Goal: Task Accomplishment & Management: Manage account settings

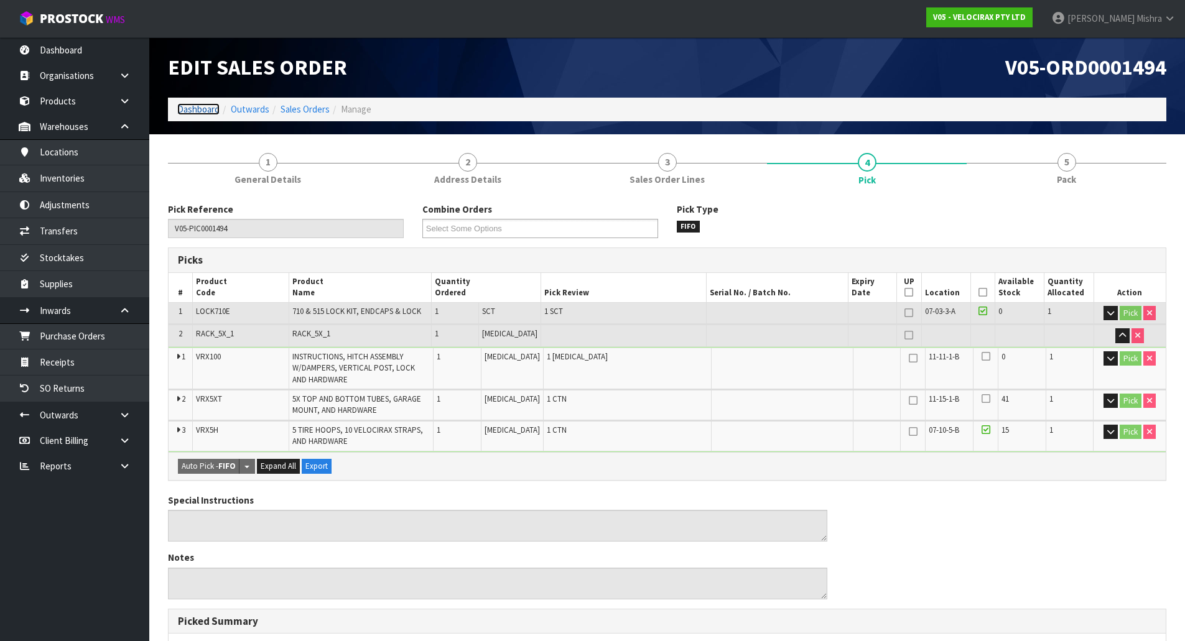
click at [205, 108] on link "Dashboard" at bounding box center [198, 109] width 42 height 12
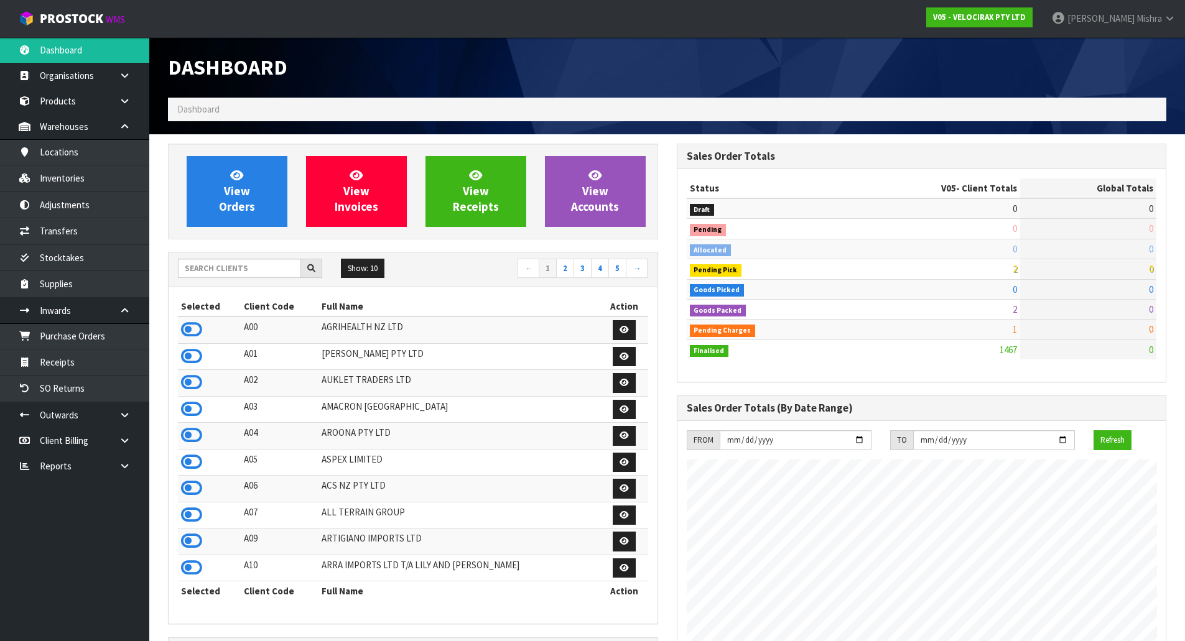
scroll to position [969, 508]
click at [243, 268] on input "text" at bounding box center [239, 268] width 123 height 19
type input "F06"
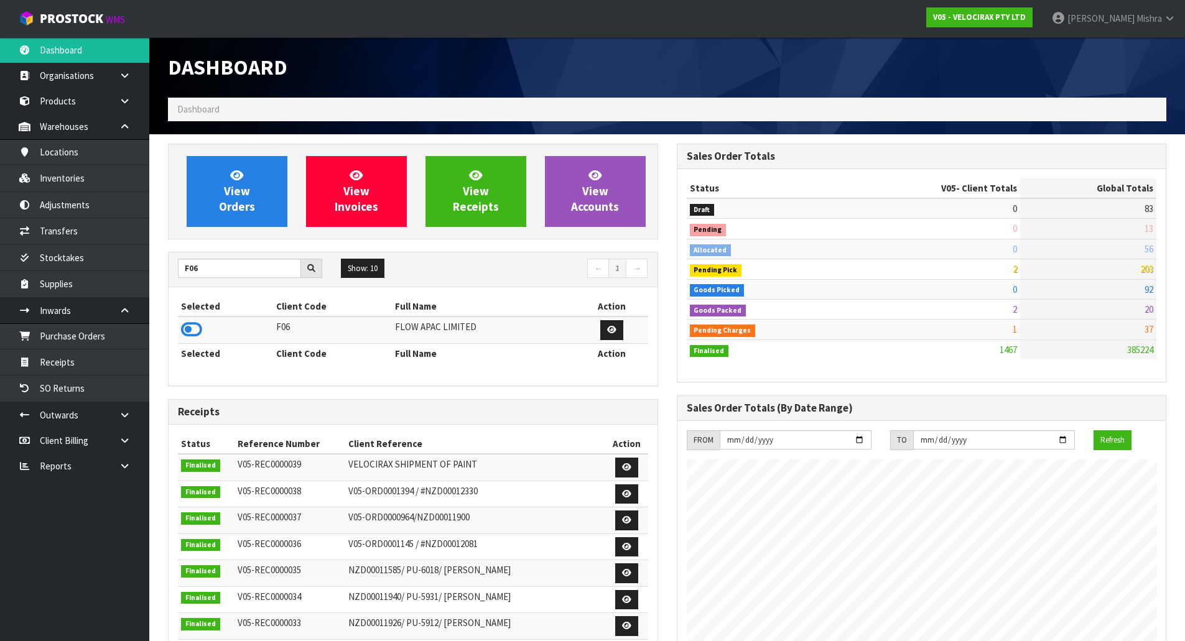
drag, startPoint x: 196, startPoint y: 323, endPoint x: 198, endPoint y: 313, distance: 9.4
click at [196, 323] on icon at bounding box center [191, 329] width 21 height 19
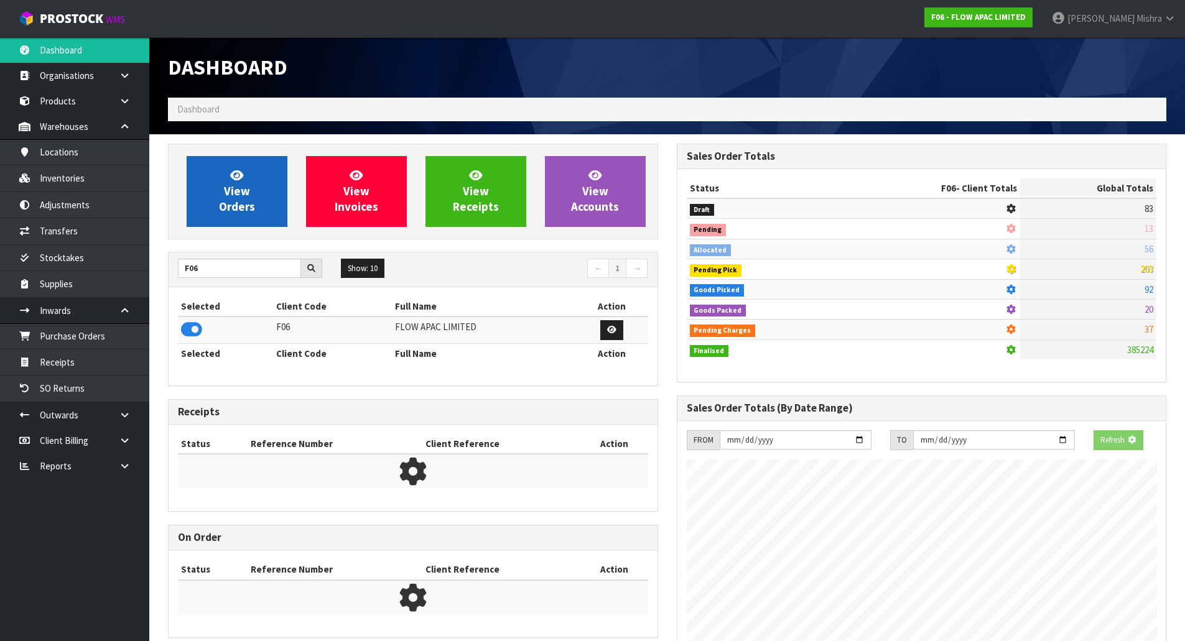
scroll to position [942, 508]
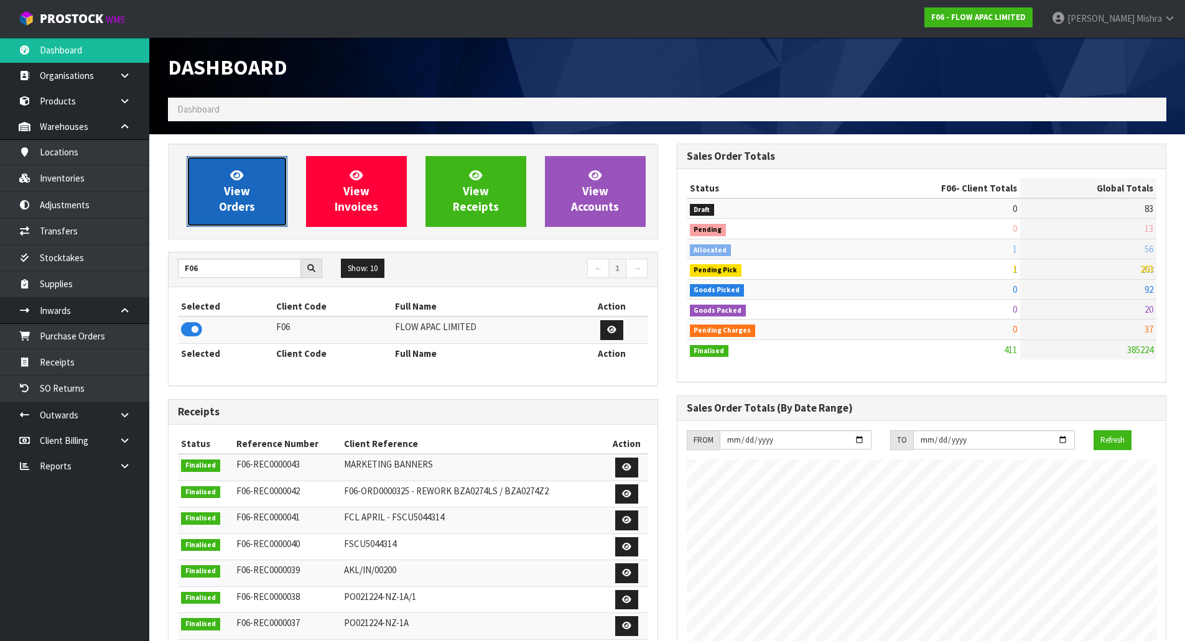
click at [231, 200] on span "View Orders" at bounding box center [237, 191] width 36 height 47
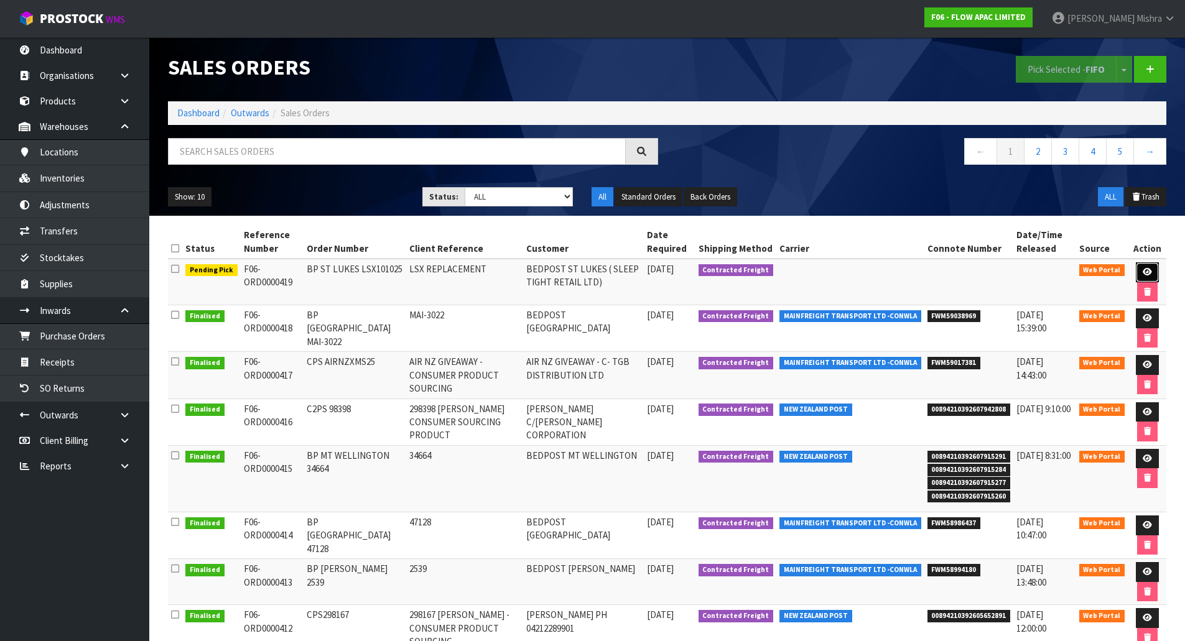
click at [1145, 274] on icon at bounding box center [1146, 272] width 9 height 8
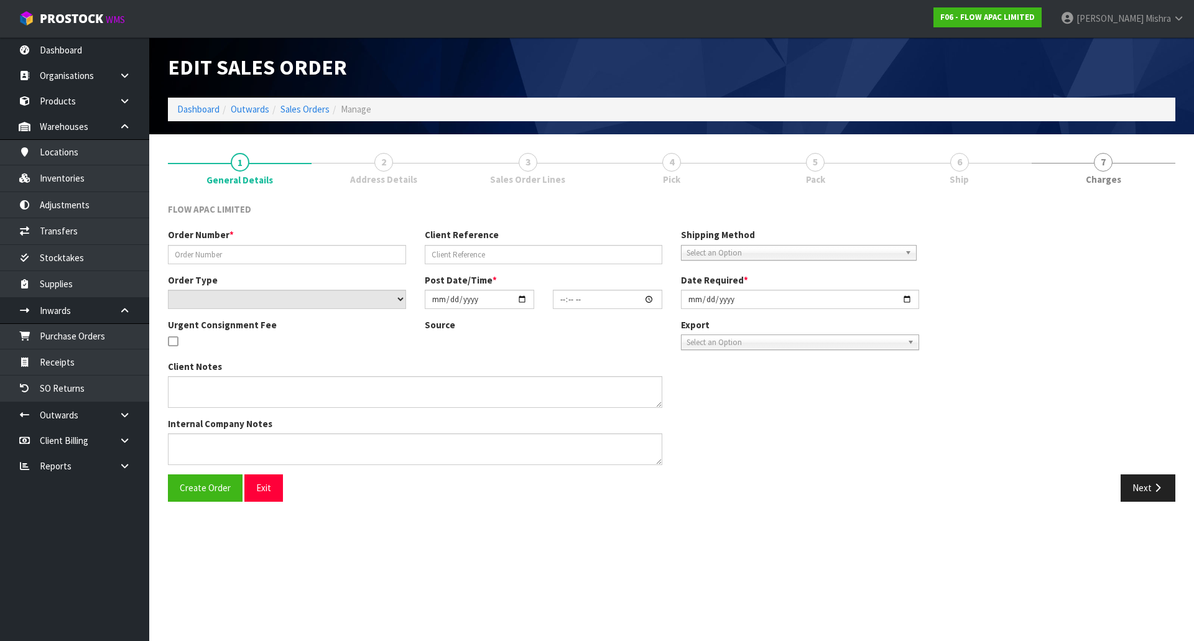
type input "BP ST LUKES LSX101025"
type input "LSX REPLACEMENT"
select select "number:0"
type input "[DATE]"
type input "13:43:00.000"
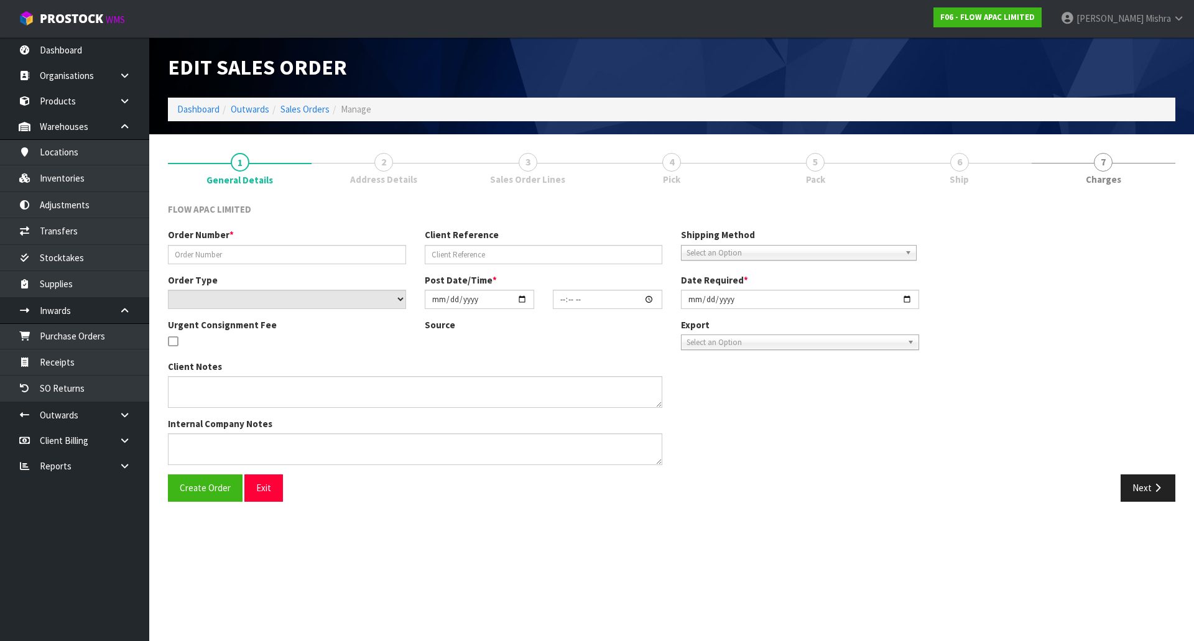
type input "[DATE]"
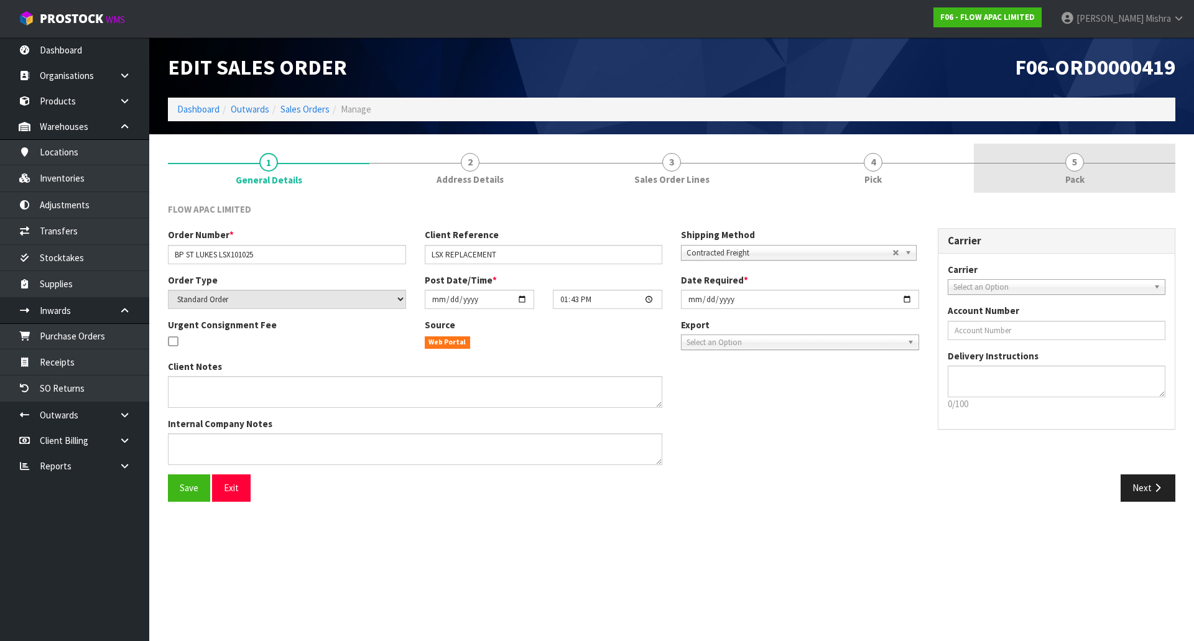
click at [1070, 185] on span "Pack" at bounding box center [1074, 179] width 19 height 13
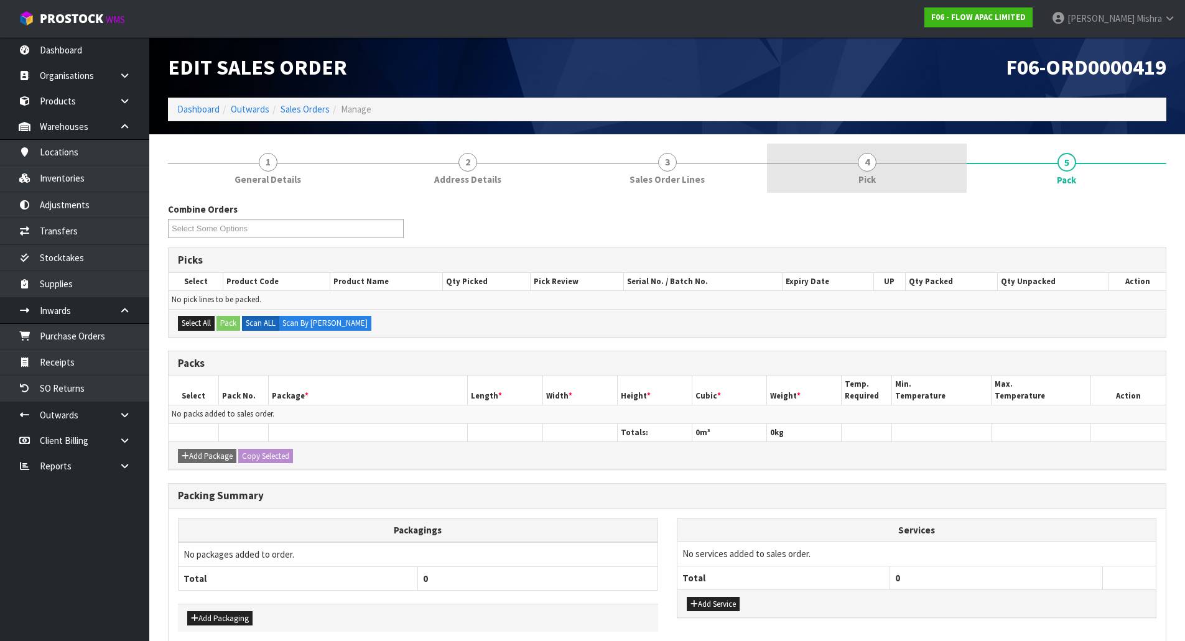
click at [826, 156] on link "4 Pick" at bounding box center [867, 168] width 200 height 49
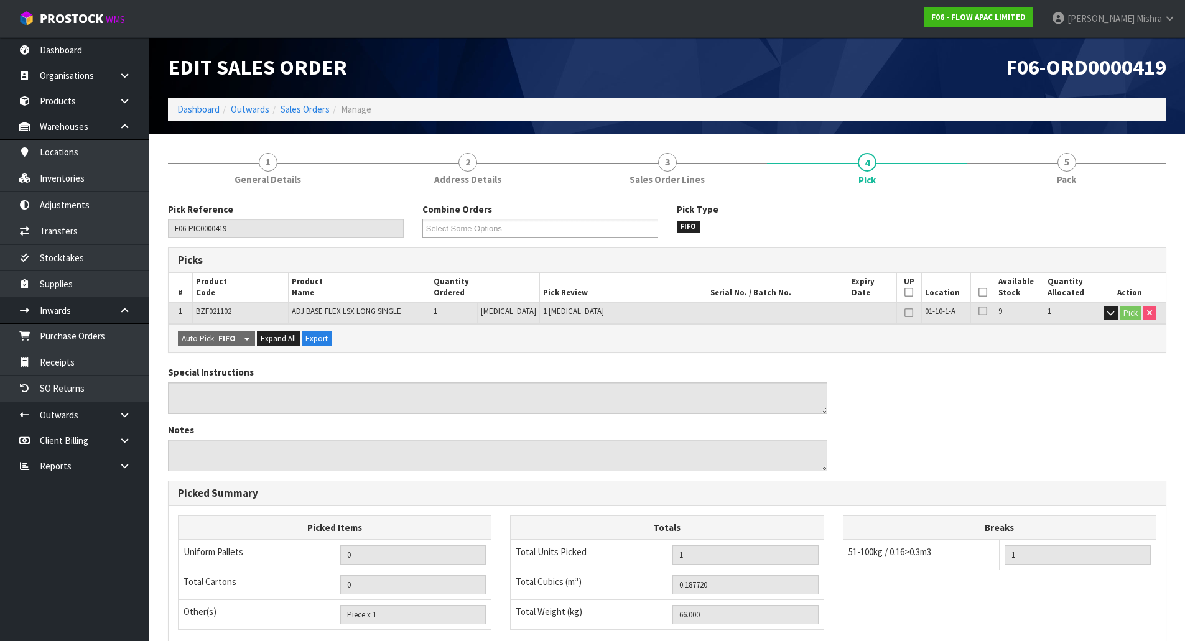
click at [978, 292] on icon at bounding box center [982, 292] width 9 height 1
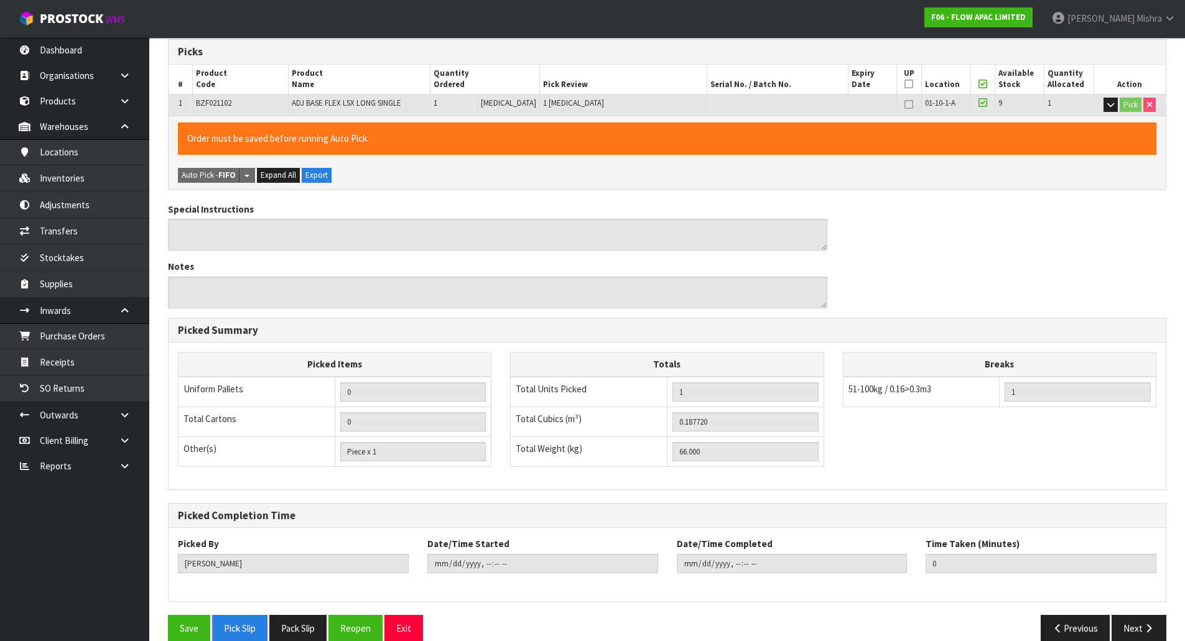
scroll to position [228, 0]
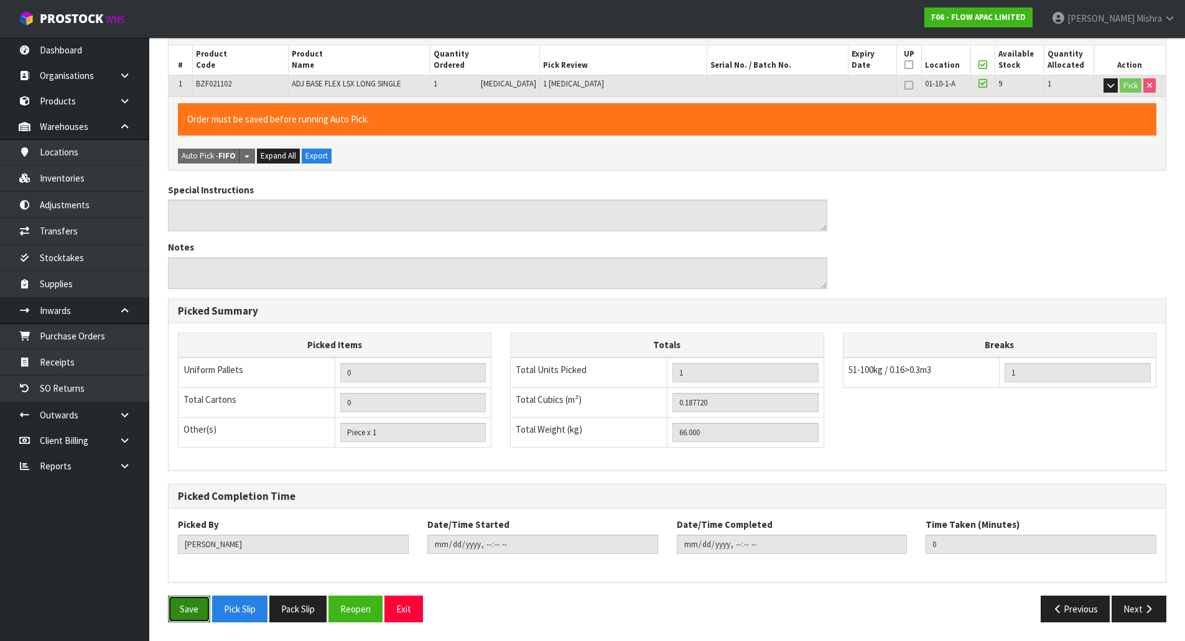
click at [176, 609] on button "Save" at bounding box center [189, 609] width 42 height 27
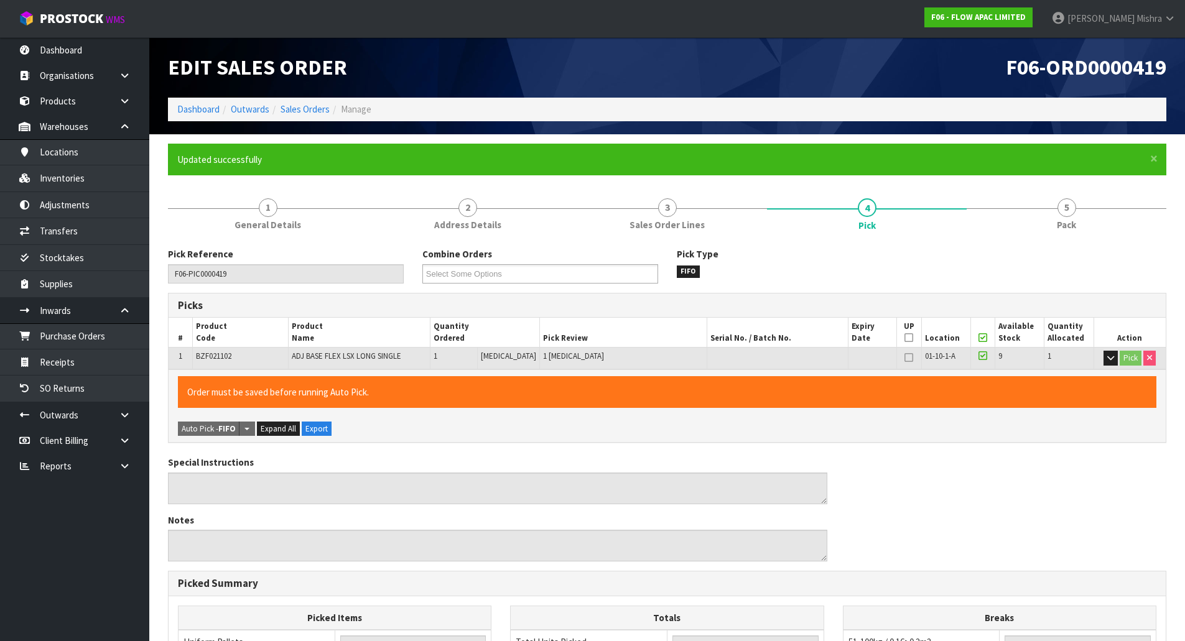
type input "[PERSON_NAME]"
type input "[DATE]T12:47:32"
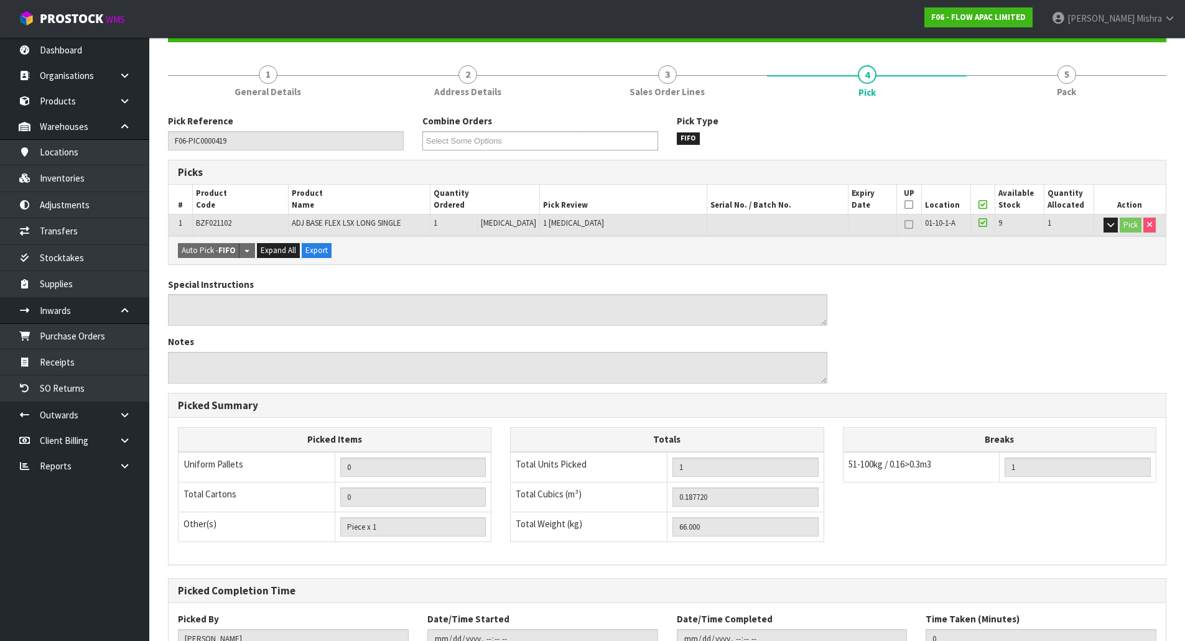
scroll to position [228, 0]
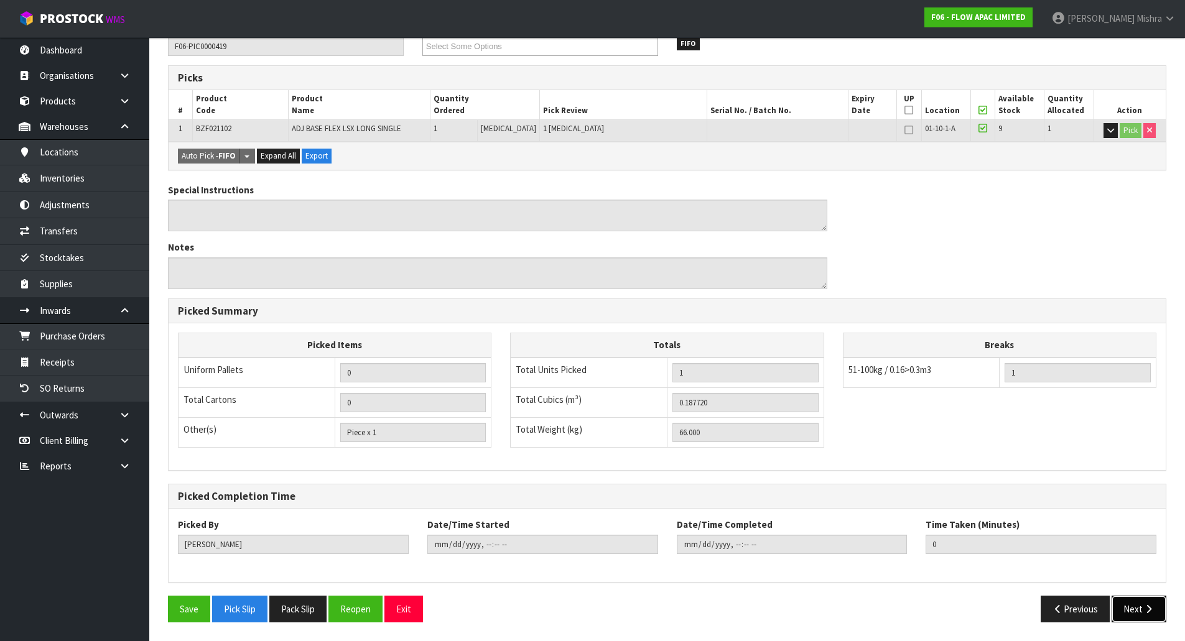
click at [1142, 605] on button "Next" at bounding box center [1138, 609] width 55 height 27
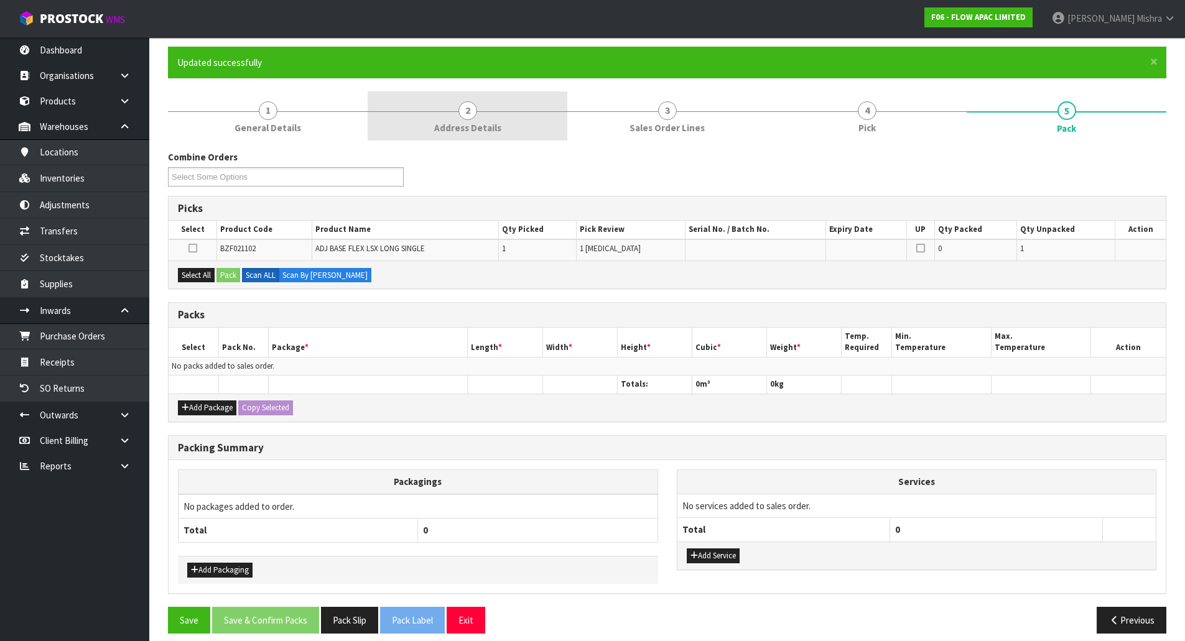
scroll to position [0, 0]
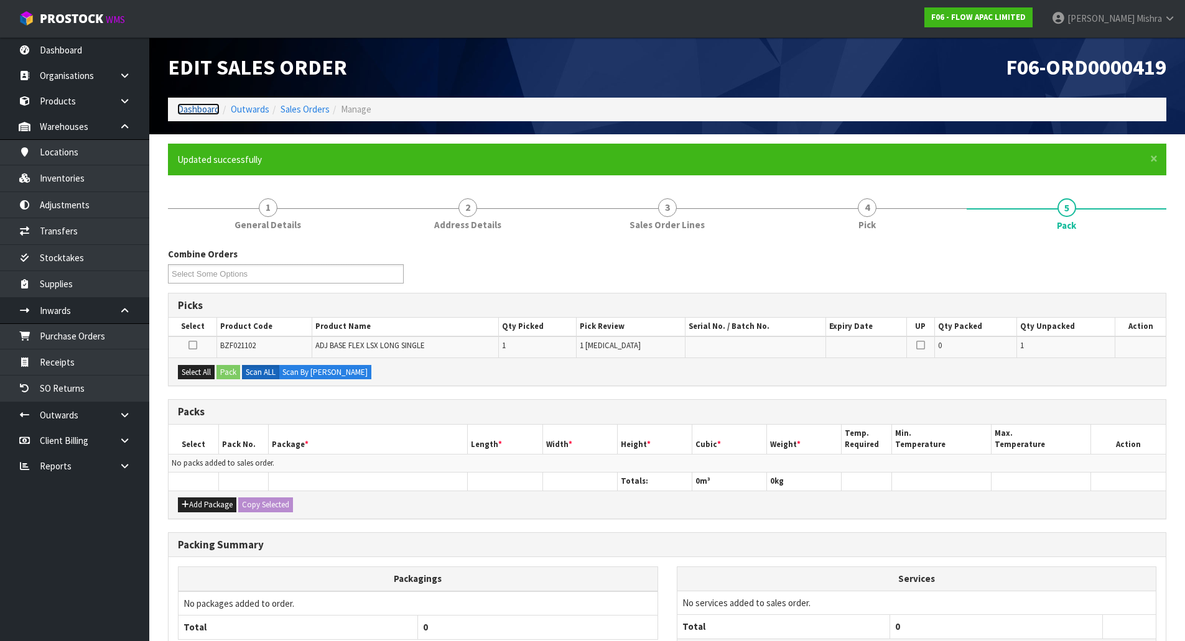
click at [196, 113] on link "Dashboard" at bounding box center [198, 109] width 42 height 12
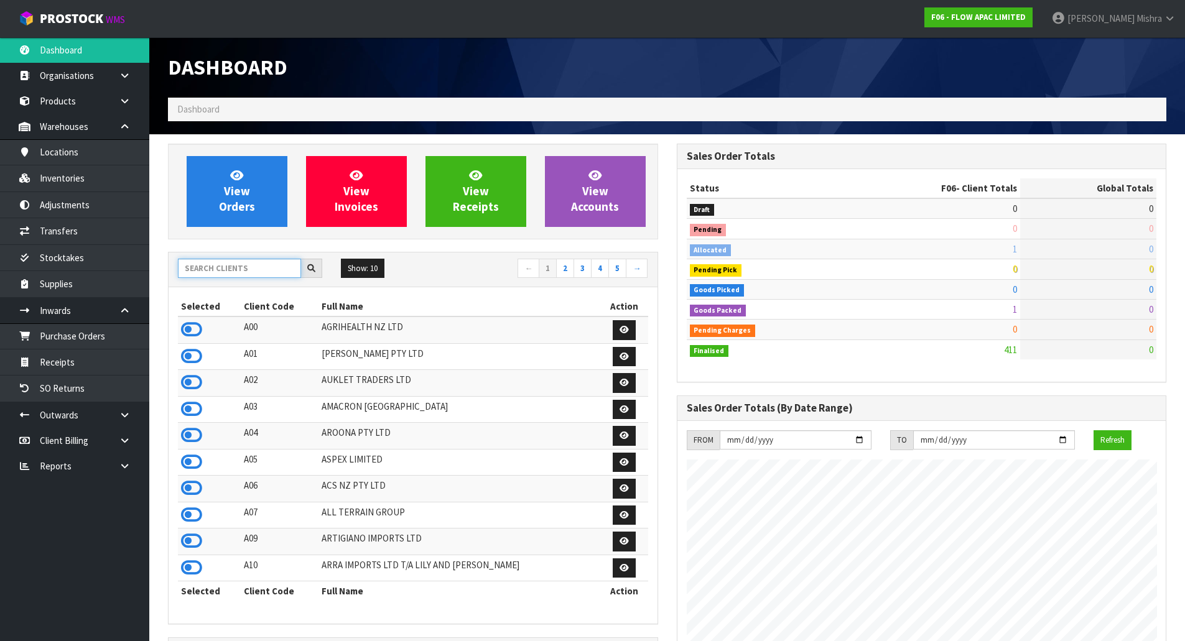
scroll to position [942, 508]
click at [235, 264] on input "text" at bounding box center [239, 268] width 123 height 19
type input "13"
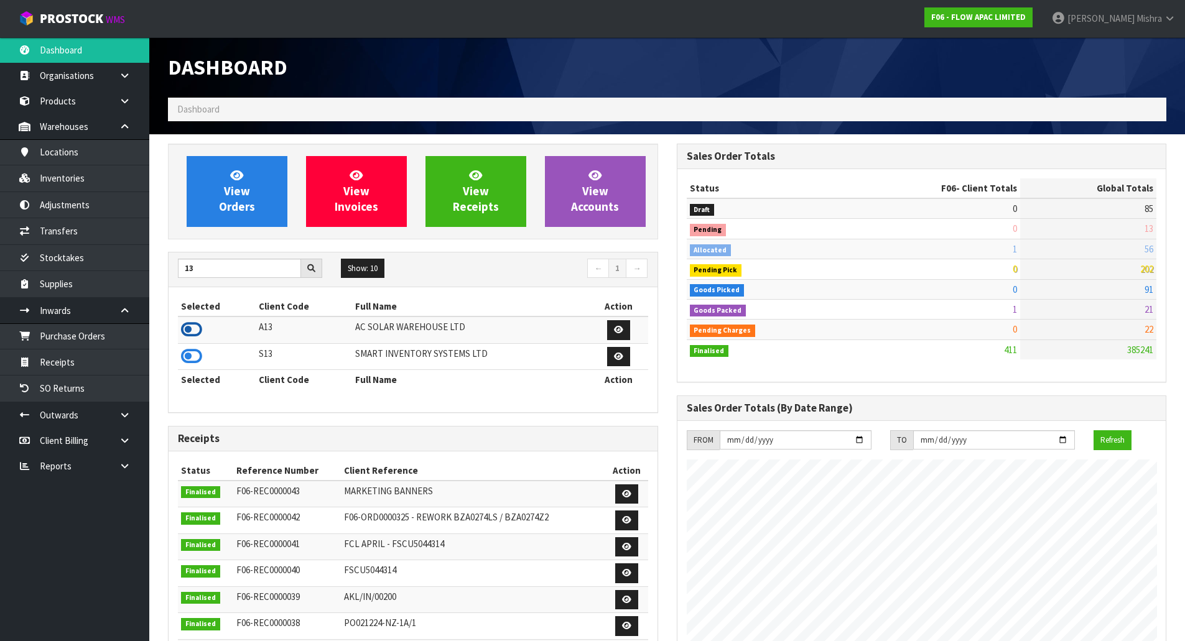
click at [198, 334] on icon at bounding box center [191, 329] width 21 height 19
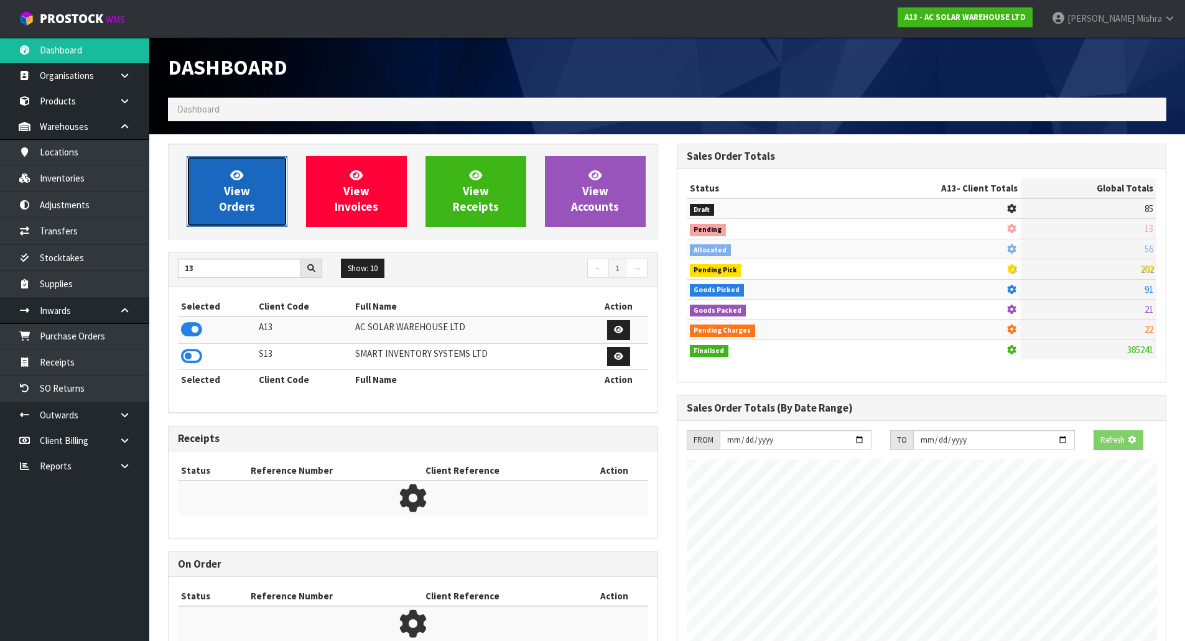
scroll to position [962, 508]
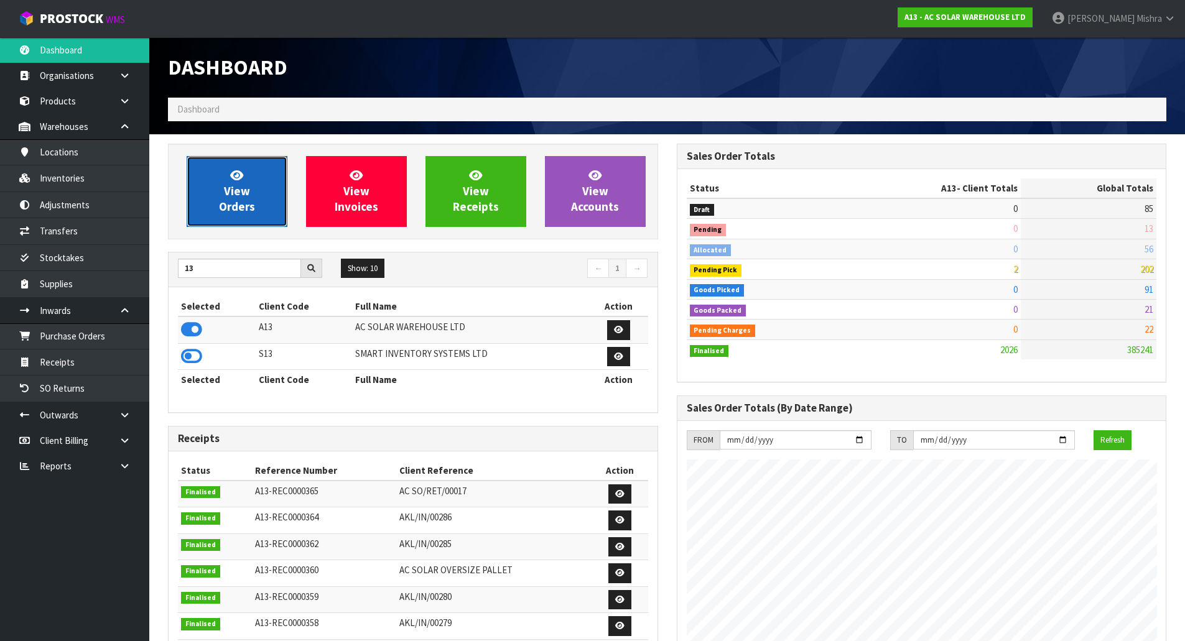
click at [211, 184] on link "View Orders" at bounding box center [237, 191] width 101 height 71
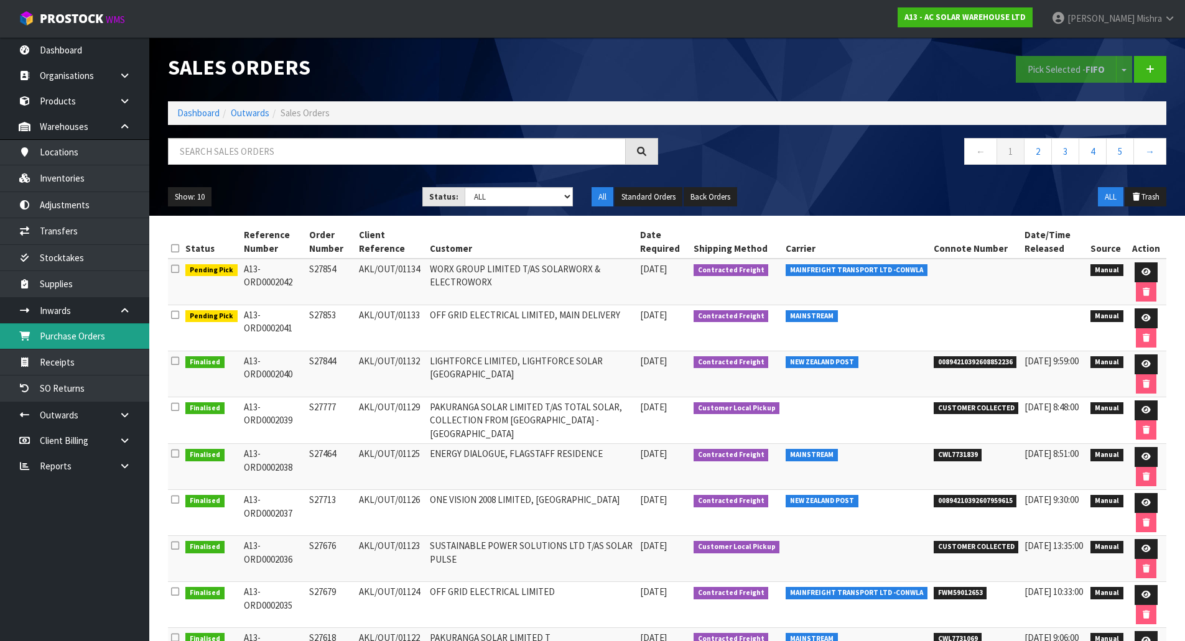
click at [93, 344] on link "Purchase Orders" at bounding box center [74, 335] width 149 height 25
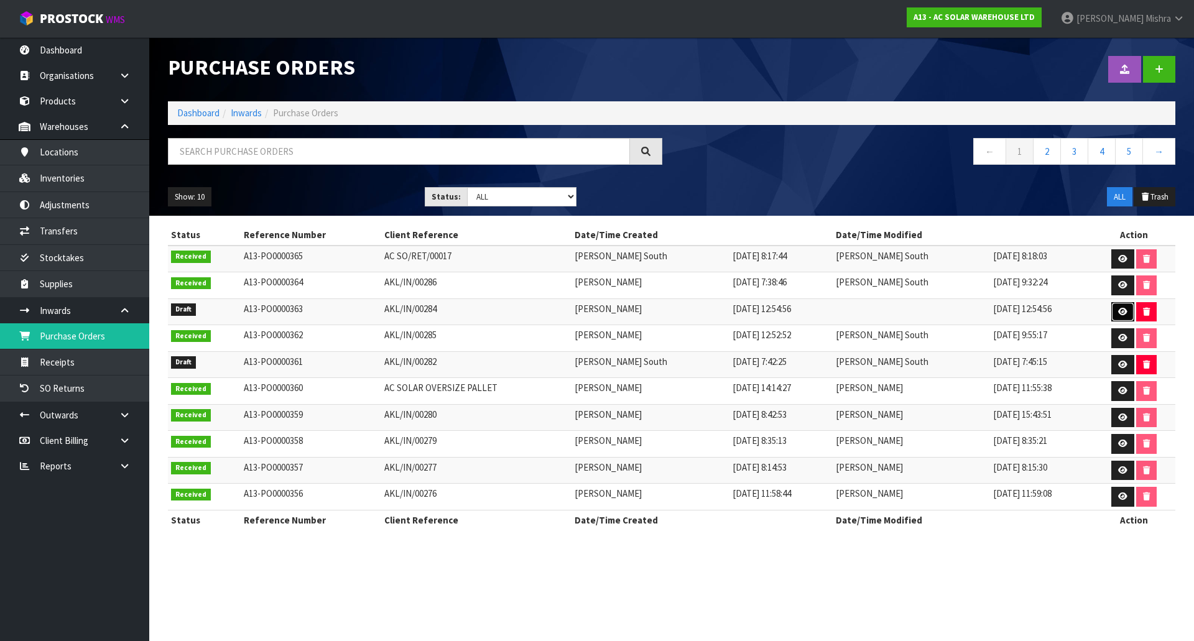
click at [1118, 313] on icon at bounding box center [1122, 312] width 9 height 8
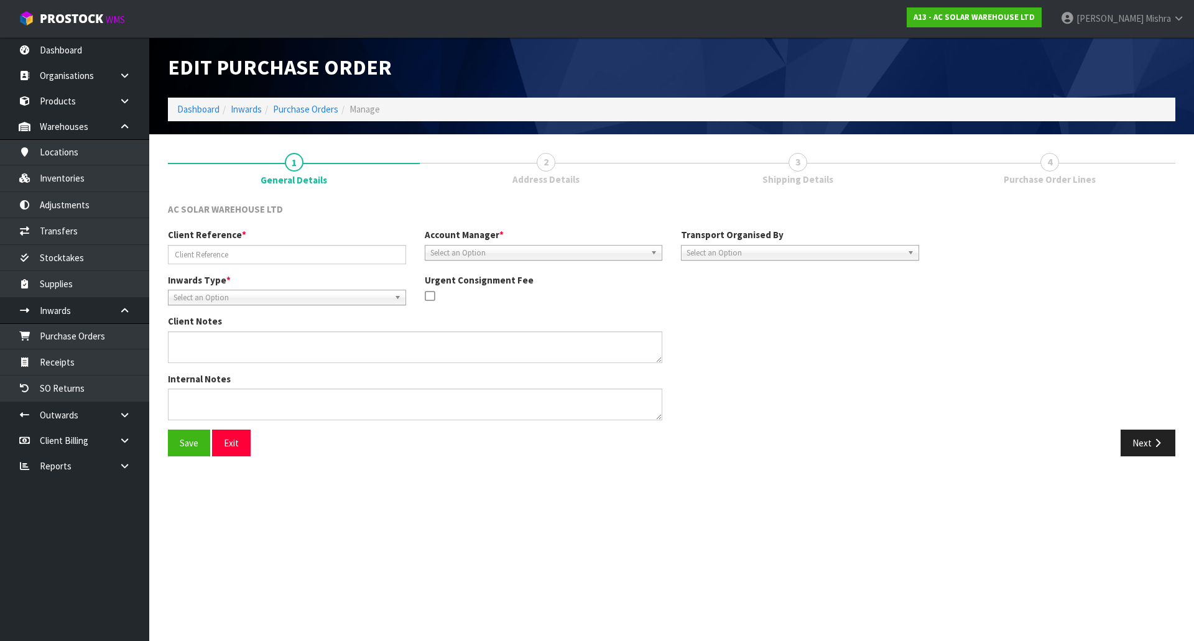
type input "AKL/IN/00284"
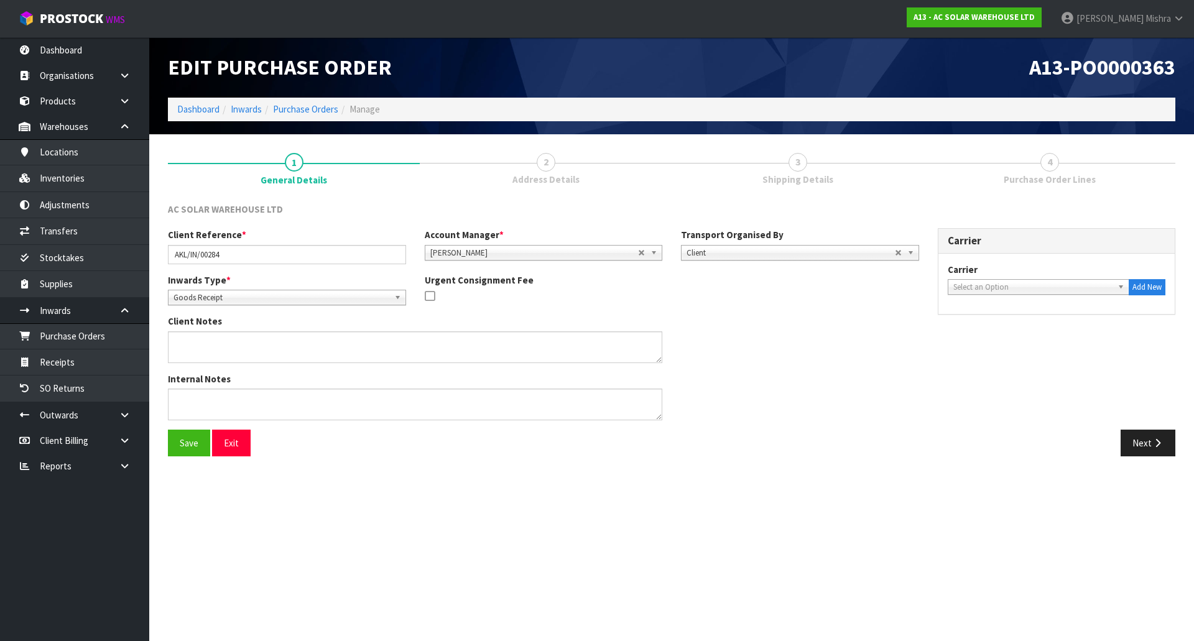
click at [799, 164] on span "3" at bounding box center [797, 162] width 19 height 19
click at [1150, 451] on button "Next" at bounding box center [1148, 443] width 55 height 27
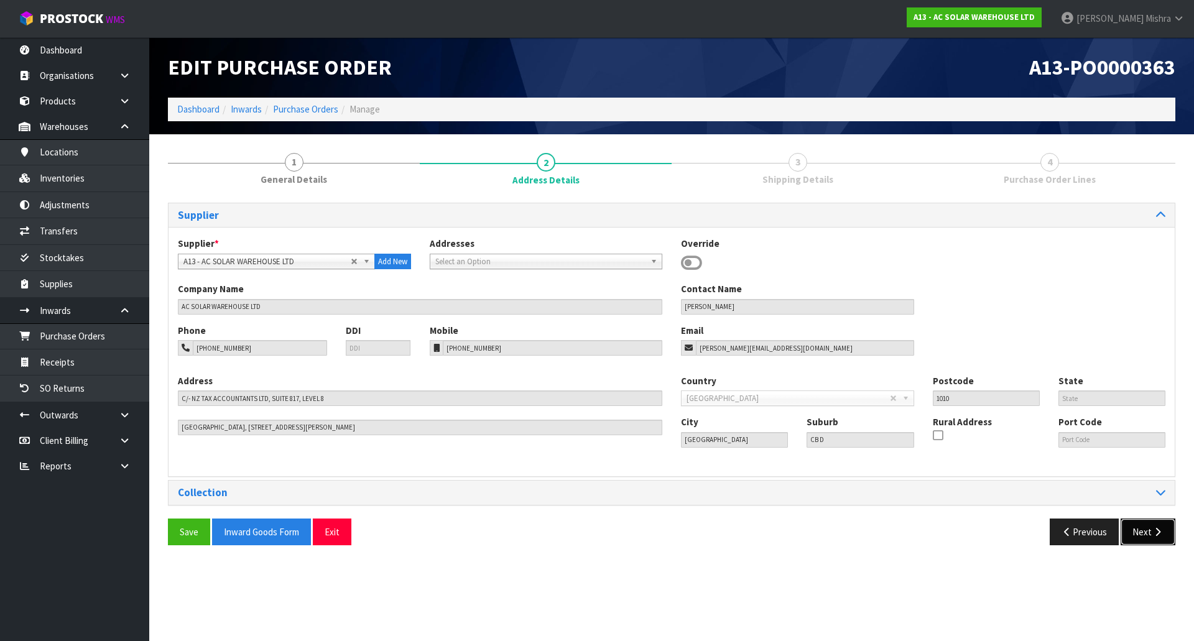
click at [1148, 525] on button "Next" at bounding box center [1148, 532] width 55 height 27
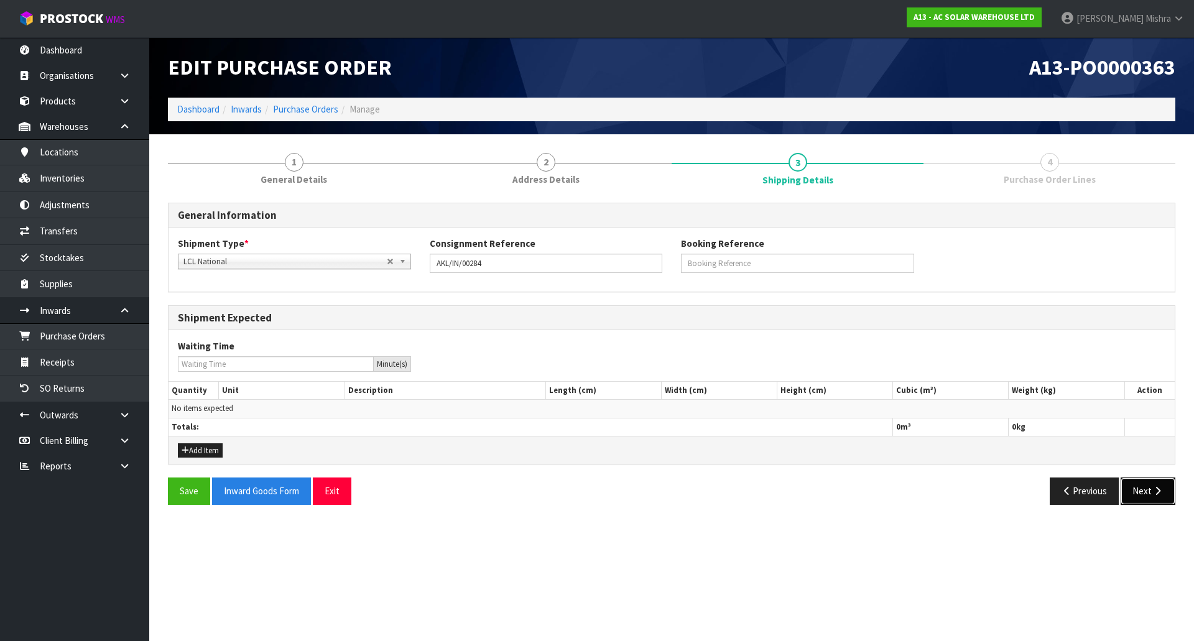
click at [1167, 489] on button "Next" at bounding box center [1148, 491] width 55 height 27
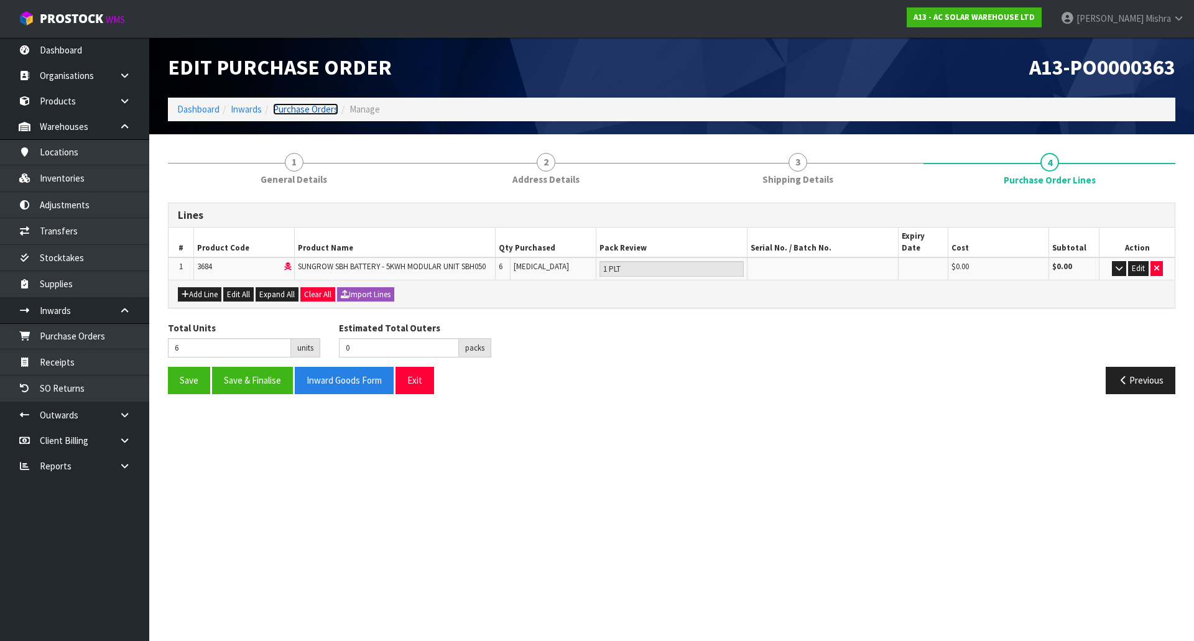
click at [298, 110] on link "Purchase Orders" at bounding box center [305, 109] width 65 height 12
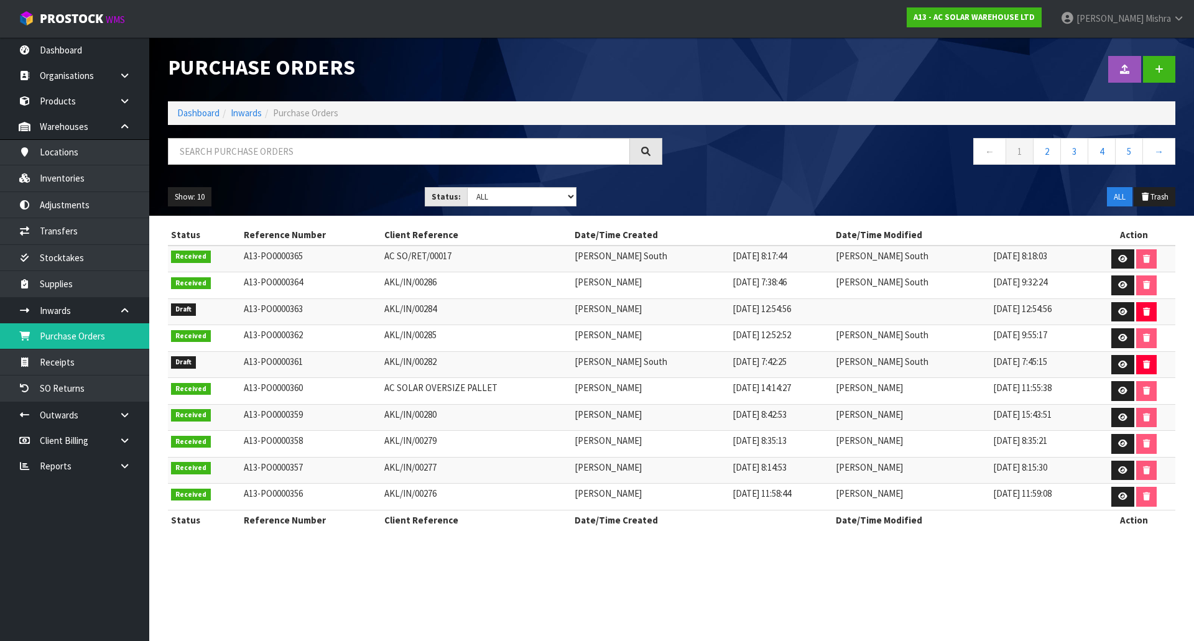
click at [496, 183] on div "Show: 10 5 10 25 50 Status: Draft Pending Received Cancelled ALL ALL Trash" at bounding box center [672, 197] width 1026 height 39
click at [496, 188] on select "Draft Pending Received Cancelled ALL" at bounding box center [522, 196] width 110 height 19
select select "string:0"
click at [467, 187] on select "Draft Pending Received Cancelled ALL" at bounding box center [522, 196] width 110 height 19
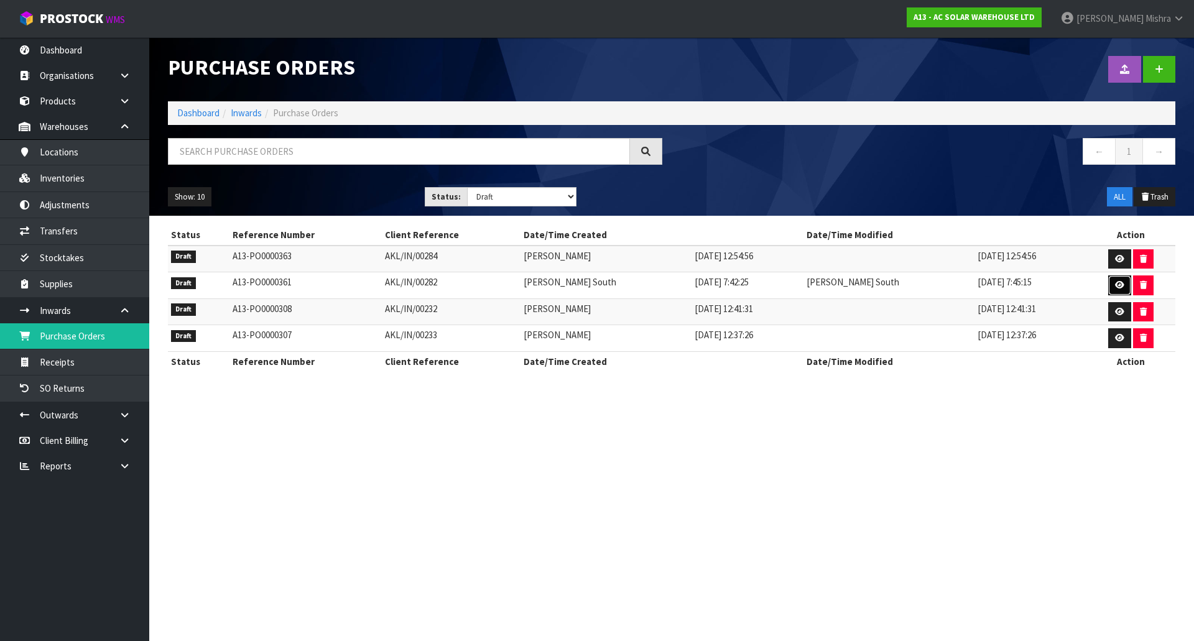
click at [1110, 282] on link at bounding box center [1119, 285] width 23 height 20
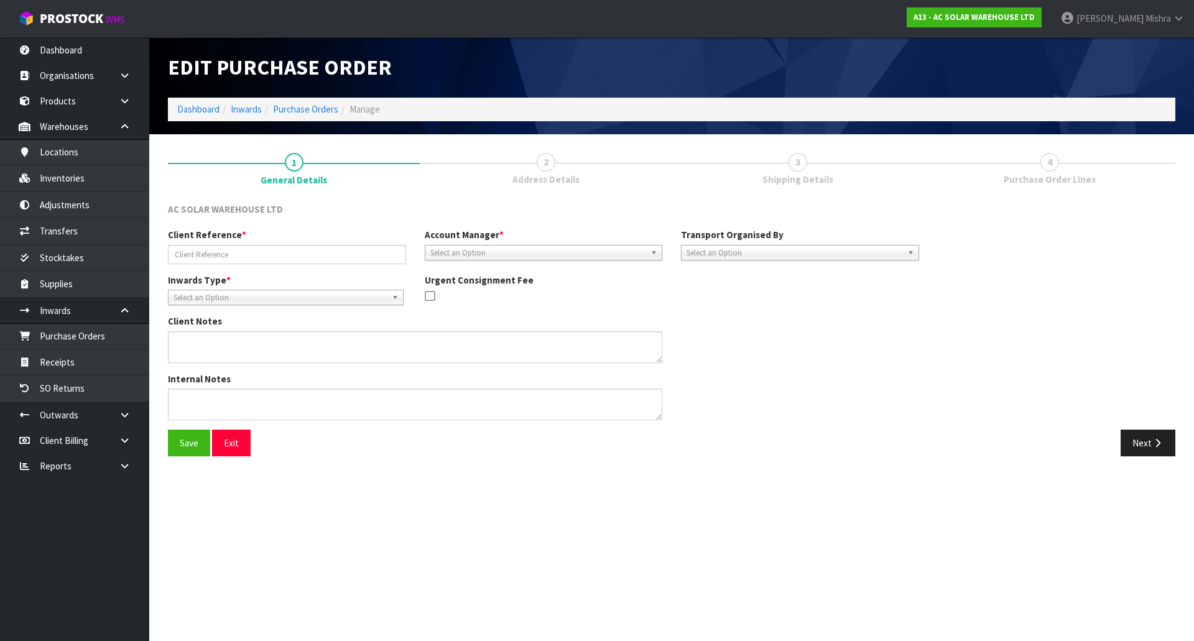
type input "AKL/IN/00282"
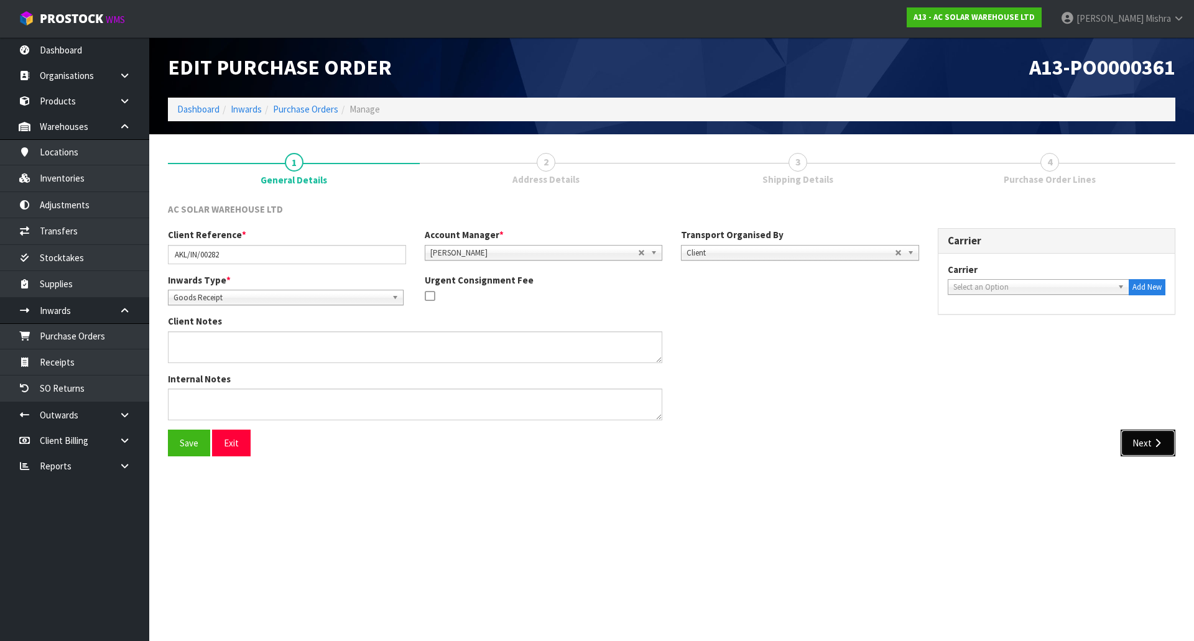
click at [1148, 448] on button "Next" at bounding box center [1148, 443] width 55 height 27
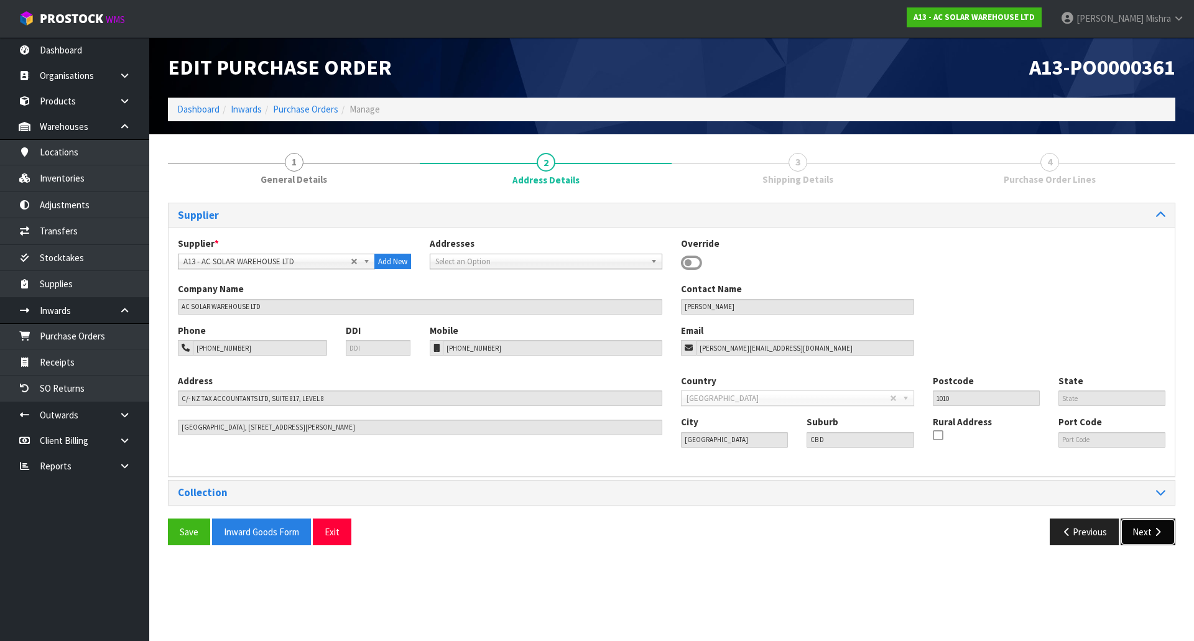
click at [1142, 542] on button "Next" at bounding box center [1148, 532] width 55 height 27
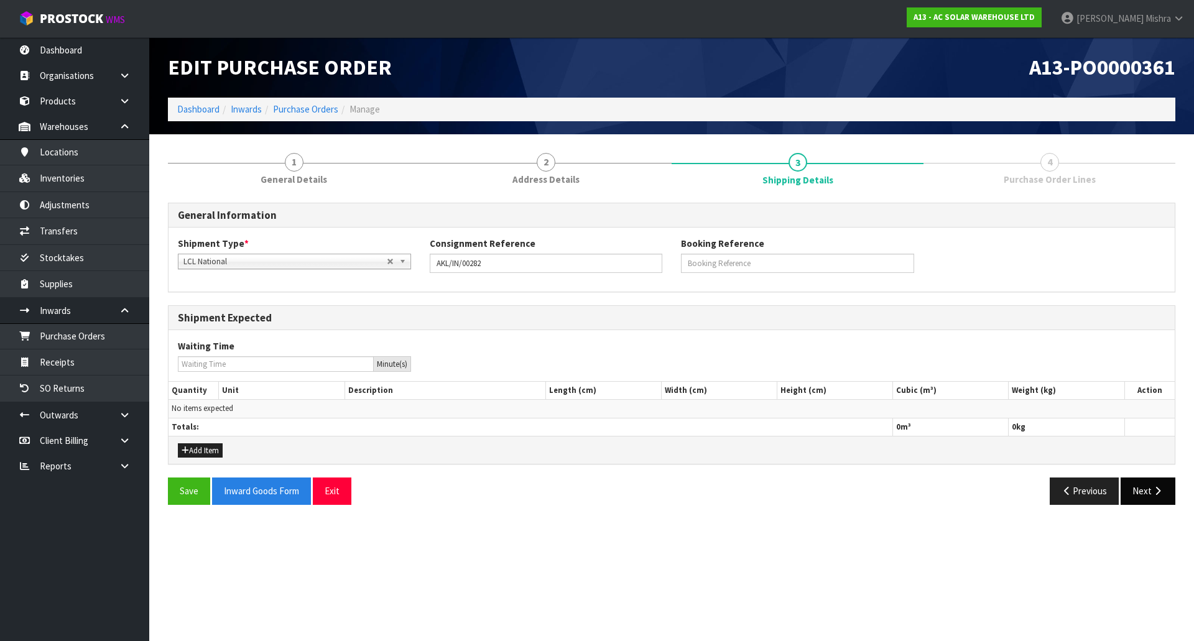
click at [1144, 504] on div "Save Inward Goods Form Exit Previous Next" at bounding box center [672, 496] width 1026 height 36
click at [1147, 496] on button "Next" at bounding box center [1148, 491] width 55 height 27
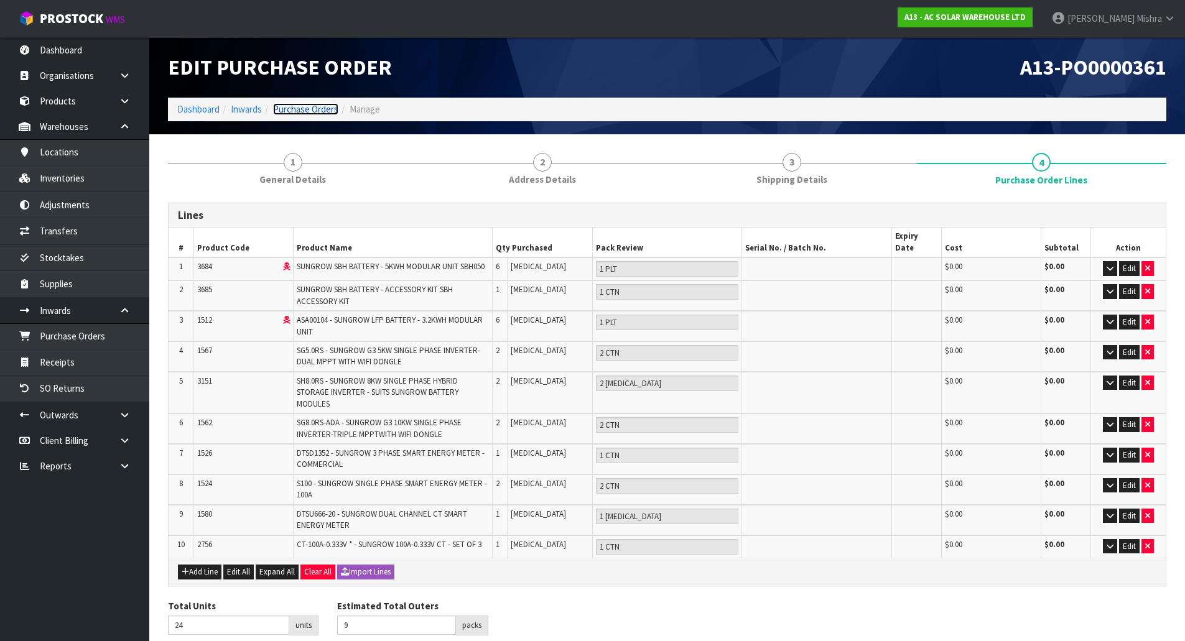
click at [285, 105] on link "Purchase Orders" at bounding box center [305, 109] width 65 height 12
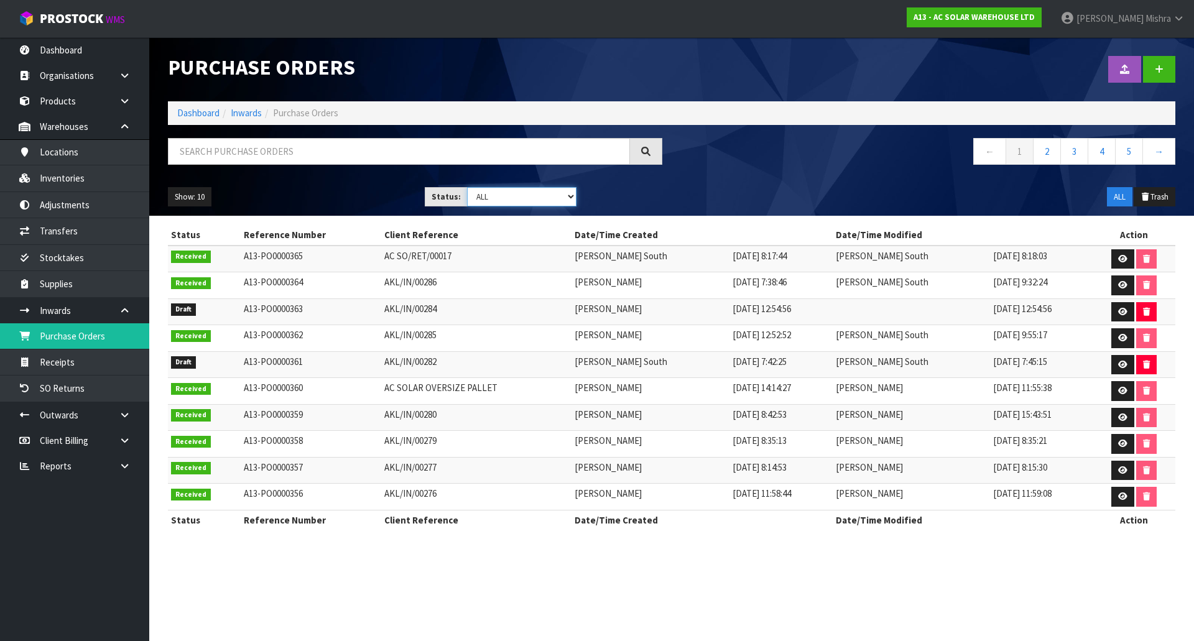
click at [545, 194] on select "Draft Pending Received Cancelled ALL" at bounding box center [522, 196] width 110 height 19
select select "string:0"
click at [467, 187] on select "Draft Pending Received Cancelled ALL" at bounding box center [522, 196] width 110 height 19
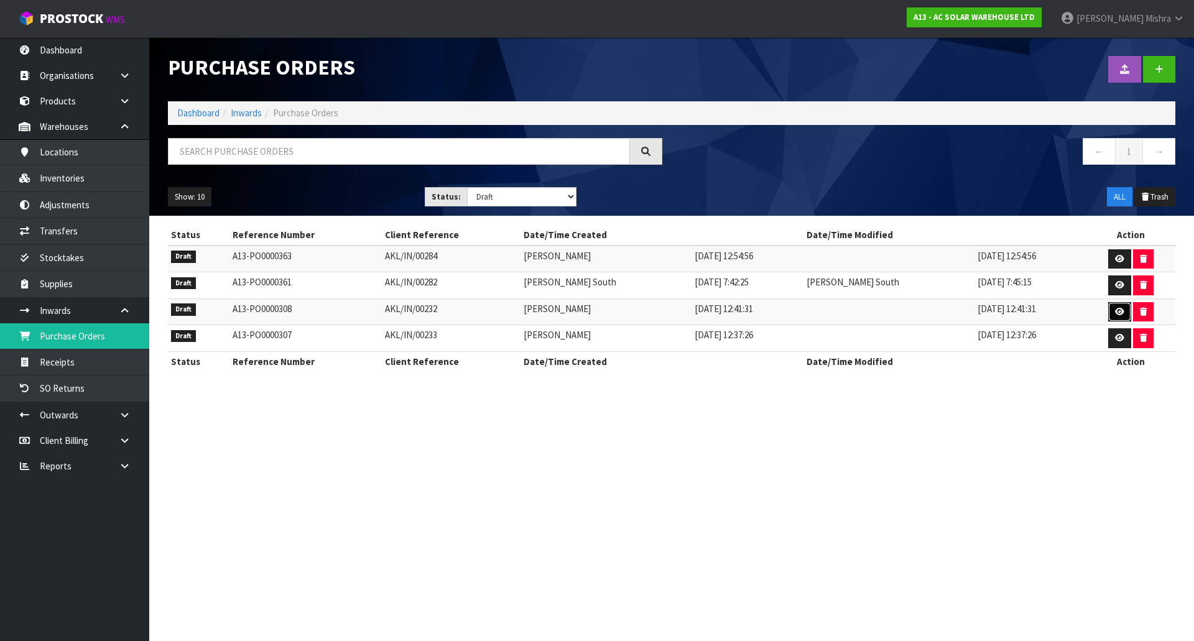
click at [1117, 314] on icon at bounding box center [1119, 312] width 9 height 8
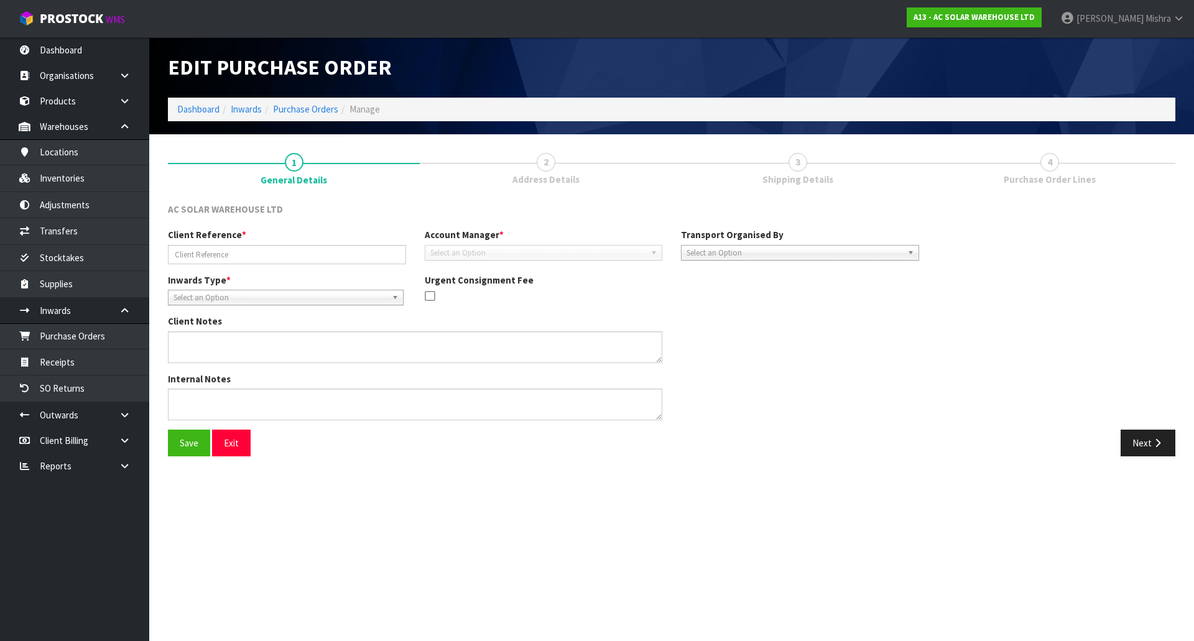
type input "AKL/IN/00232"
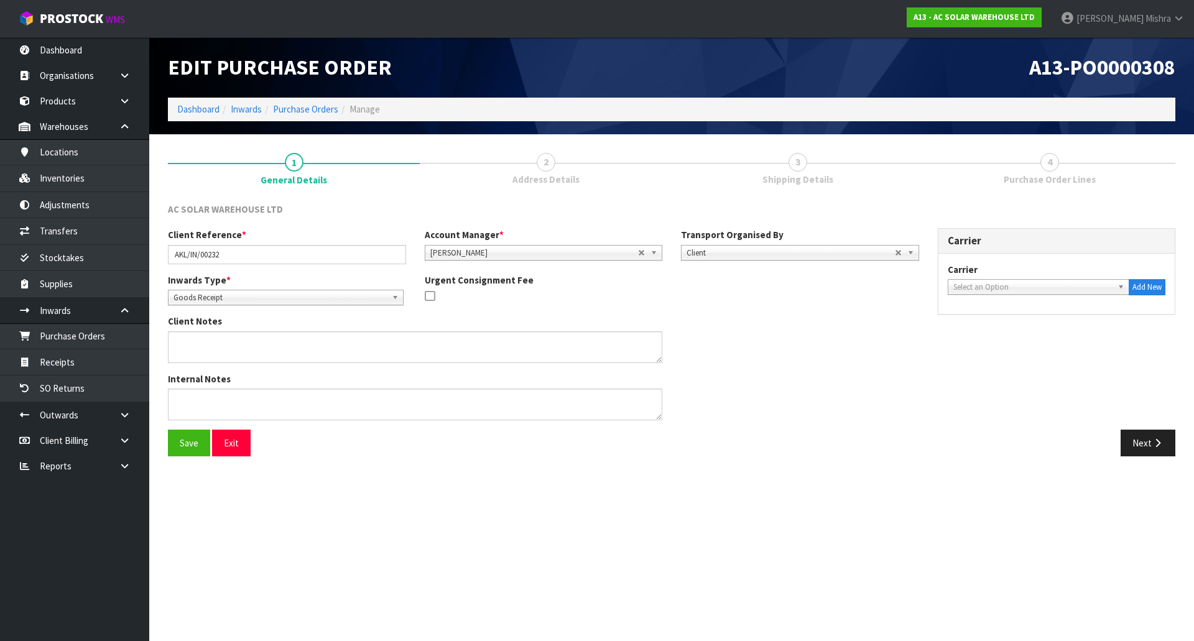
click at [1162, 457] on div "Save Exit Next" at bounding box center [672, 448] width 1026 height 36
click at [1163, 453] on button "Next" at bounding box center [1148, 443] width 55 height 27
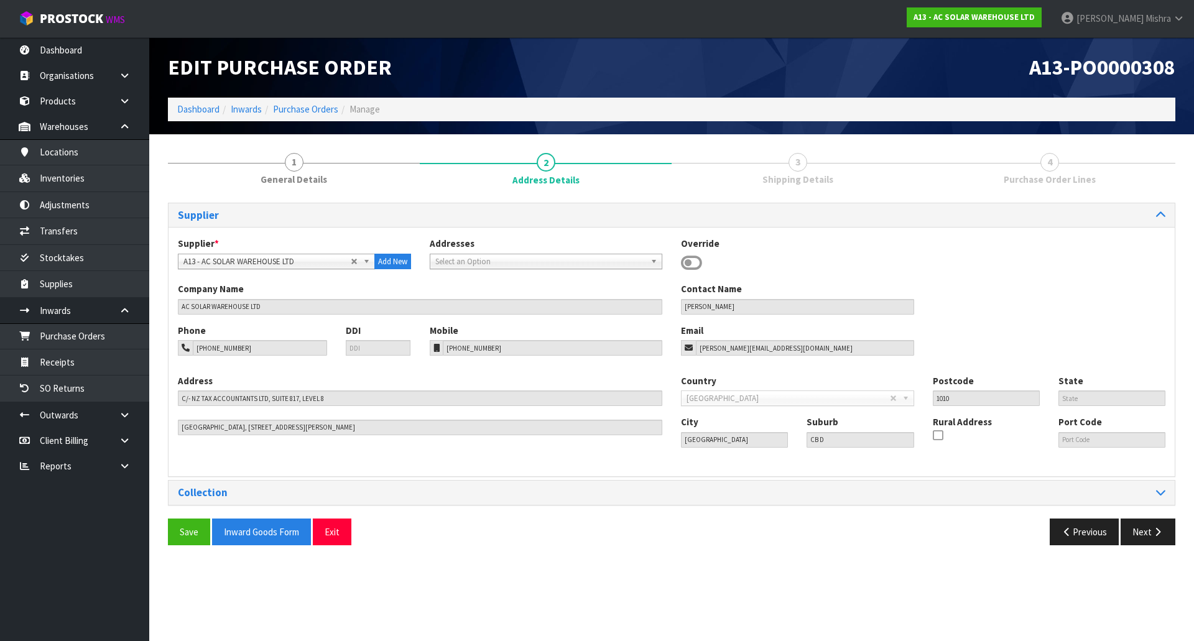
click at [1163, 452] on section "Edit Purchase Order A13-PO0000308 Dashboard Inwards Purchase Orders Manage 1 Ge…" at bounding box center [597, 320] width 1194 height 641
click at [1171, 532] on button "Next" at bounding box center [1148, 532] width 55 height 27
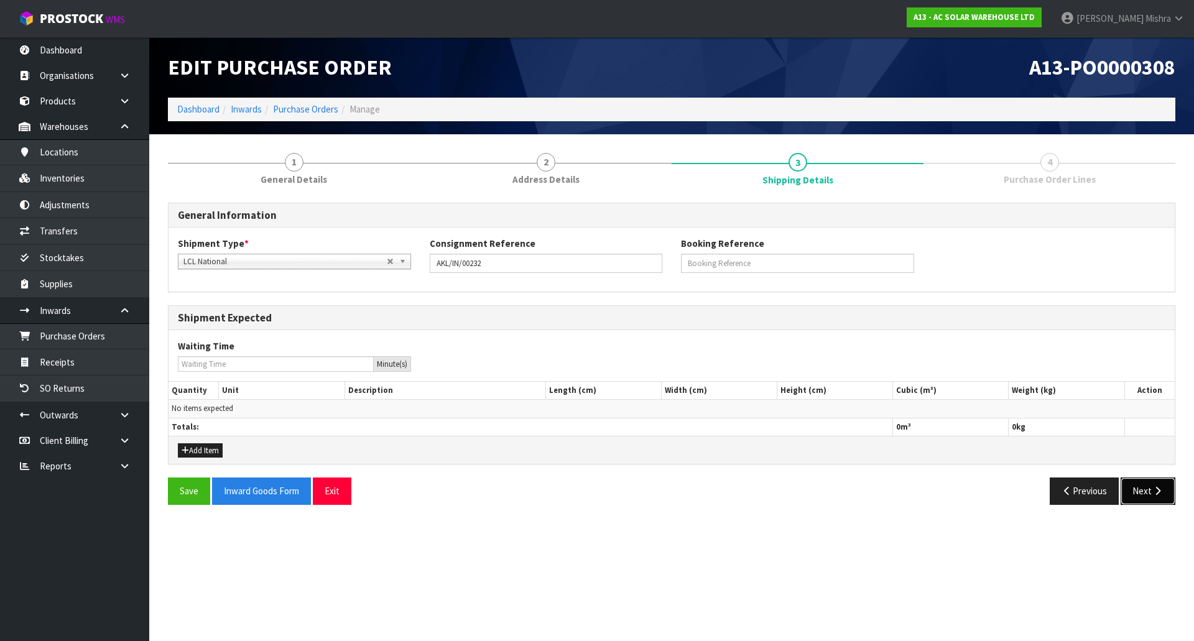
click at [1132, 487] on button "Next" at bounding box center [1148, 491] width 55 height 27
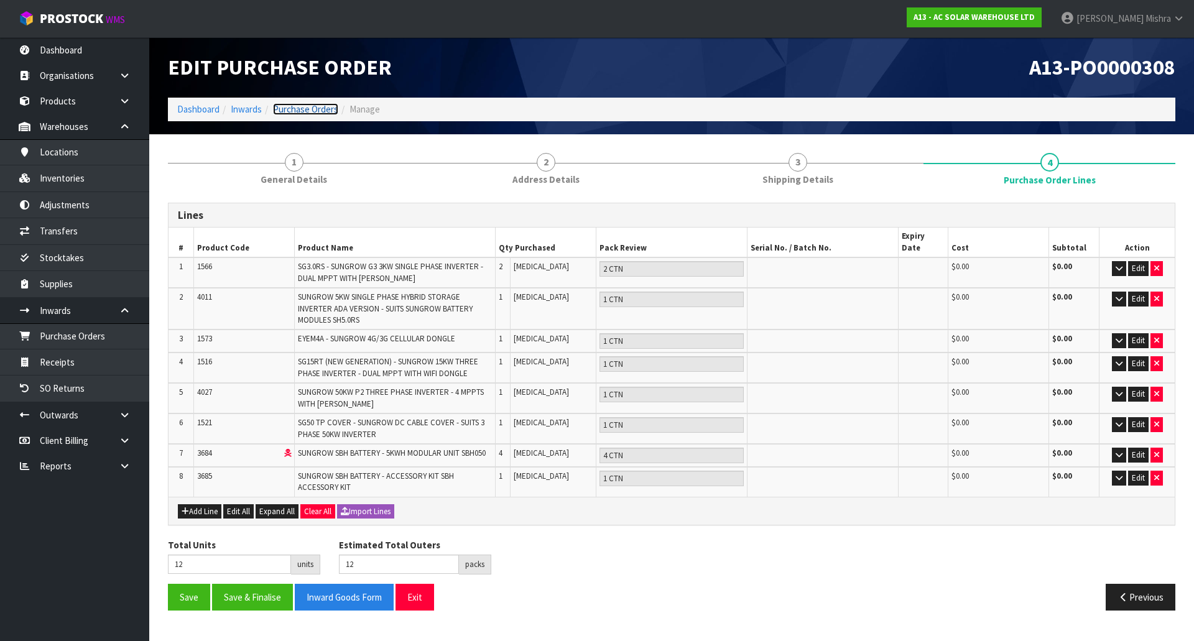
click at [332, 106] on link "Purchase Orders" at bounding box center [305, 109] width 65 height 12
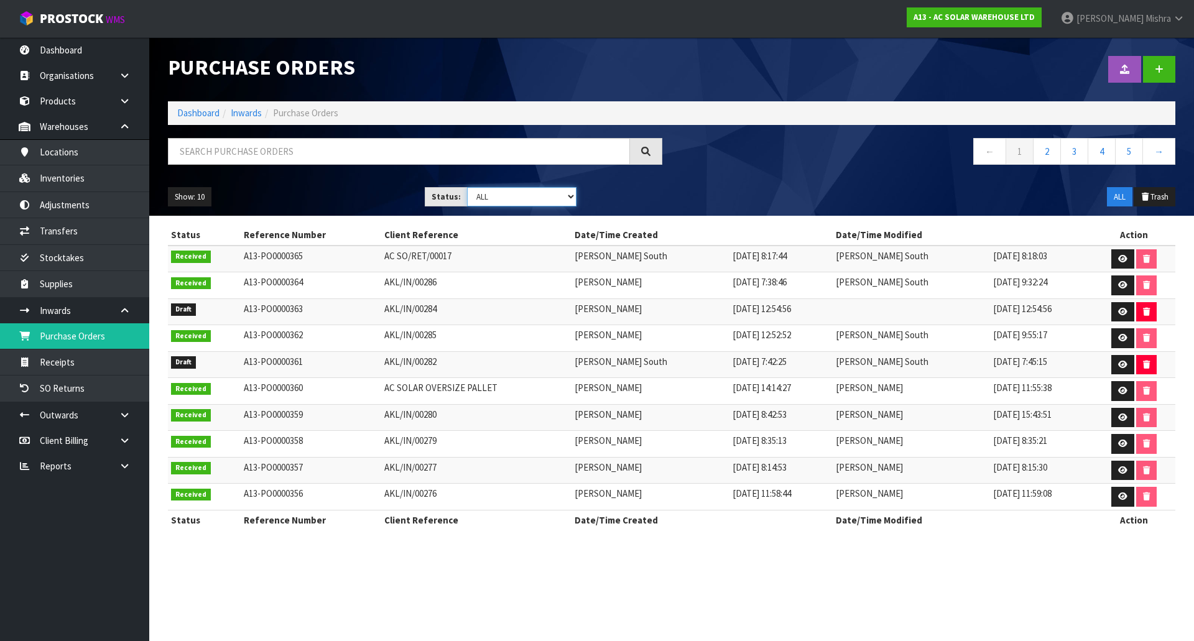
click at [507, 195] on select "Draft Pending Received Cancelled ALL" at bounding box center [522, 196] width 110 height 19
select select "string:0"
click at [467, 187] on select "Draft Pending Received Cancelled ALL" at bounding box center [522, 196] width 110 height 19
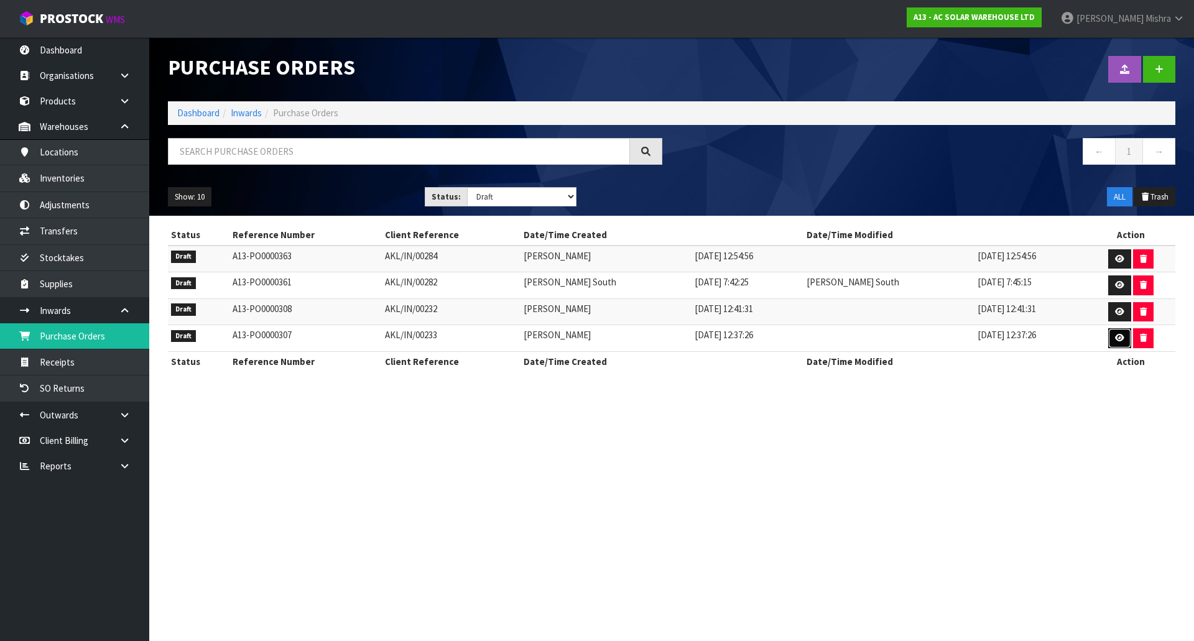
click at [1108, 341] on link at bounding box center [1119, 338] width 23 height 20
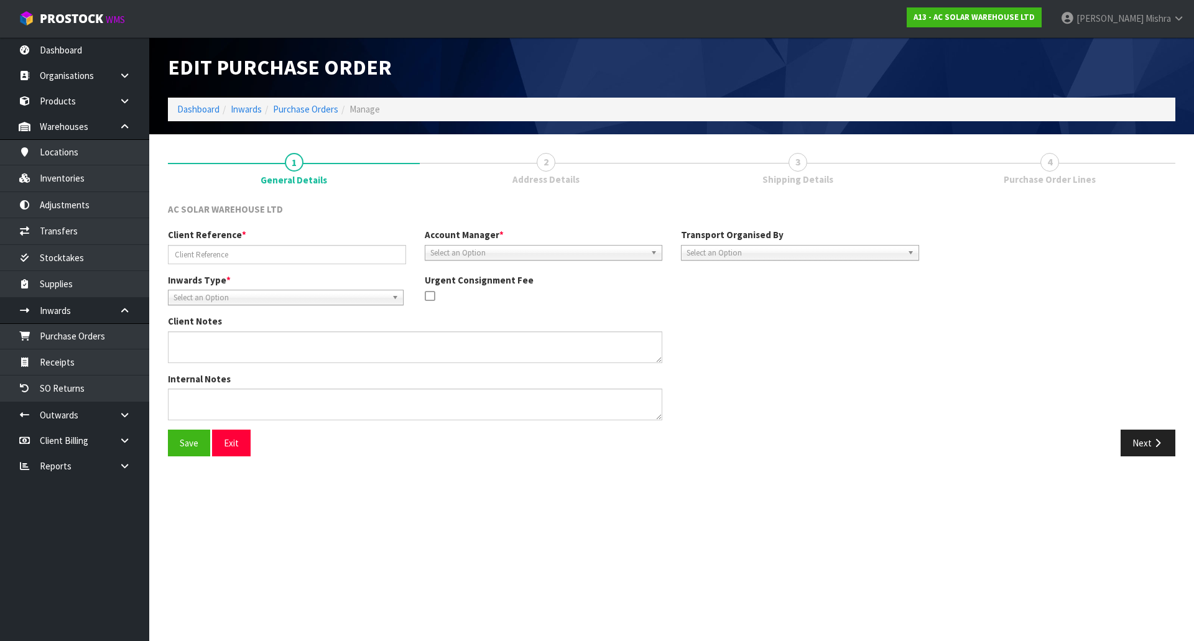
type input "AKL/IN/00233"
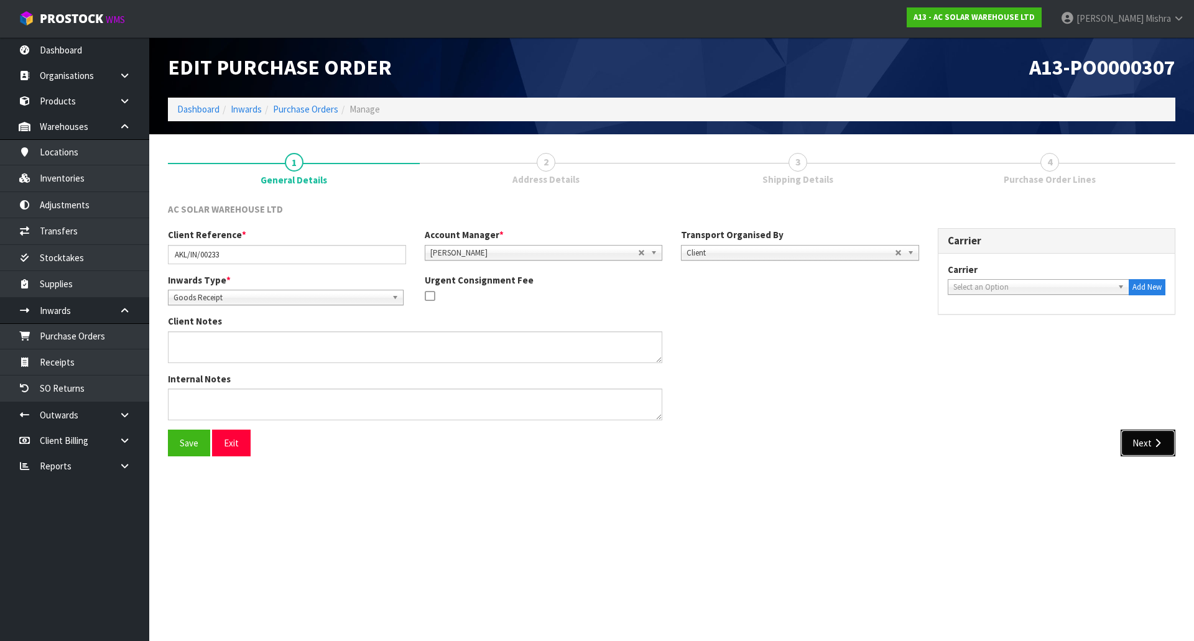
click at [1151, 436] on button "Next" at bounding box center [1148, 443] width 55 height 27
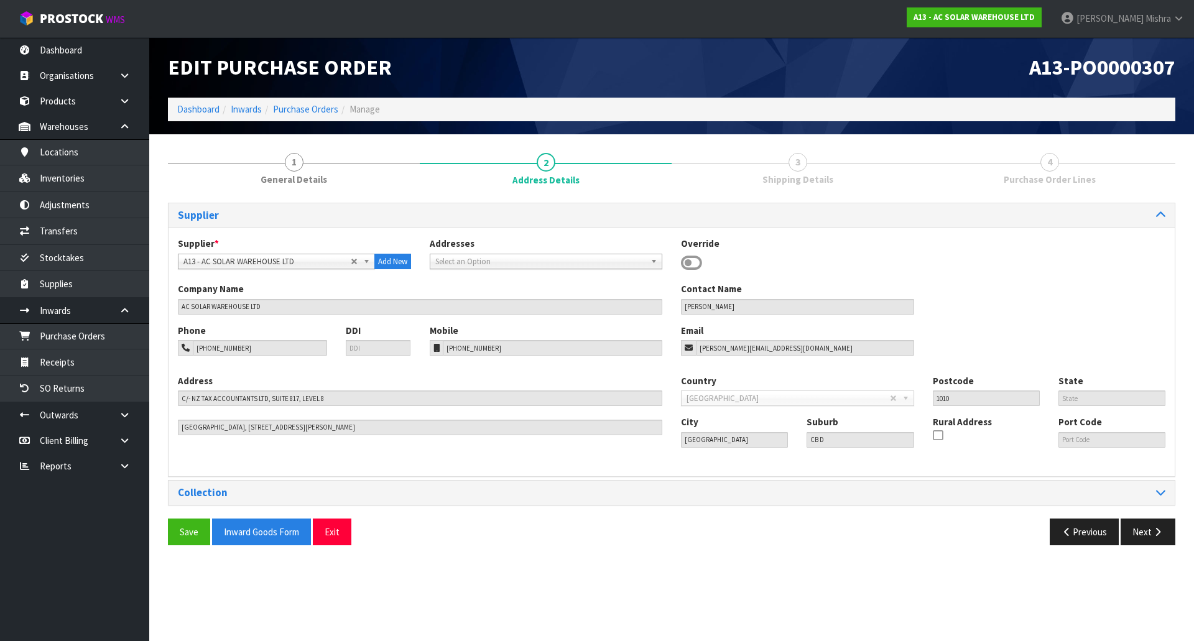
click at [1145, 548] on div "Save Inward Goods Form Exit Previous Next" at bounding box center [672, 537] width 1026 height 36
click at [1145, 535] on button "Next" at bounding box center [1148, 532] width 55 height 27
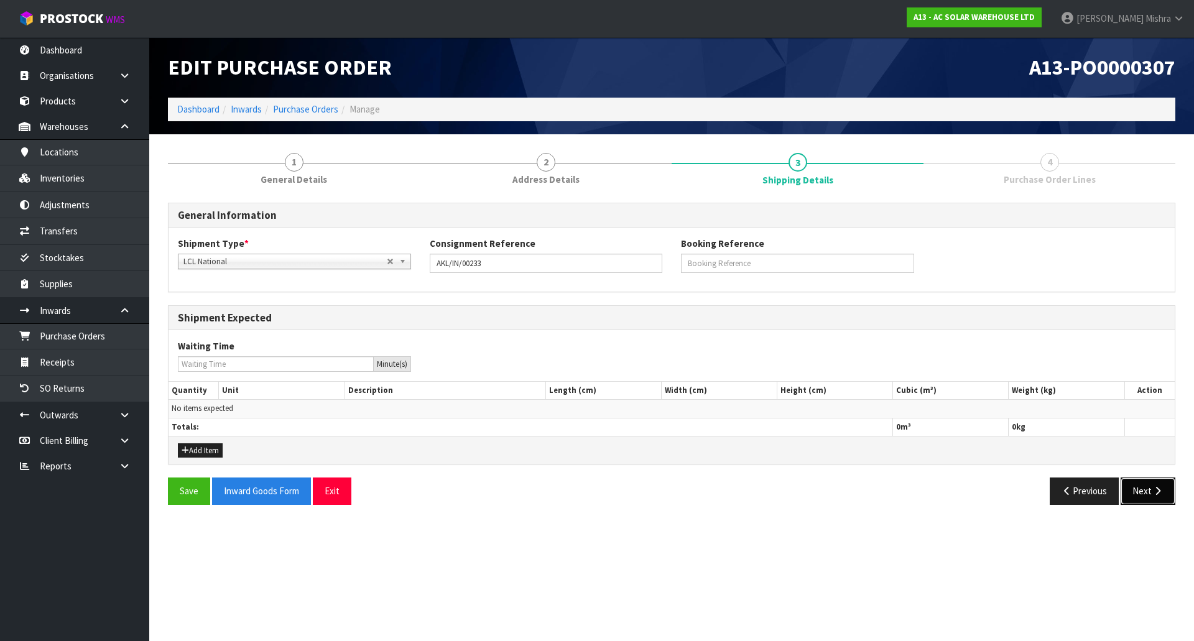
click at [1145, 503] on button "Next" at bounding box center [1148, 491] width 55 height 27
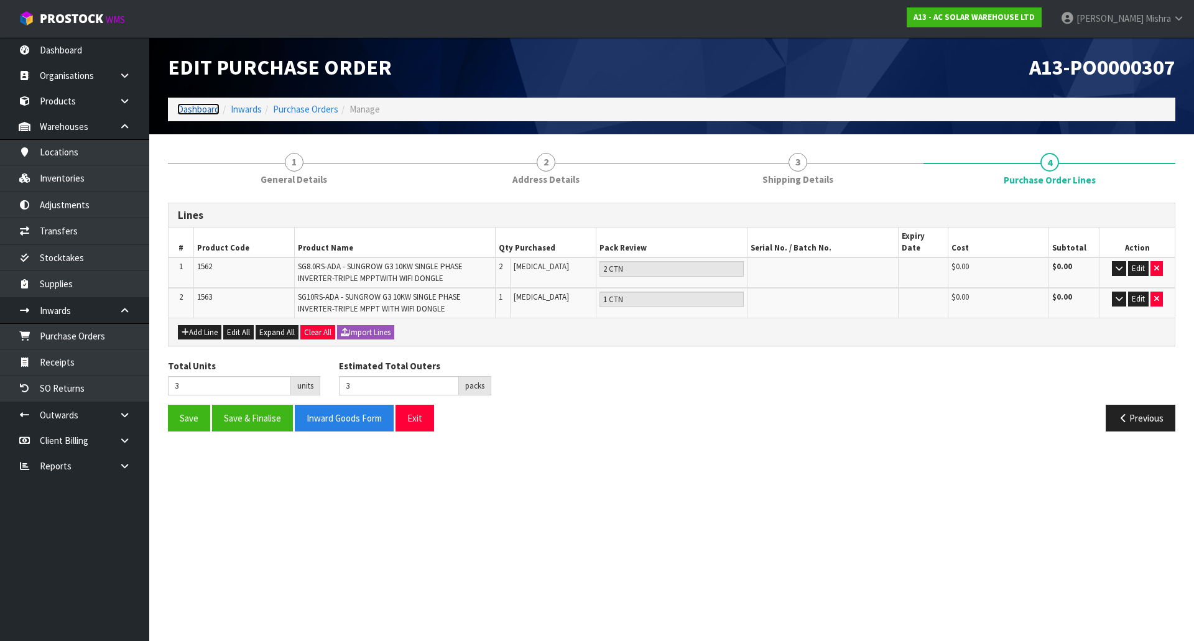
click at [185, 106] on link "Dashboard" at bounding box center [198, 109] width 42 height 12
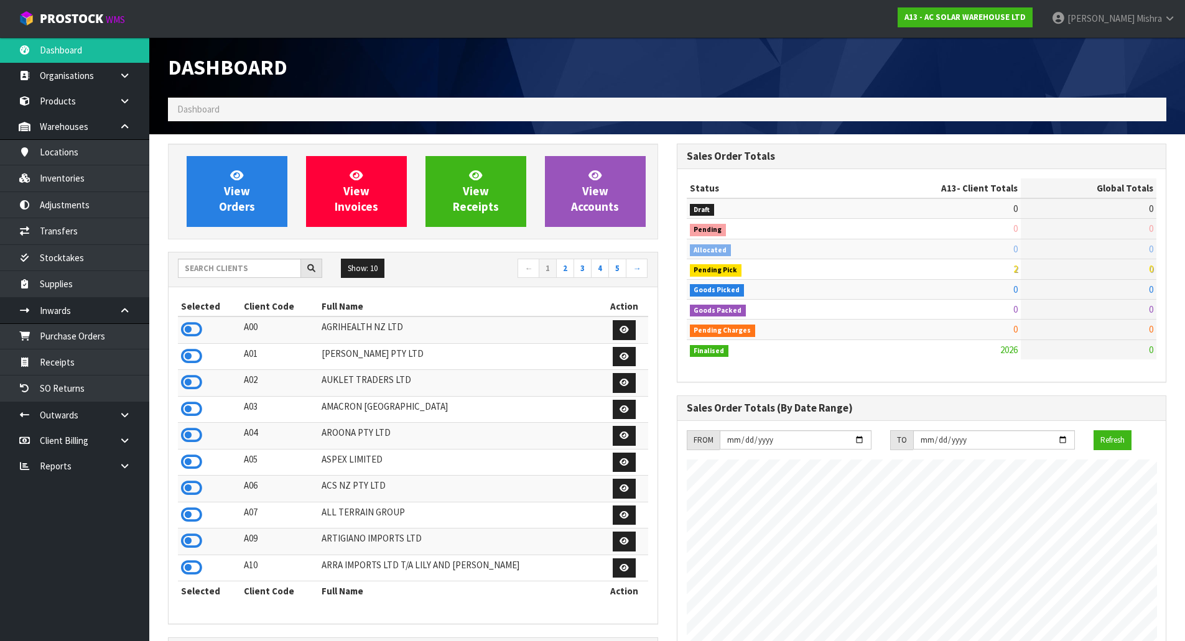
scroll to position [962, 508]
click at [269, 272] on input "text" at bounding box center [239, 268] width 123 height 19
type input "V04"
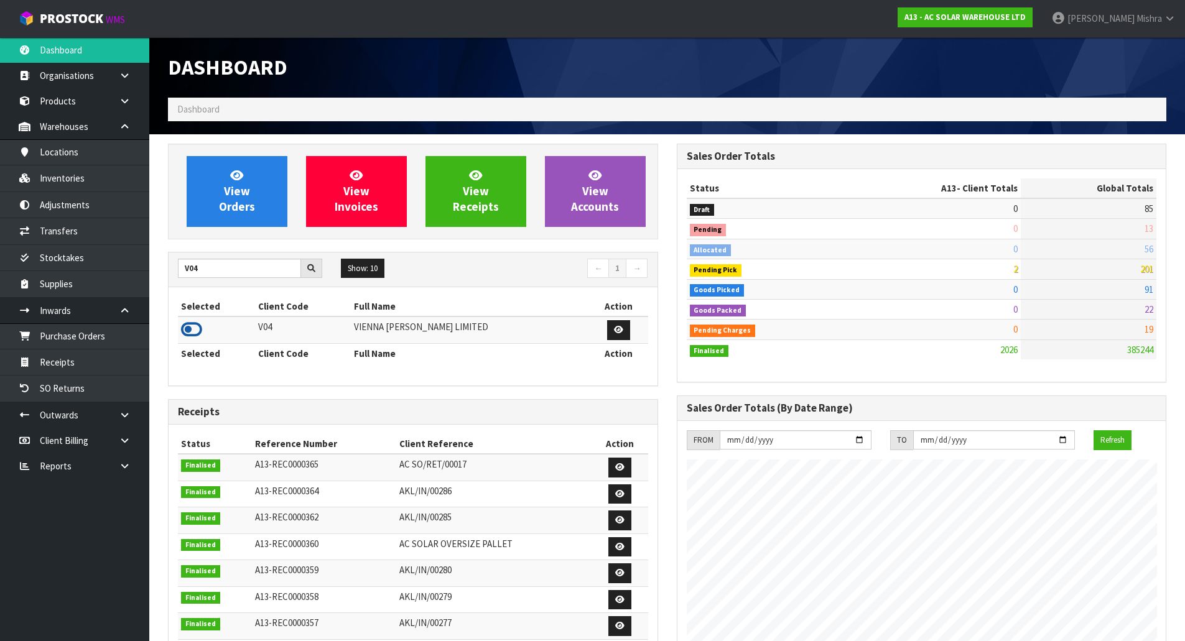
click at [197, 328] on icon at bounding box center [191, 329] width 21 height 19
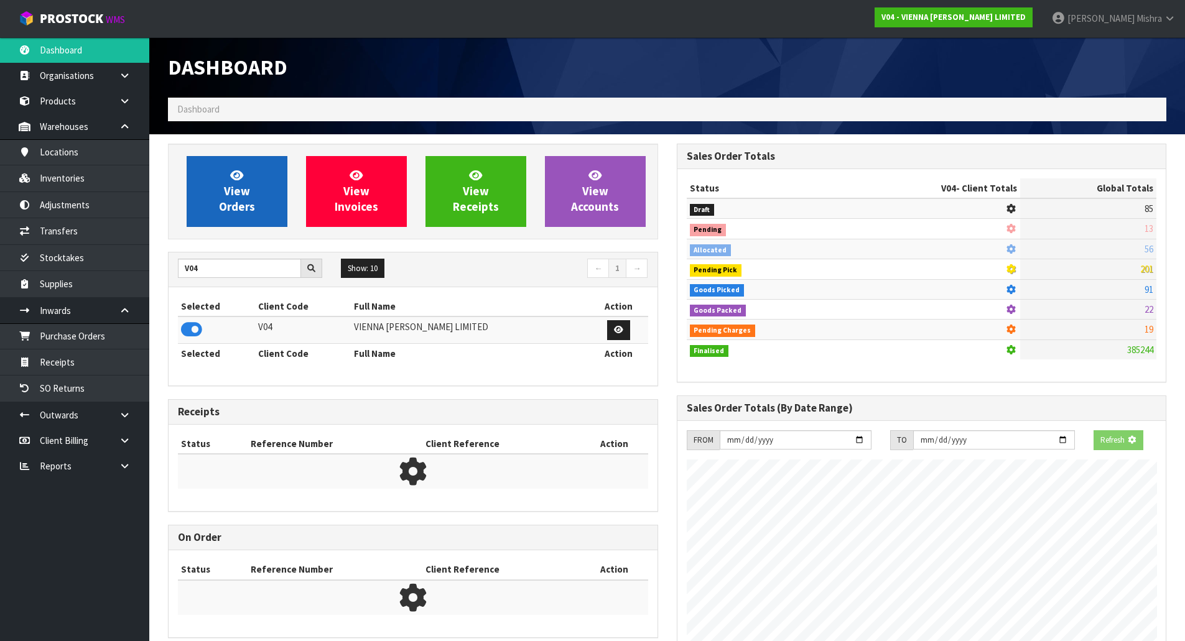
scroll to position [621039, 621306]
click at [212, 216] on link "View Orders" at bounding box center [237, 191] width 101 height 71
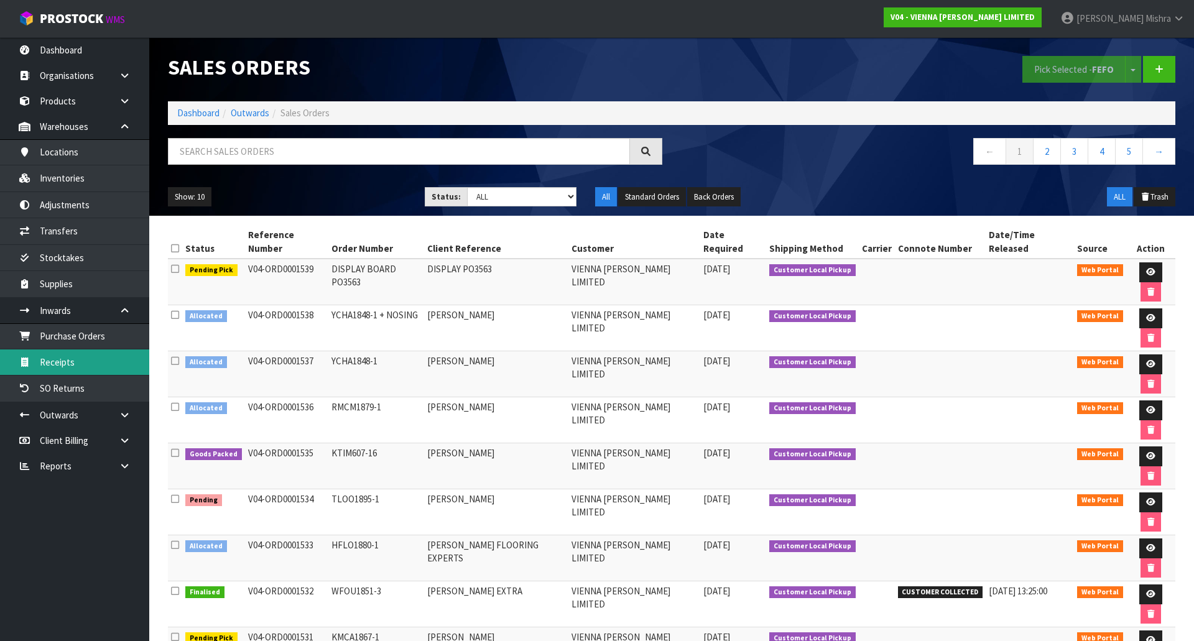
click at [97, 366] on link "Receipts" at bounding box center [74, 361] width 149 height 25
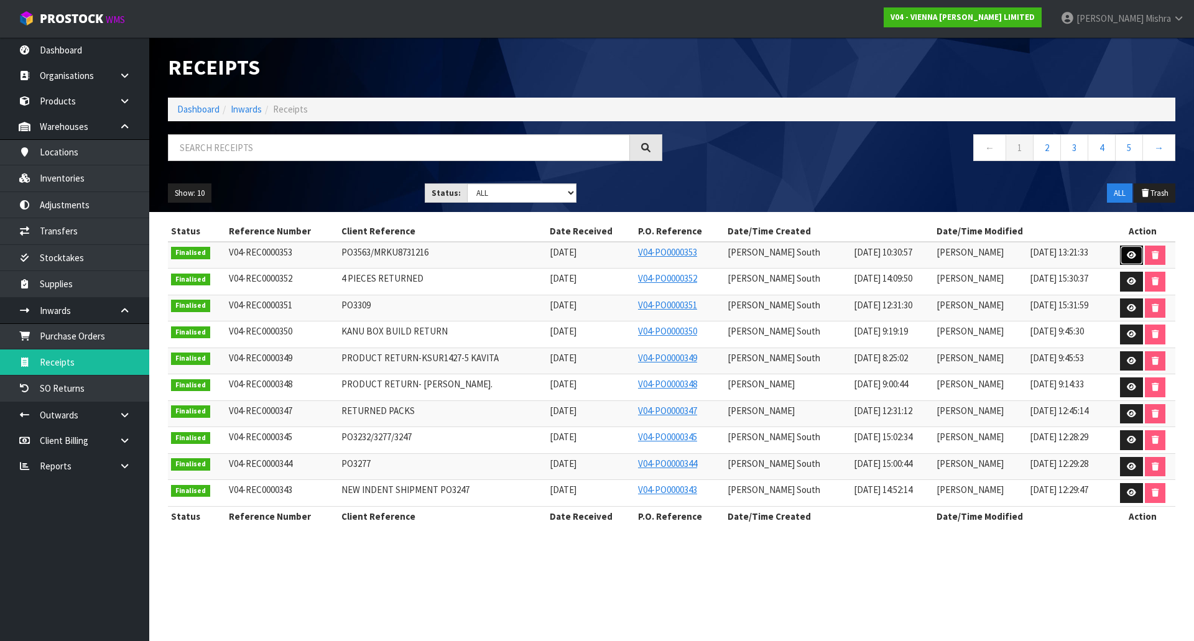
click at [1124, 257] on link at bounding box center [1131, 256] width 23 height 20
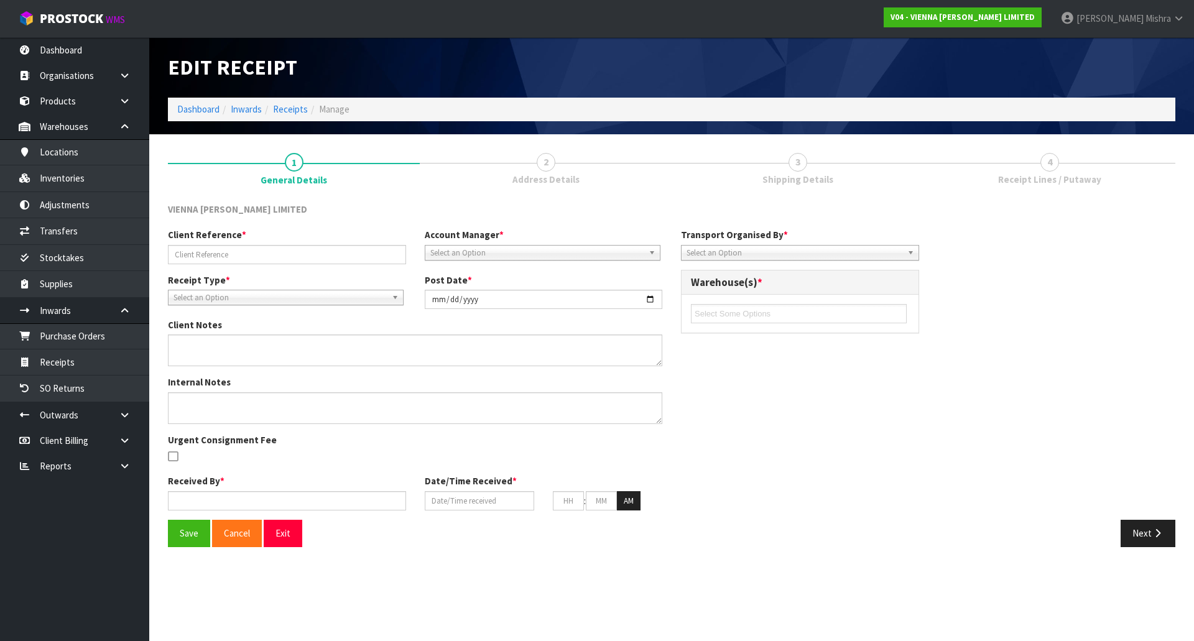
type input "PO3563/MRKU8731216"
type input "[DATE]"
type input "[PERSON_NAME] South"
type input "[DATE]"
type input "07"
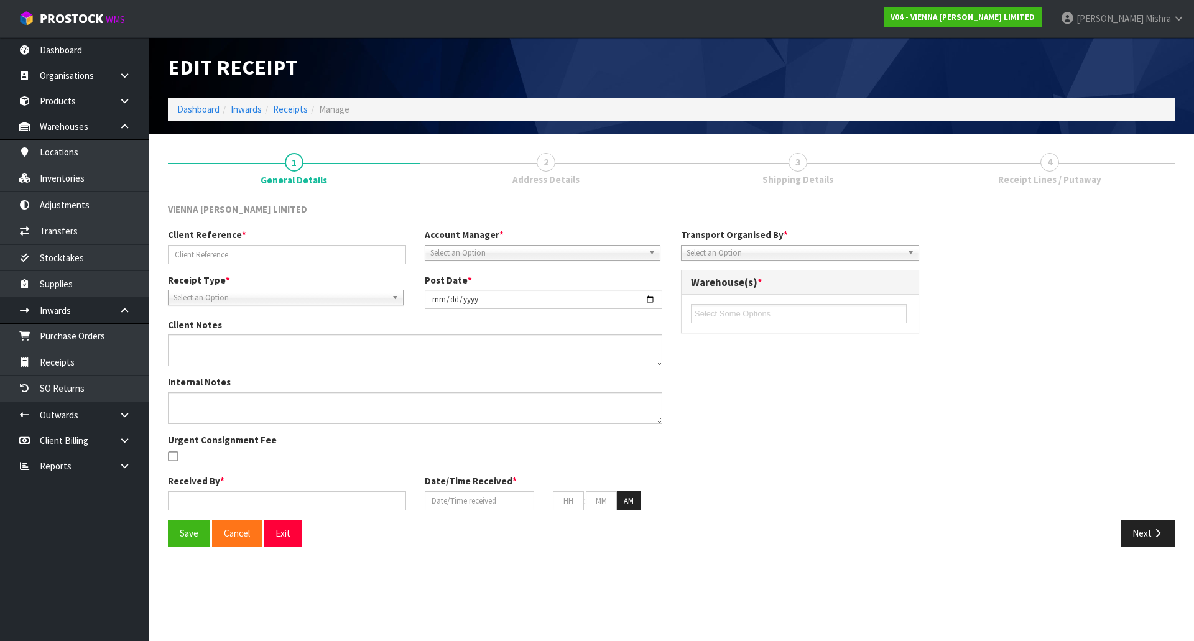
type input "30"
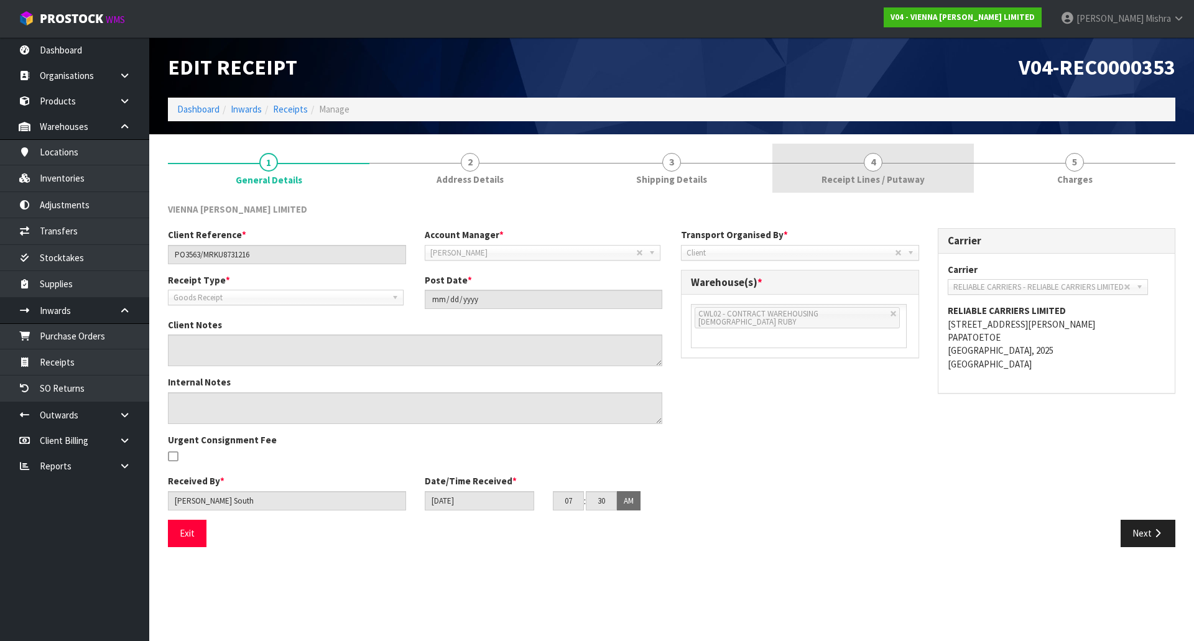
click at [906, 185] on span "Receipt Lines / Putaway" at bounding box center [872, 179] width 103 height 13
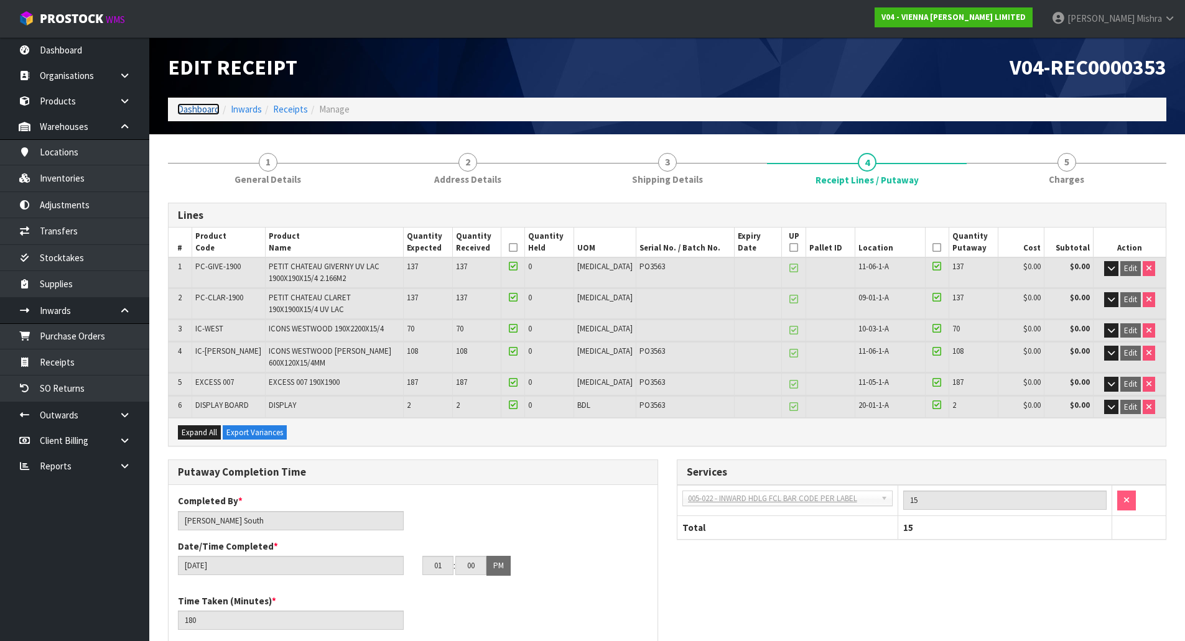
click at [184, 113] on link "Dashboard" at bounding box center [198, 109] width 42 height 12
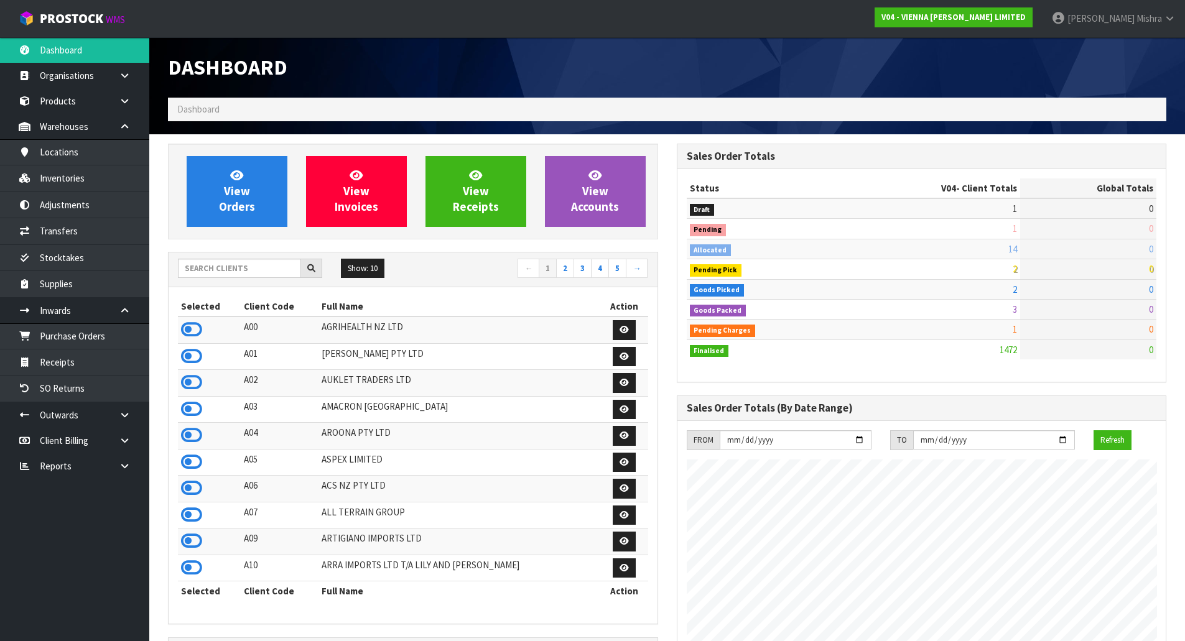
scroll to position [962, 508]
click at [246, 194] on span "View Orders" at bounding box center [237, 191] width 36 height 47
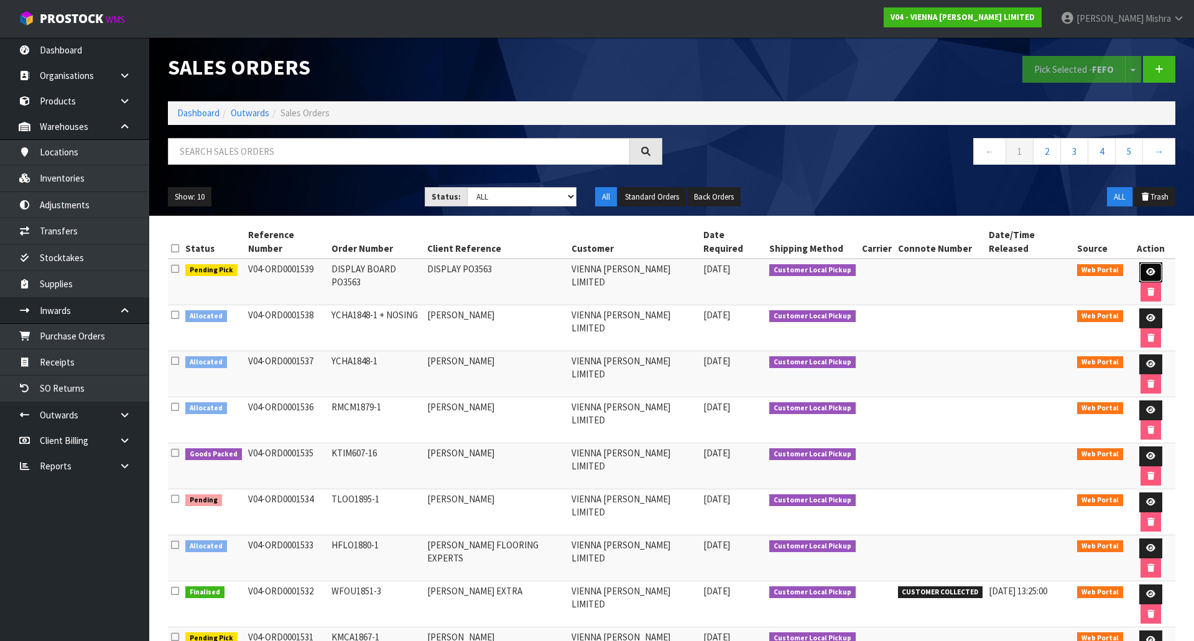
click at [1141, 262] on link at bounding box center [1150, 272] width 23 height 20
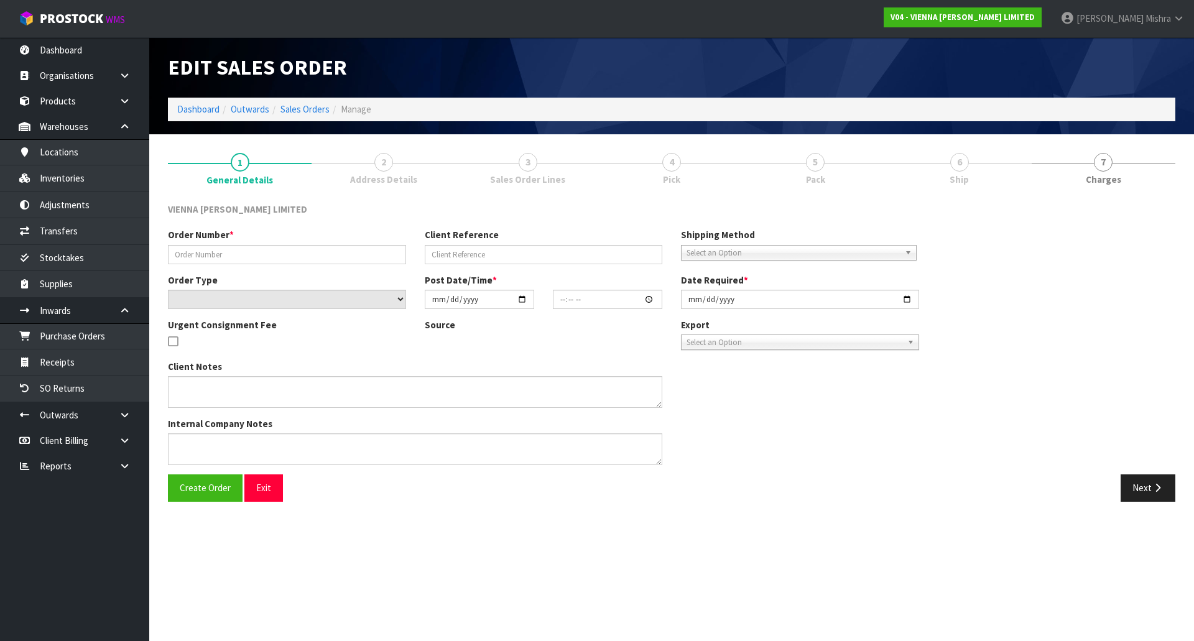
type input "DISPLAY BOARD PO3563"
type input "DISPLAY PO3563"
select select "number:0"
type input "[DATE]"
type input "12:46:00.000"
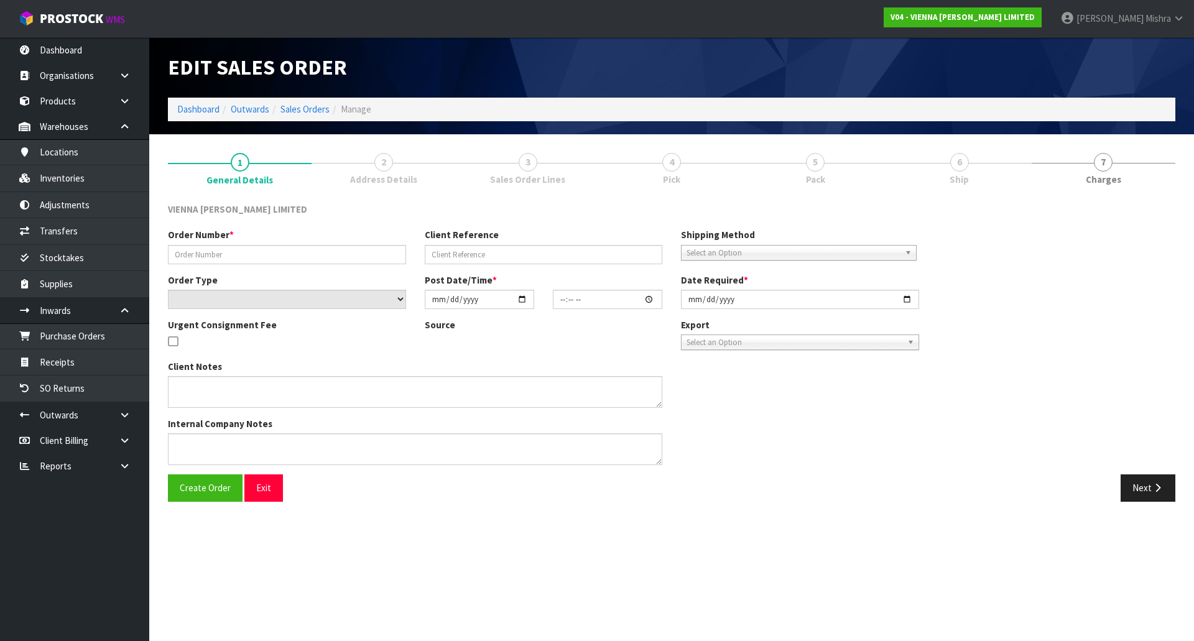
type input "[DATE]"
type textarea "DISPLAY PO 3563"
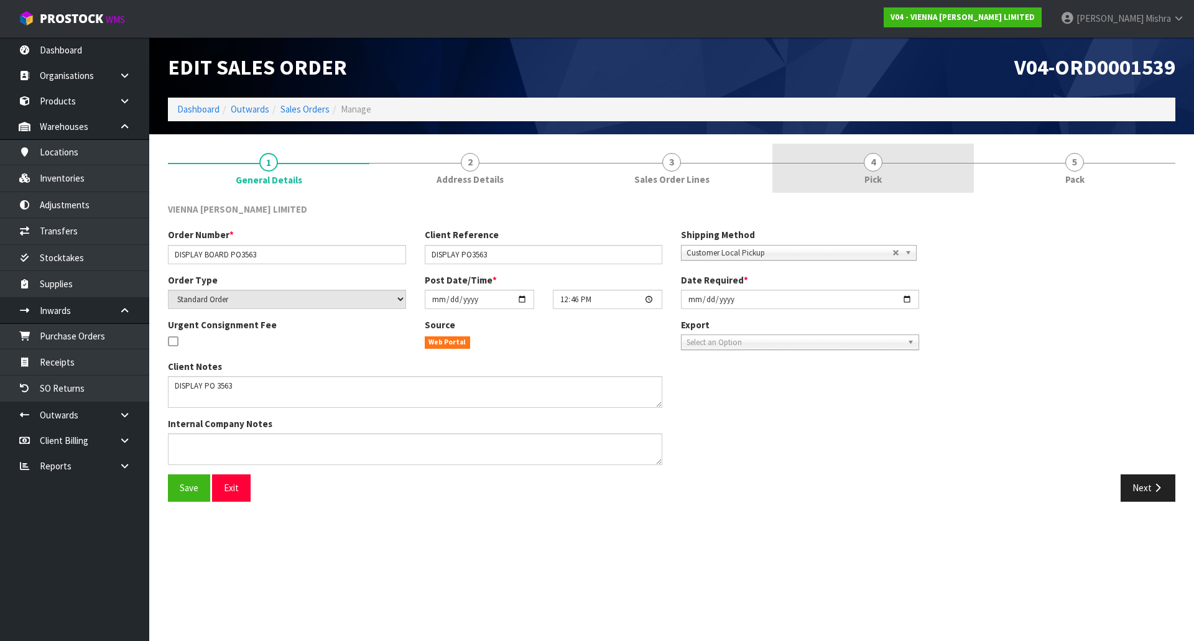
click at [927, 182] on link "4 Pick" at bounding box center [872, 168] width 201 height 49
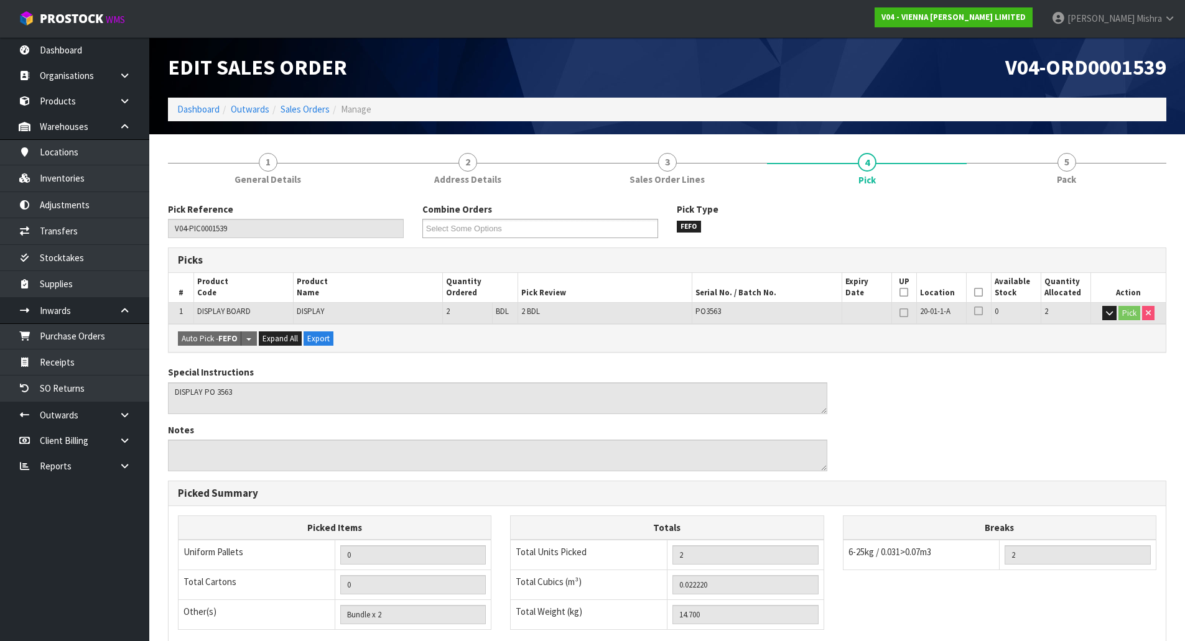
click at [987, 292] on th "Picked" at bounding box center [978, 287] width 25 height 29
click at [976, 293] on icon at bounding box center [978, 292] width 9 height 1
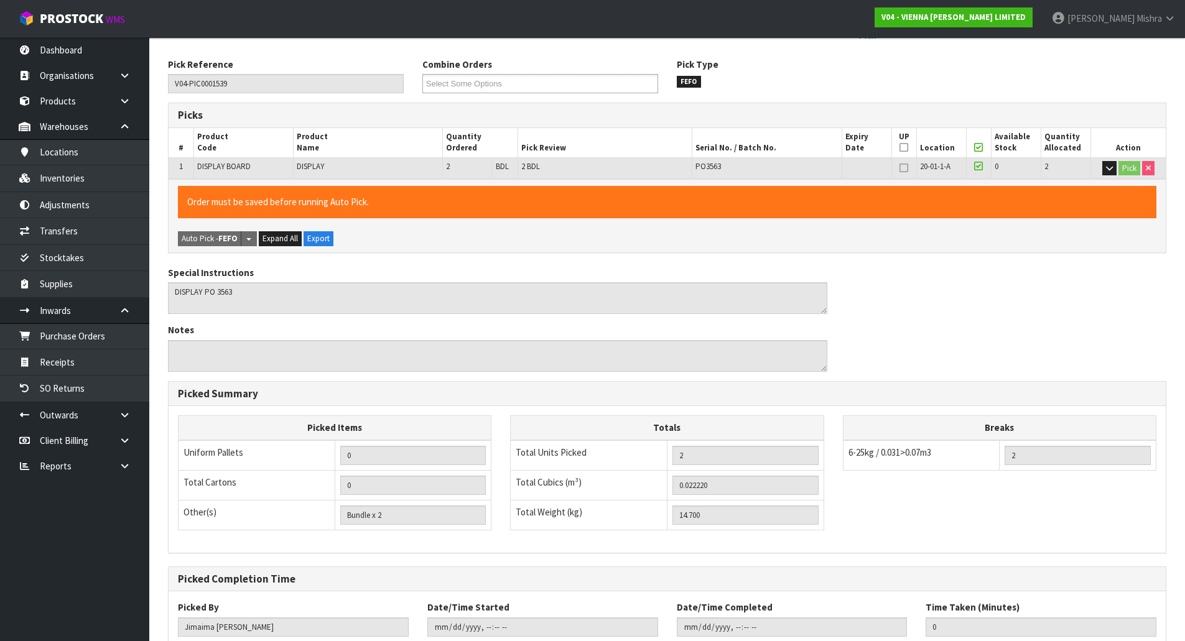
scroll to position [228, 0]
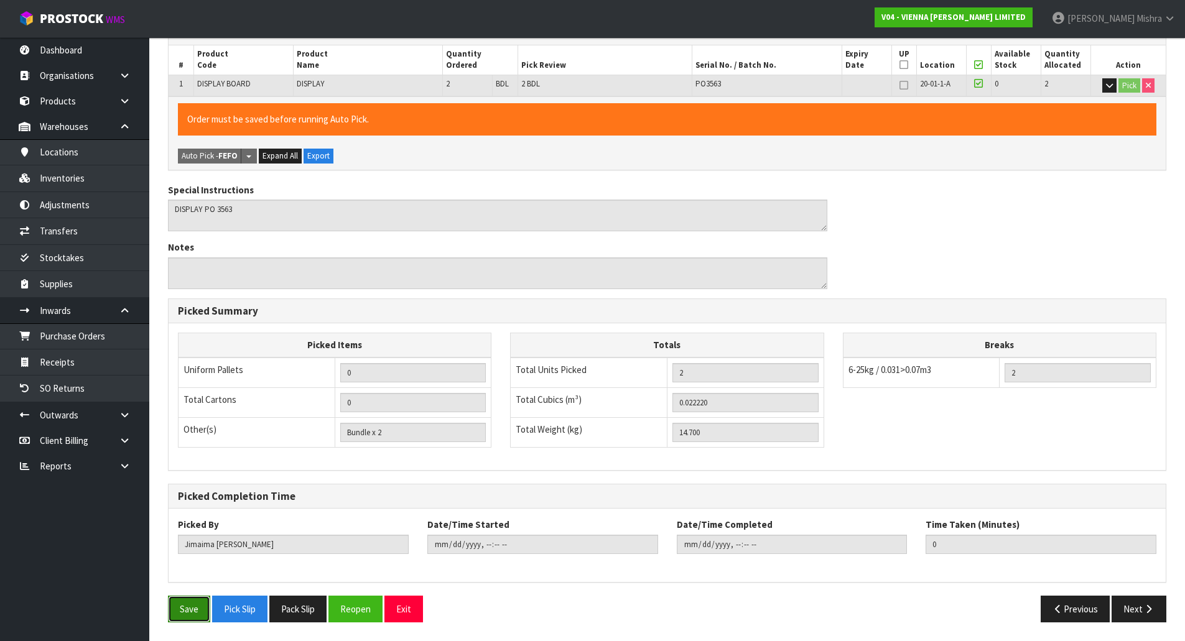
click at [194, 601] on button "Save" at bounding box center [189, 609] width 42 height 27
type input "[PERSON_NAME]"
type input "[DATE]T13:16:30"
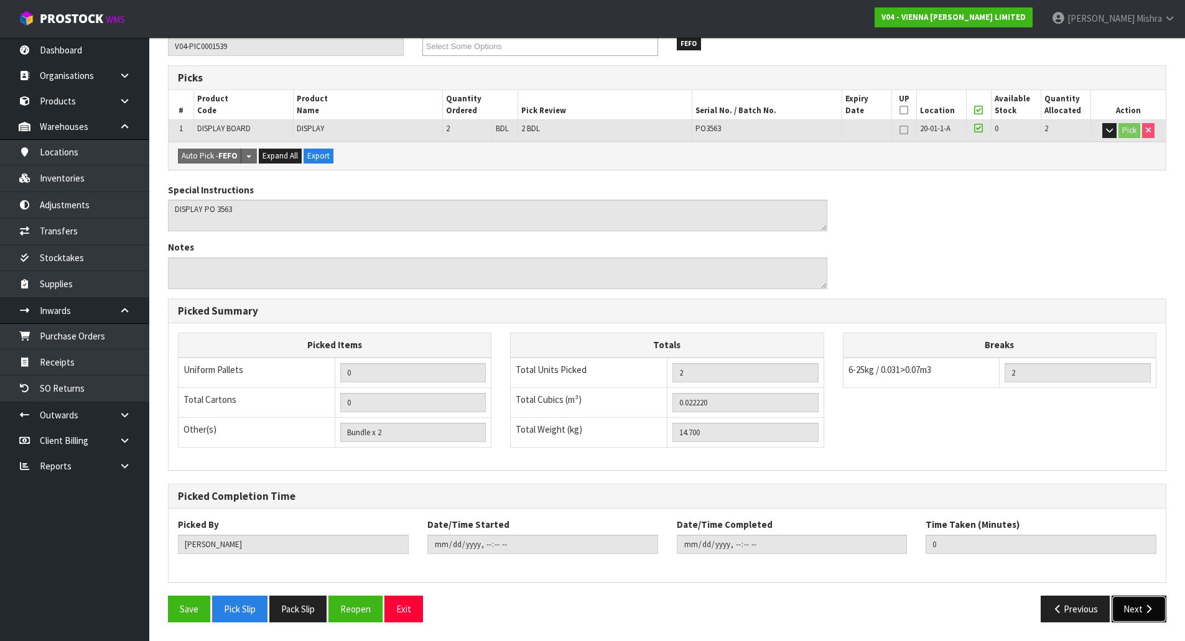
click at [1143, 618] on button "Next" at bounding box center [1138, 609] width 55 height 27
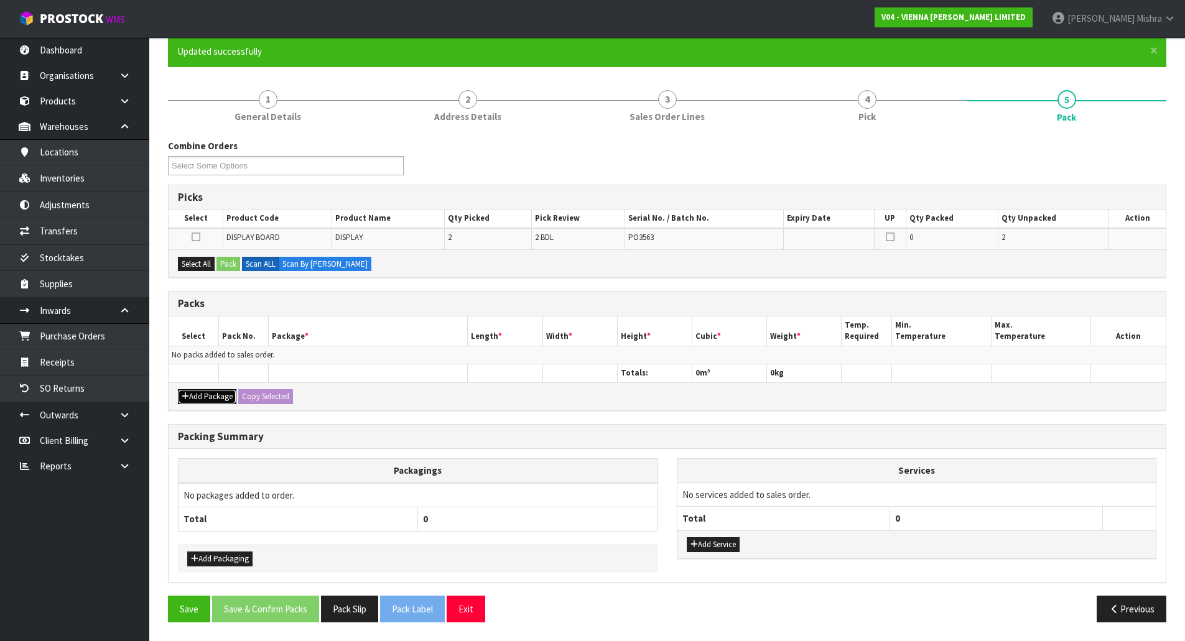
click at [204, 398] on button "Add Package" at bounding box center [207, 396] width 58 height 15
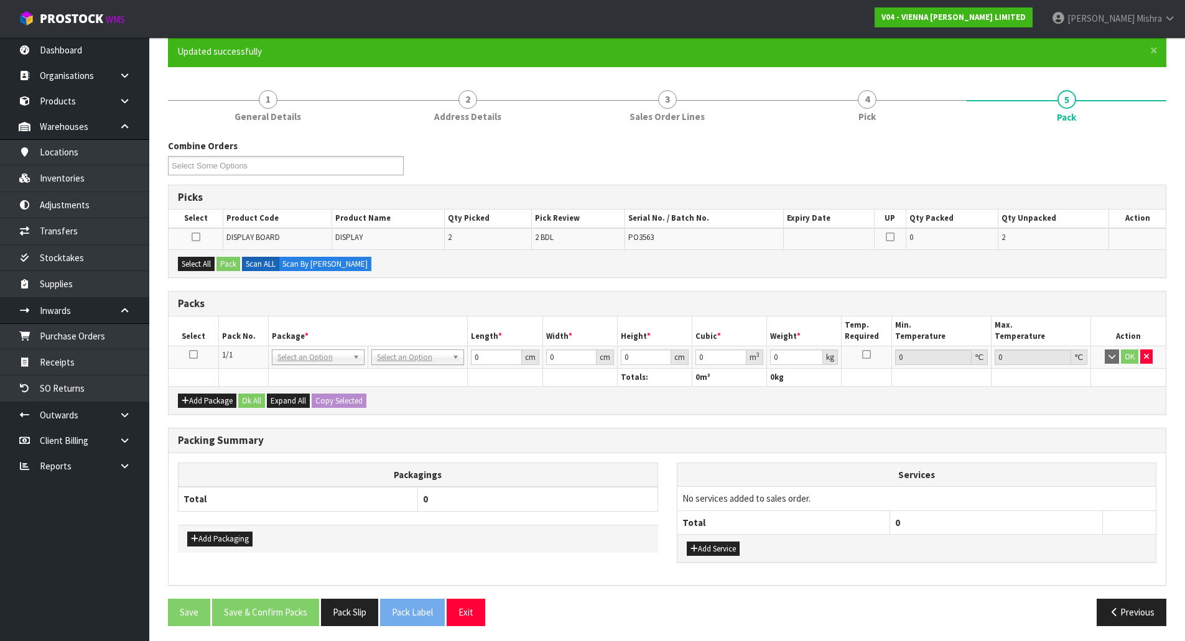
click at [195, 355] on icon at bounding box center [193, 354] width 9 height 1
click at [191, 271] on button "Select All" at bounding box center [196, 264] width 37 height 15
click at [240, 270] on button "Pack" at bounding box center [228, 264] width 24 height 15
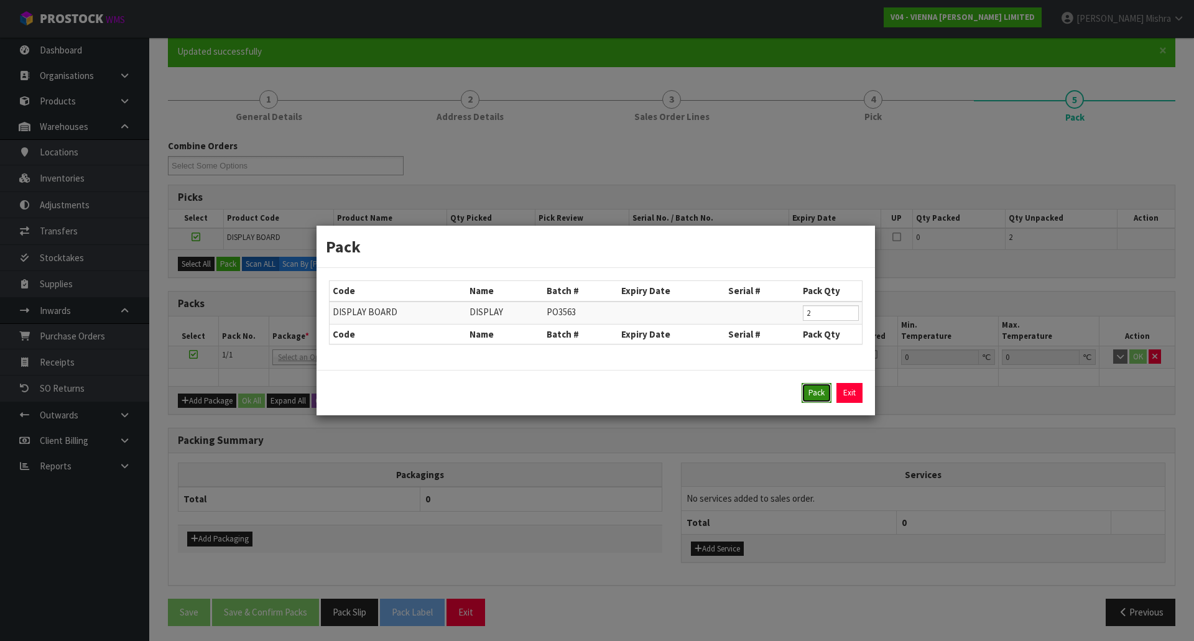
click at [822, 393] on button "Pack" at bounding box center [817, 393] width 30 height 20
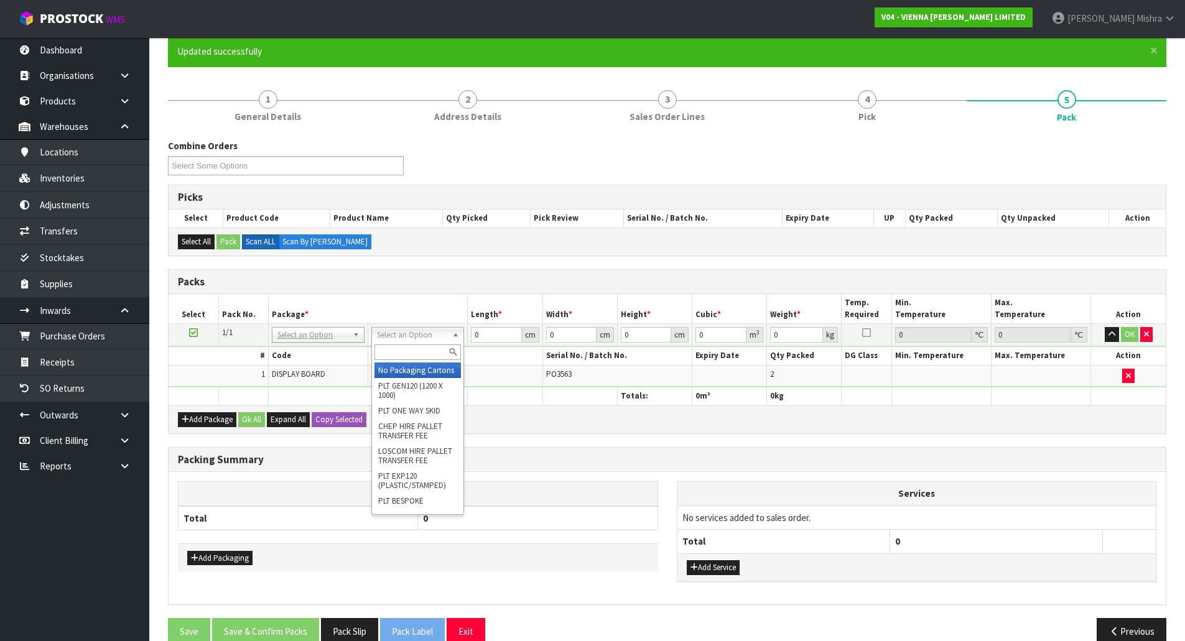
click at [407, 360] on input "text" at bounding box center [417, 352] width 86 height 16
type input "ret"
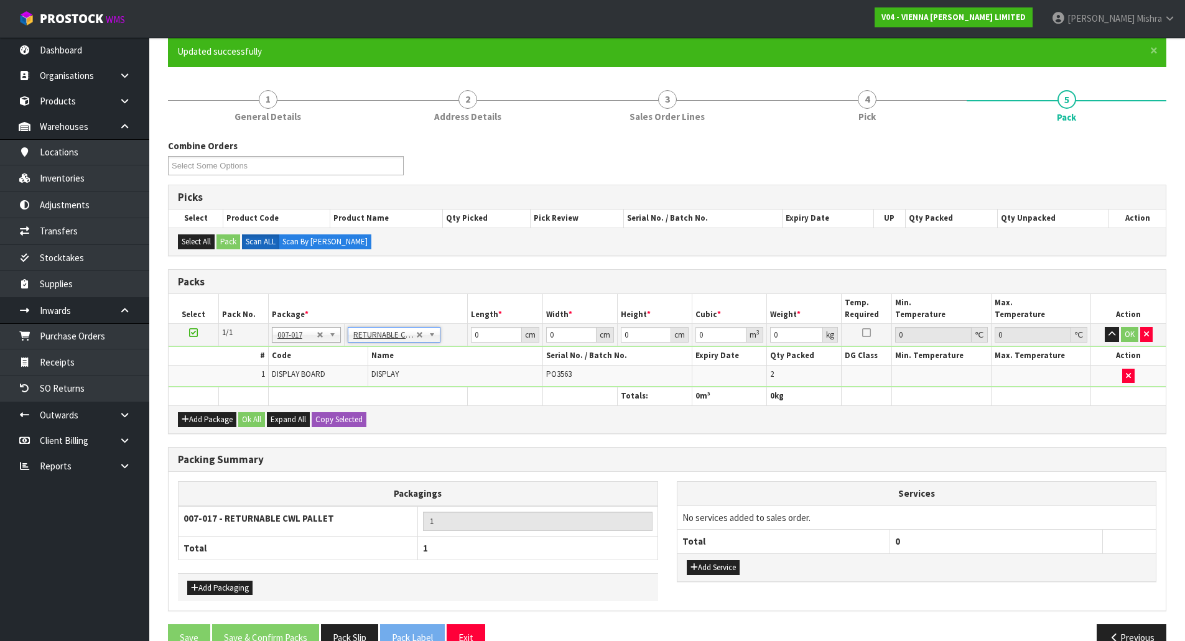
type input "14.7"
drag, startPoint x: 489, startPoint y: 336, endPoint x: 380, endPoint y: 336, distance: 109.4
click at [380, 336] on tr "1/1 NONE 007-001 007-002 007-004 007-009 007-013 007-014 007-015 007-017 007-01…" at bounding box center [667, 335] width 997 height 22
type input "120"
type input "100"
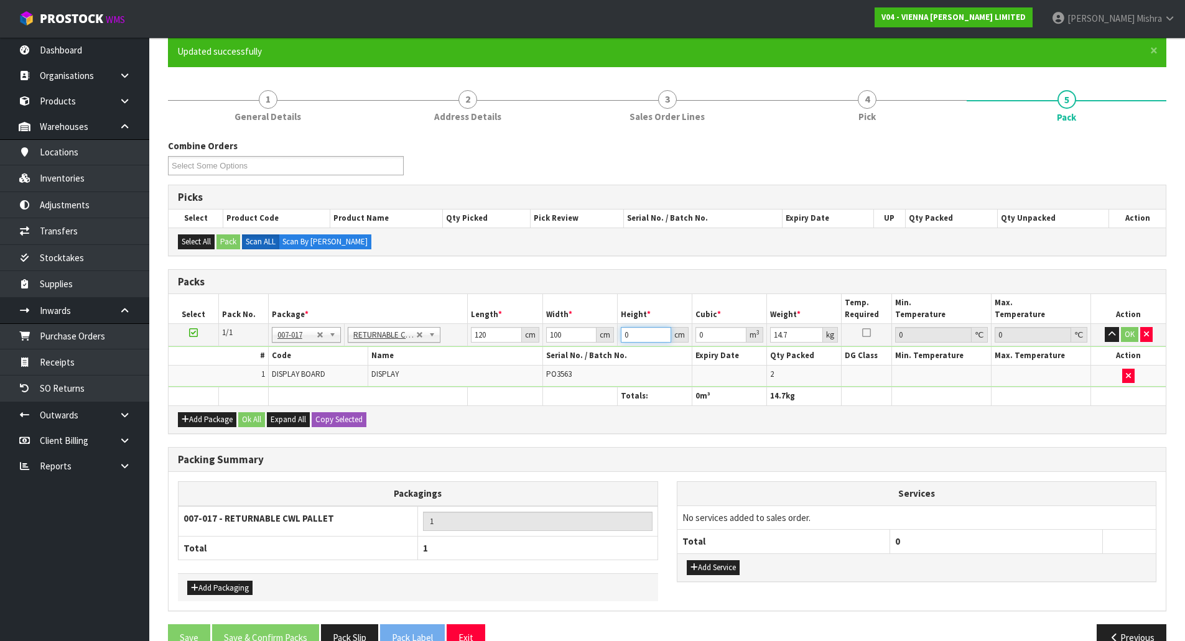
type input "5"
type input "0.06"
type input "50"
type input "0.6"
type input "50"
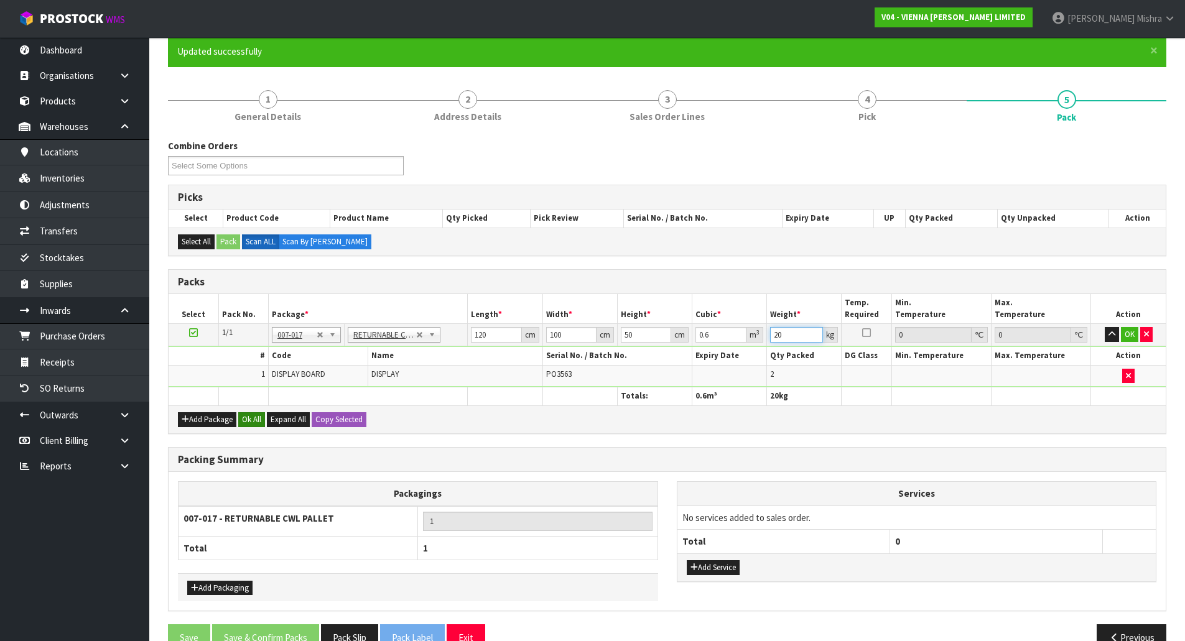
type input "20"
click at [261, 418] on button "Ok All" at bounding box center [251, 419] width 27 height 15
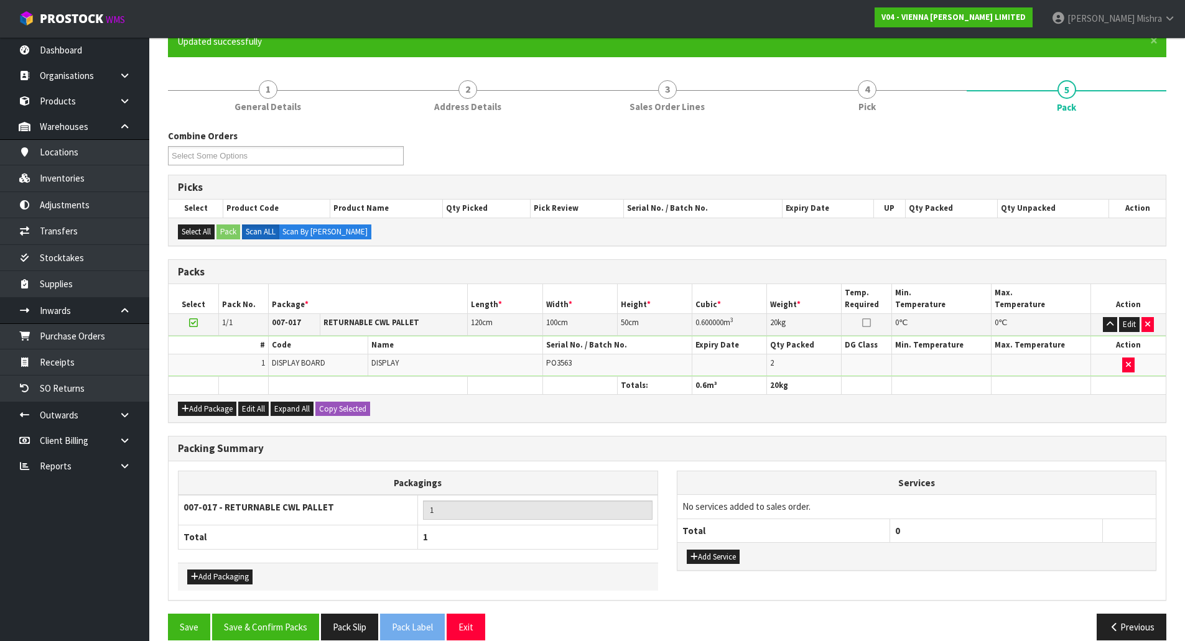
scroll to position [136, 0]
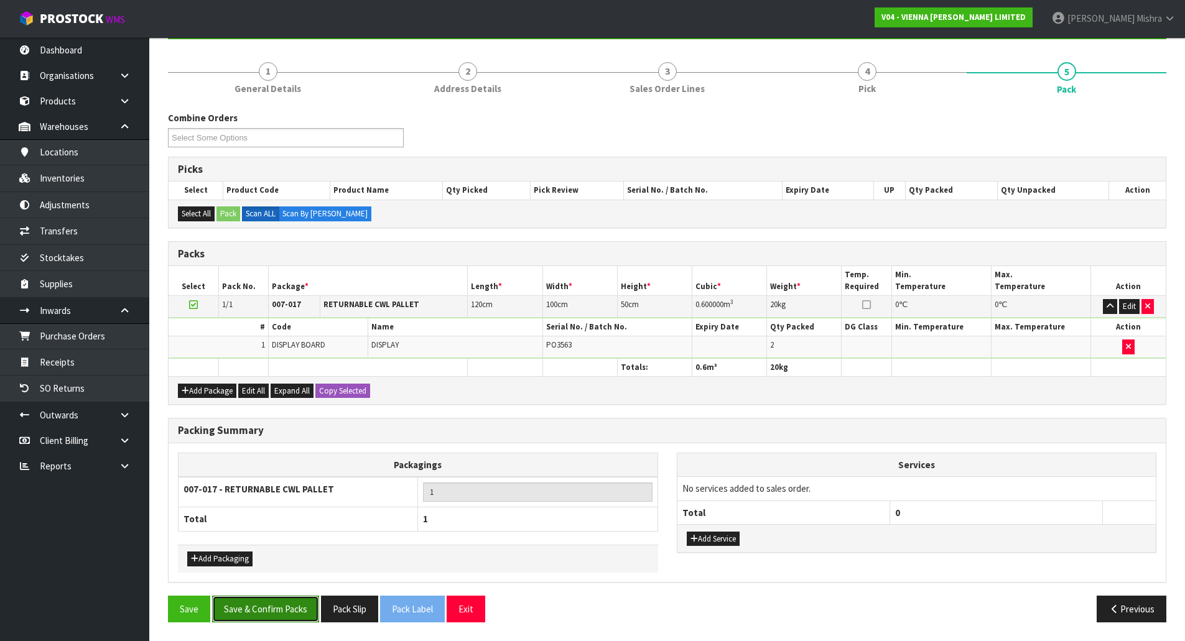
click at [267, 604] on button "Save & Confirm Packs" at bounding box center [265, 609] width 107 height 27
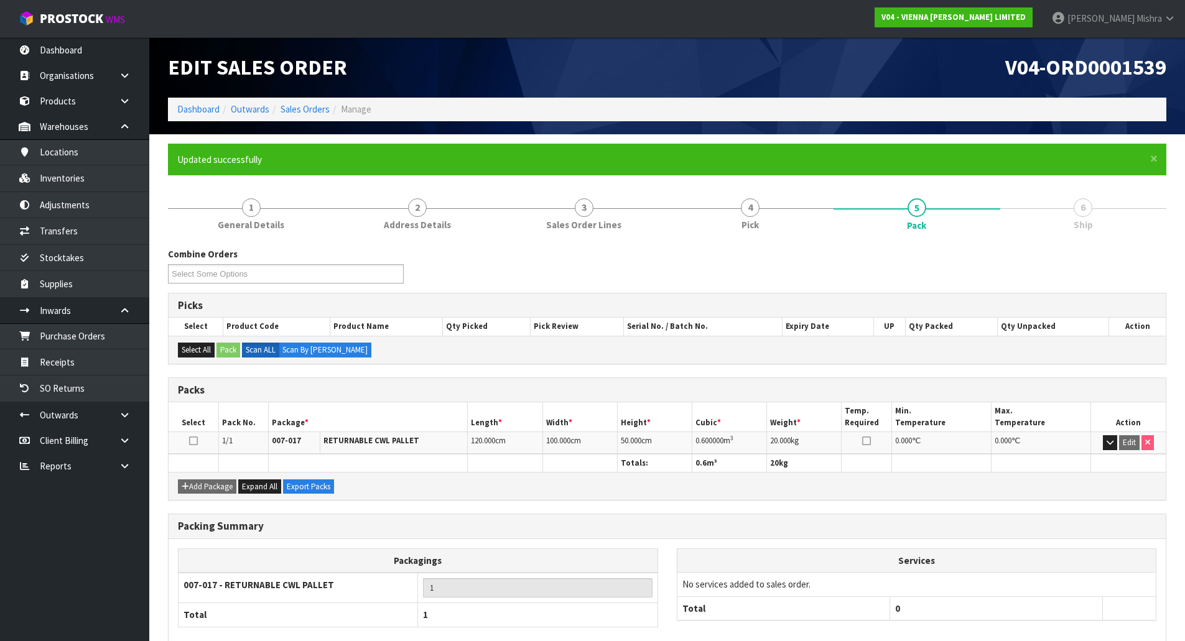
scroll to position [68, 0]
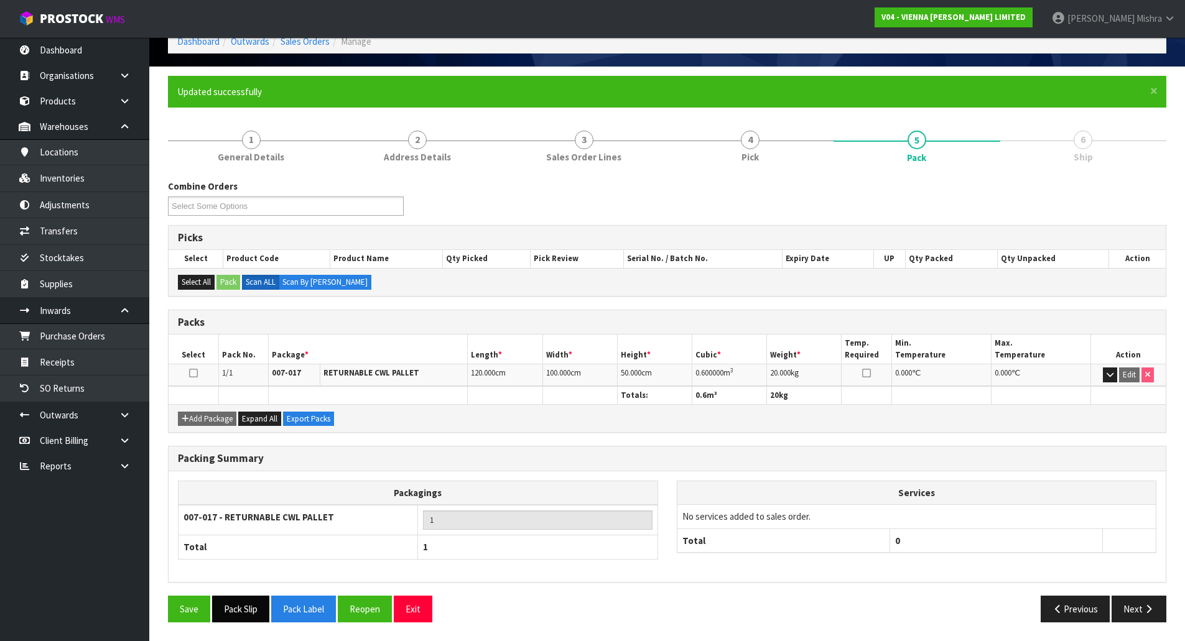
click at [237, 611] on button "Pack Slip" at bounding box center [240, 609] width 57 height 27
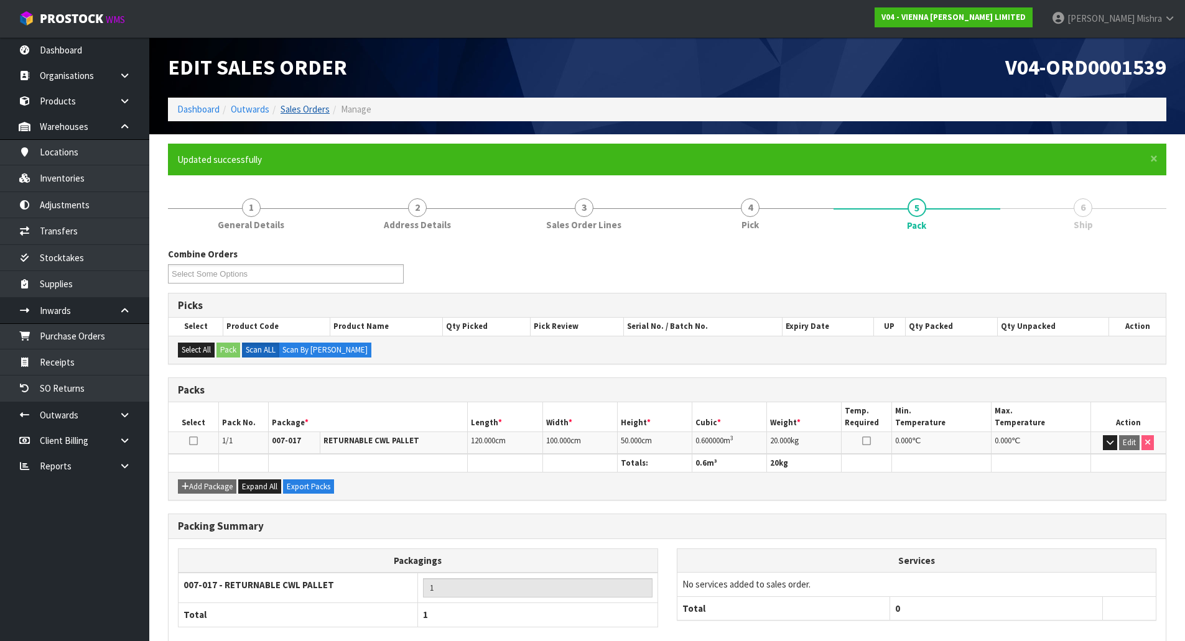
drag, startPoint x: 293, startPoint y: 119, endPoint x: 295, endPoint y: 109, distance: 9.5
click at [293, 119] on ol "Dashboard Outwards Sales Orders Manage" at bounding box center [667, 109] width 998 height 23
click at [295, 109] on link "Sales Orders" at bounding box center [304, 109] width 49 height 12
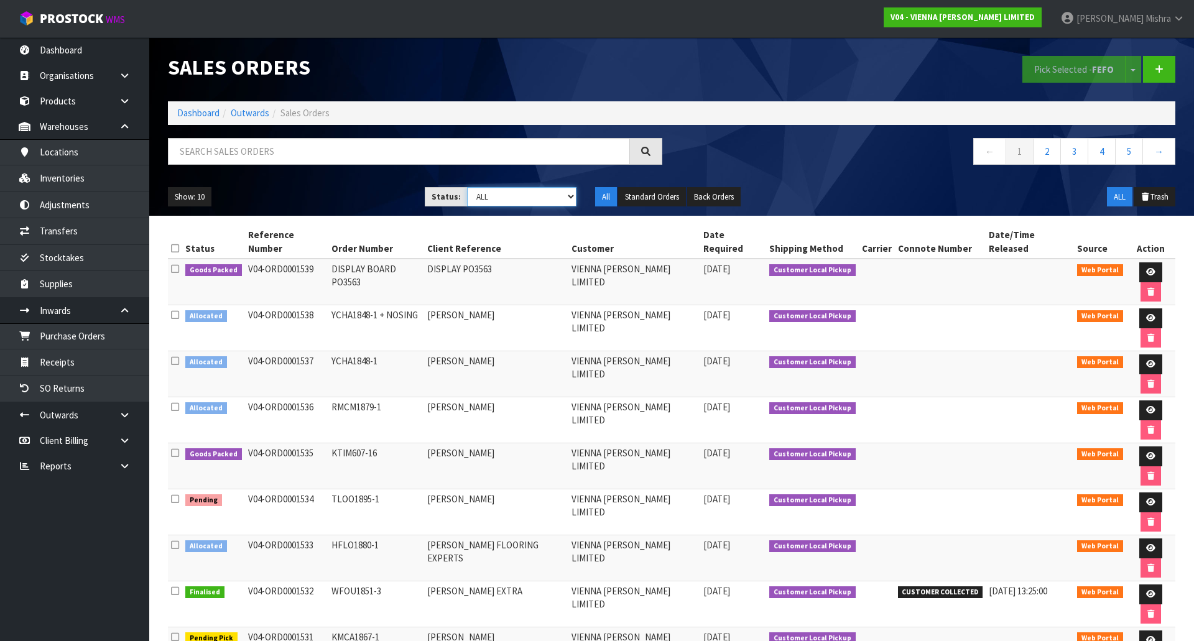
click at [511, 200] on select "Draft Pending Allocated Pending Pick Goods Picked Goods Packed Pending Charges …" at bounding box center [522, 196] width 110 height 19
select select "string:3"
click at [467, 187] on select "Draft Pending Allocated Pending Pick Goods Picked Goods Packed Pending Charges …" at bounding box center [522, 196] width 110 height 19
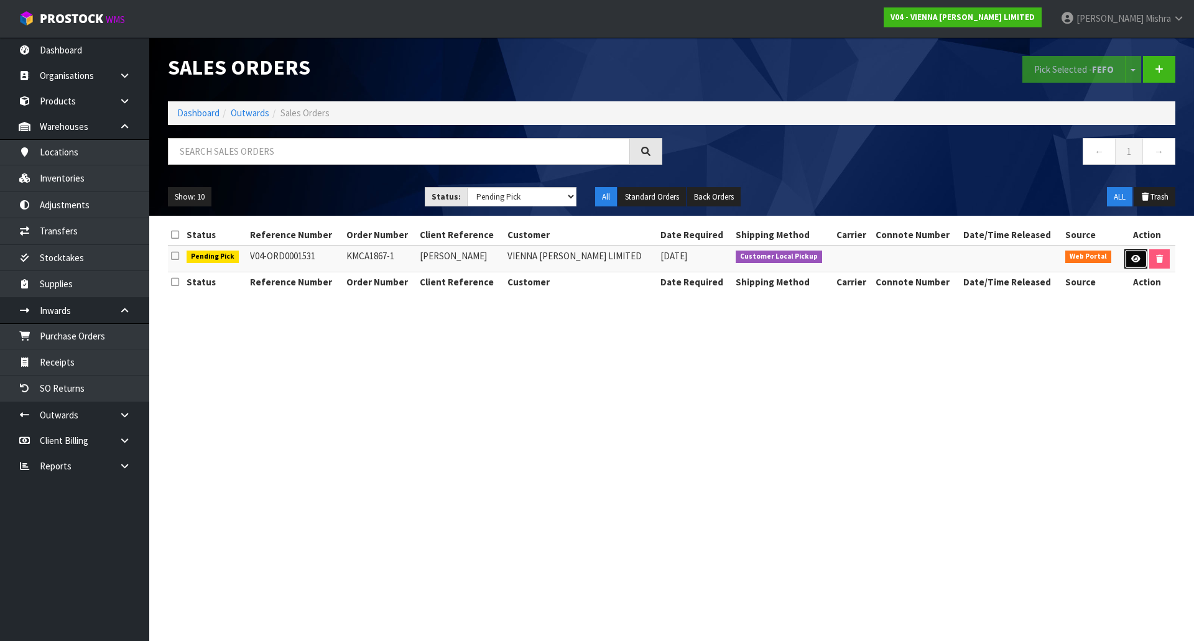
click at [1132, 261] on icon at bounding box center [1135, 259] width 9 height 8
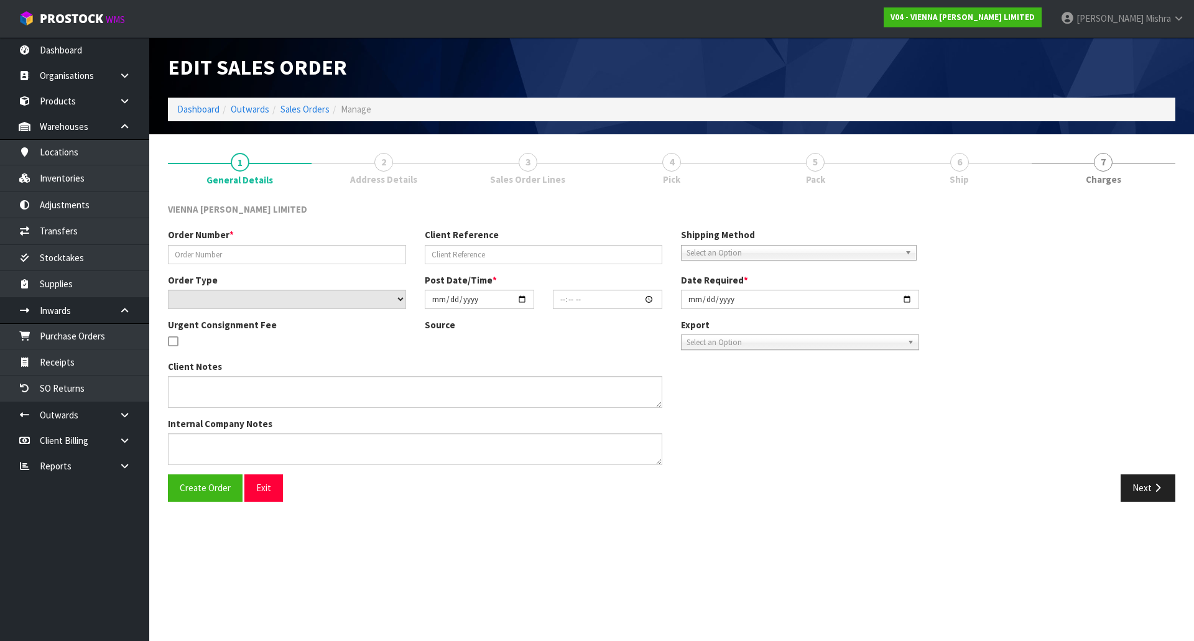
type input "KMCA1867-1"
type input "[PERSON_NAME]"
select select "number:0"
type input "[DATE]"
type input "14:16:00.000"
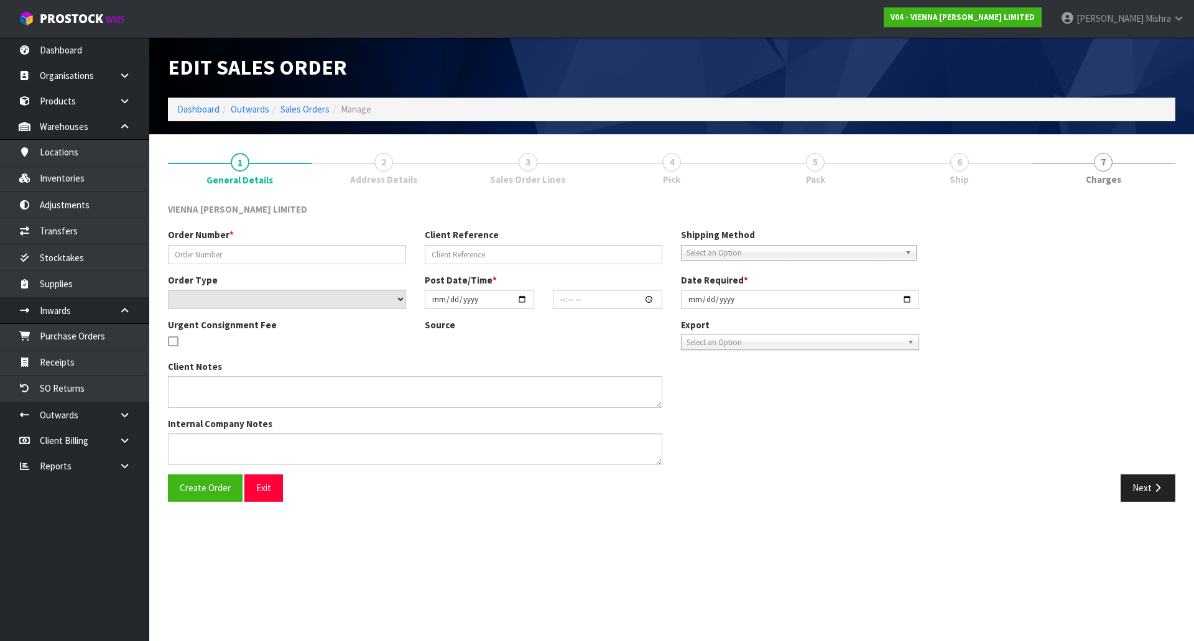
type input "[DATE]"
type textarea "[PERSON_NAME]"
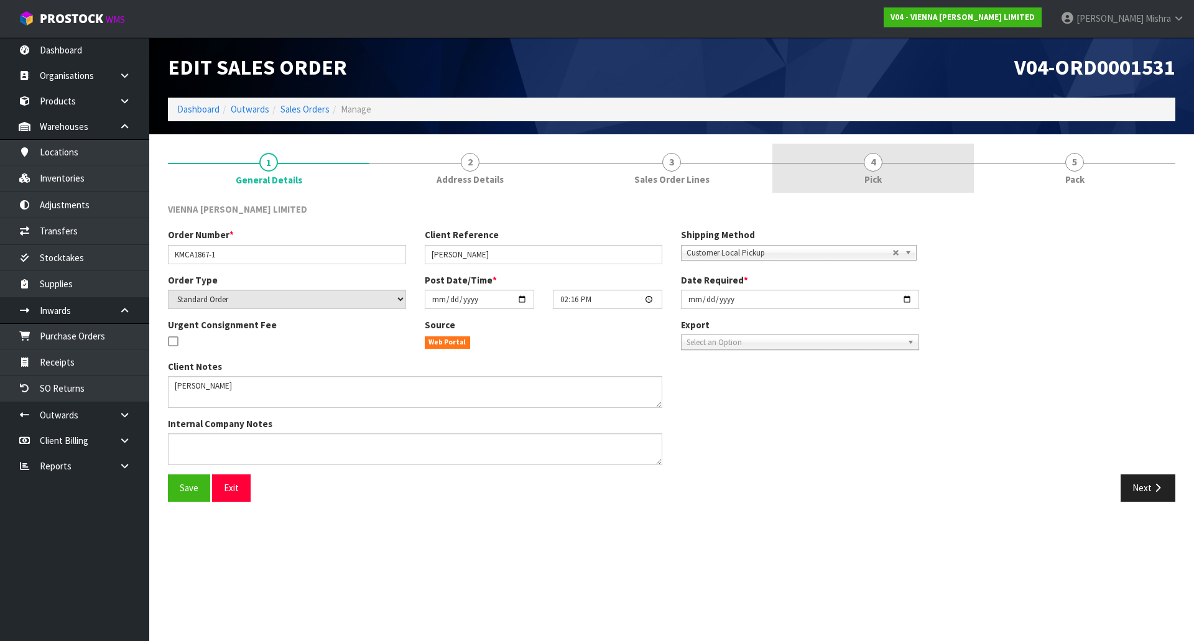
click at [938, 157] on link "4 Pick" at bounding box center [872, 168] width 201 height 49
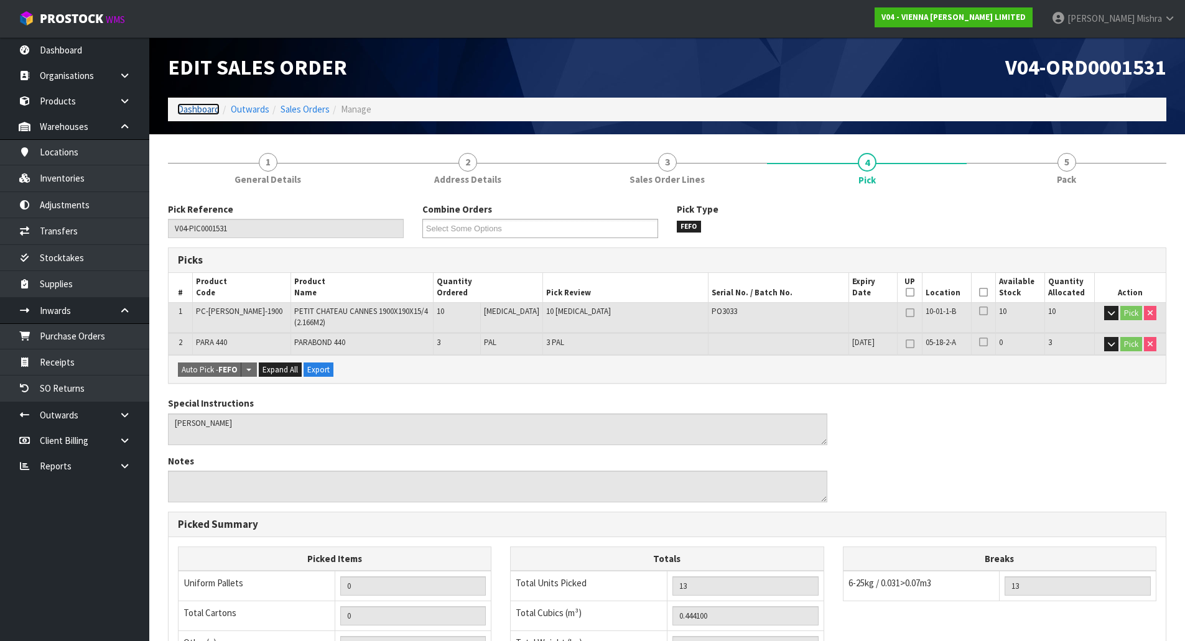
click at [192, 107] on link "Dashboard" at bounding box center [198, 109] width 42 height 12
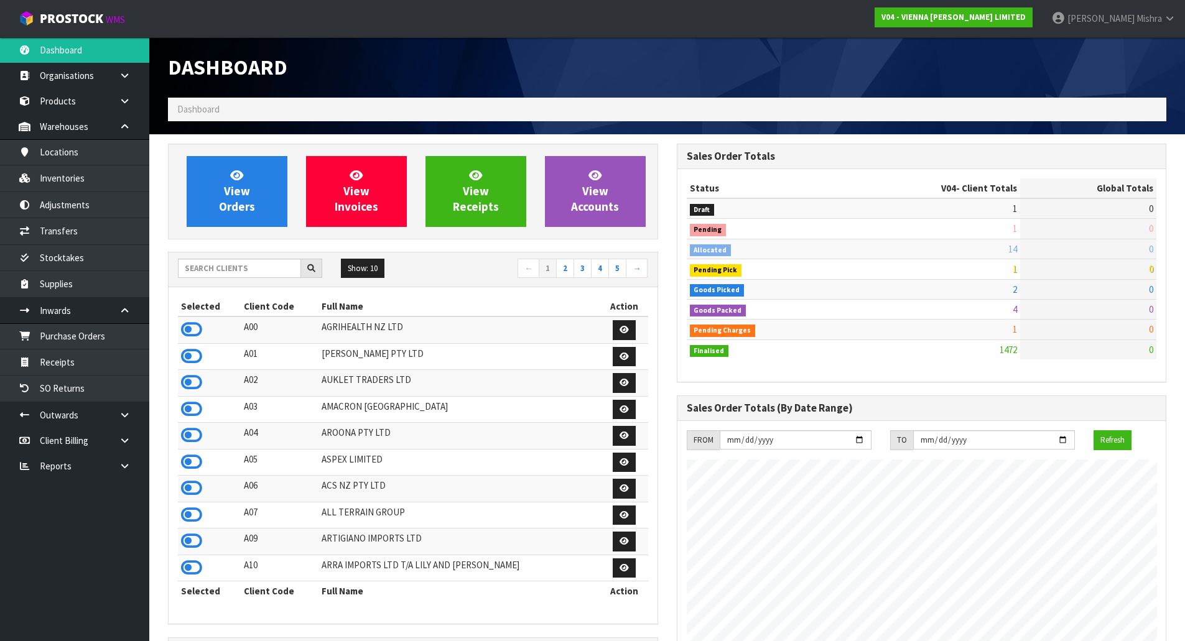
scroll to position [962, 508]
click at [251, 262] on input "text" at bounding box center [239, 268] width 123 height 19
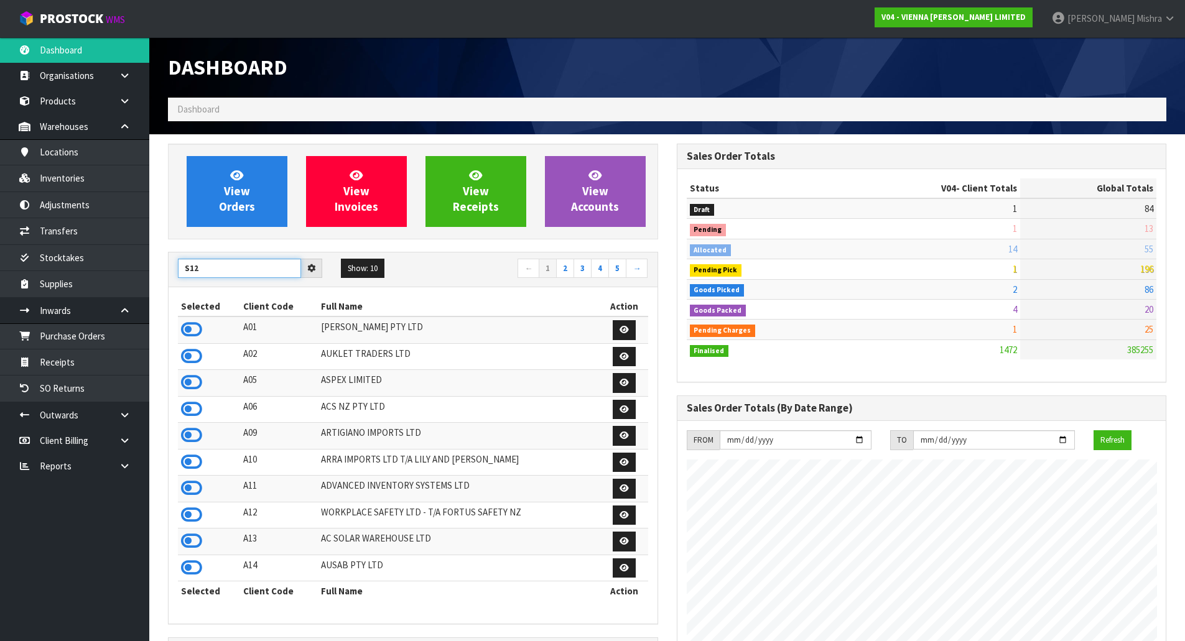
type input "S12"
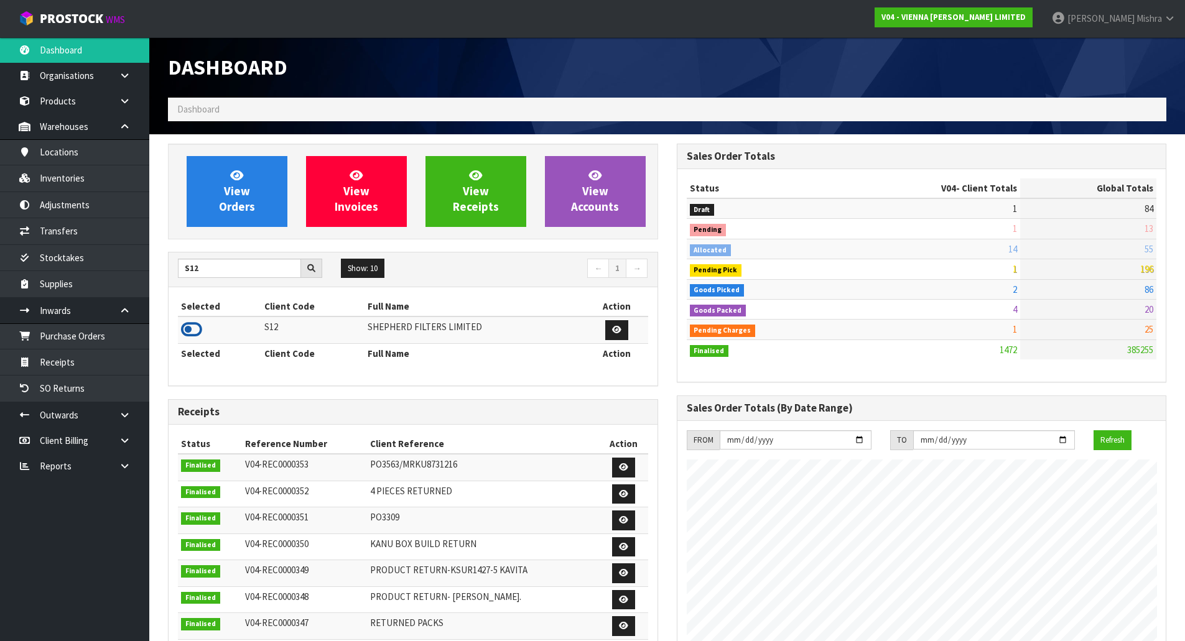
click at [193, 333] on icon at bounding box center [191, 329] width 21 height 19
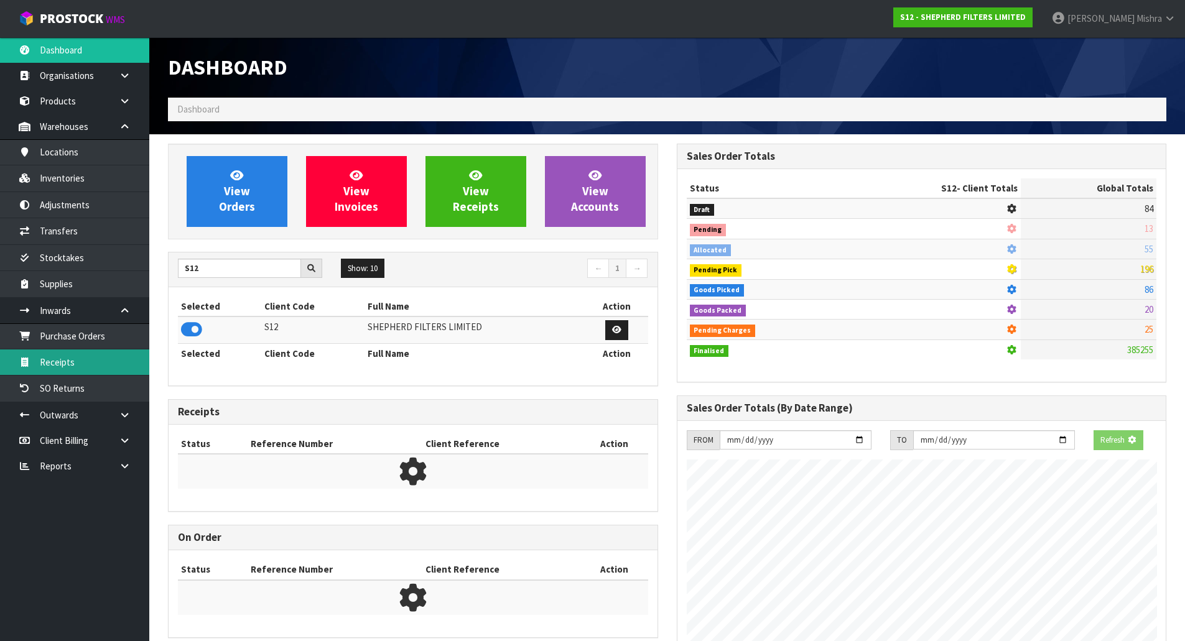
scroll to position [821, 508]
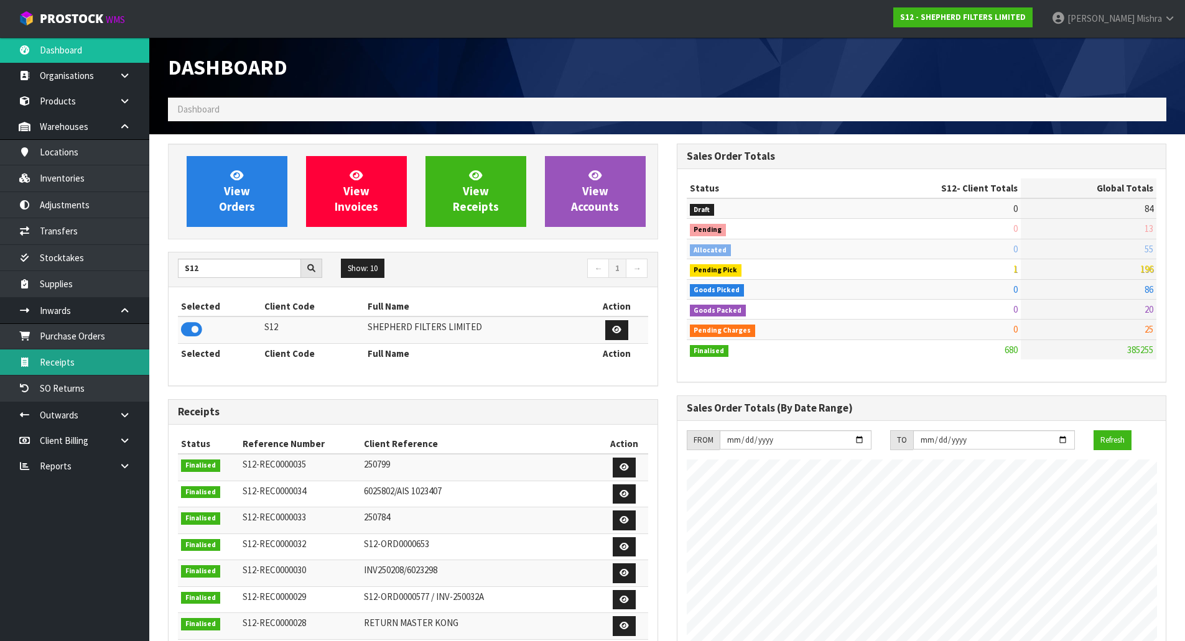
click at [108, 359] on link "Receipts" at bounding box center [74, 361] width 149 height 25
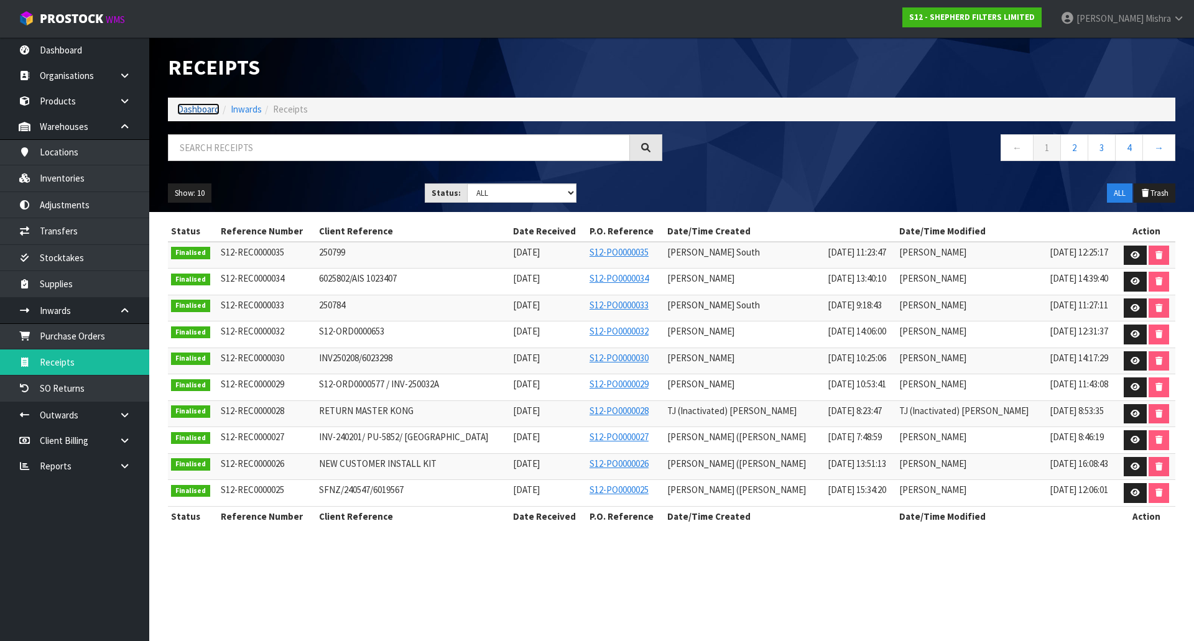
click at [184, 111] on link "Dashboard" at bounding box center [198, 109] width 42 height 12
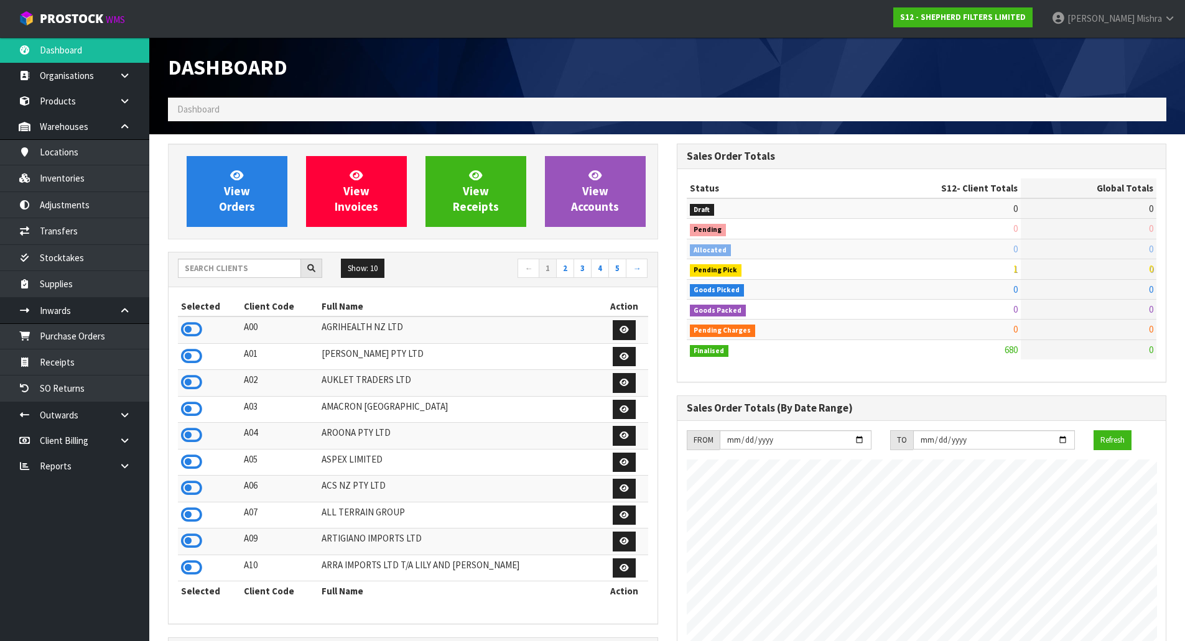
scroll to position [821, 508]
click at [221, 273] on input "text" at bounding box center [239, 268] width 123 height 19
type input "D05"
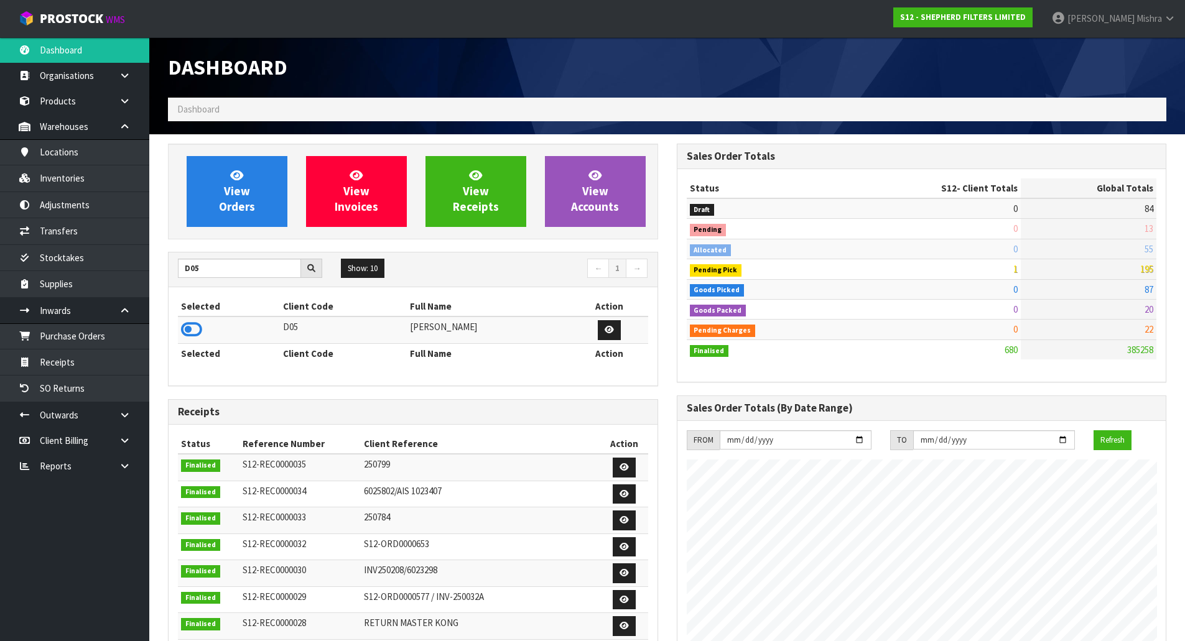
click at [185, 341] on td at bounding box center [229, 330] width 102 height 27
click at [188, 330] on icon at bounding box center [191, 329] width 21 height 19
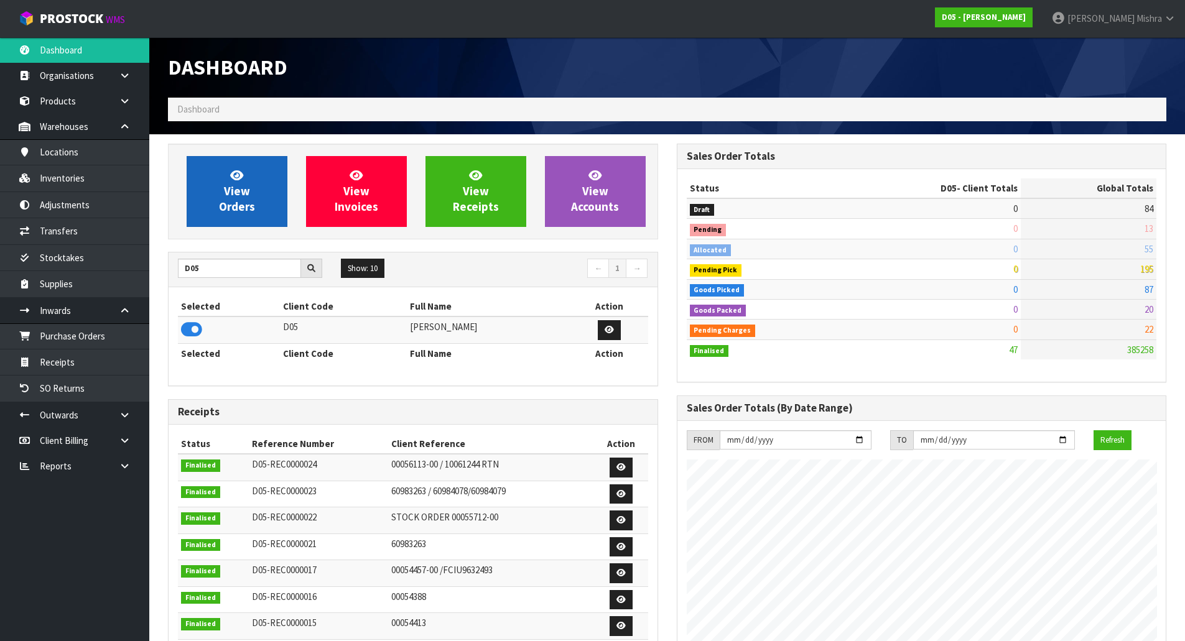
scroll to position [621054, 621306]
click at [239, 177] on icon at bounding box center [236, 175] width 13 height 12
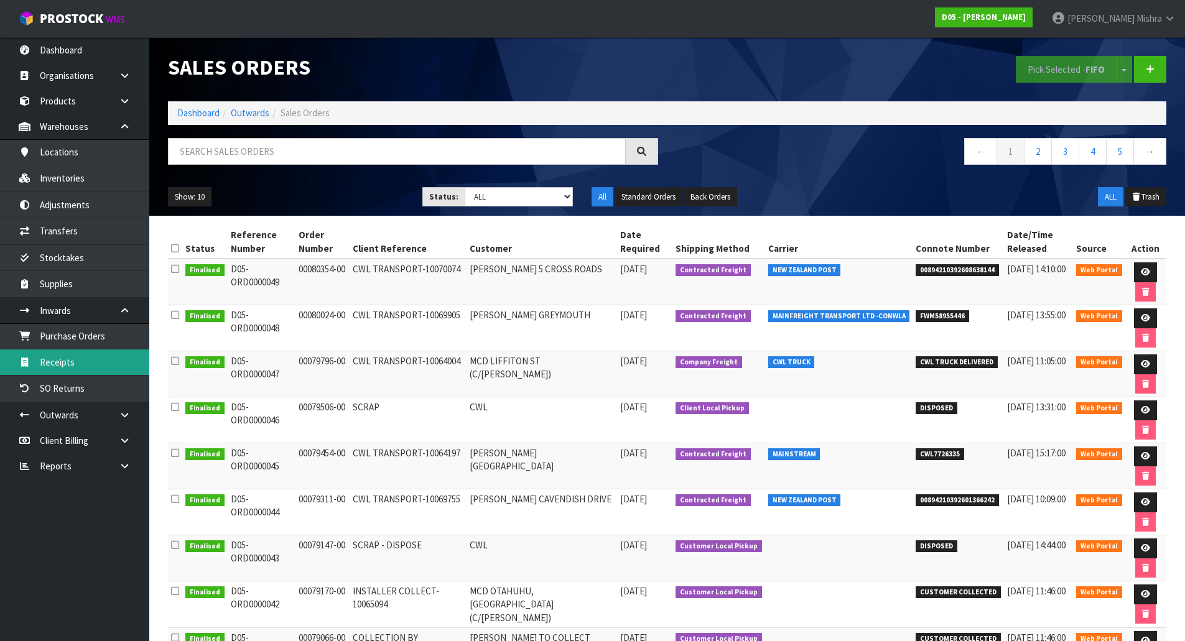
click at [70, 366] on link "Receipts" at bounding box center [74, 361] width 149 height 25
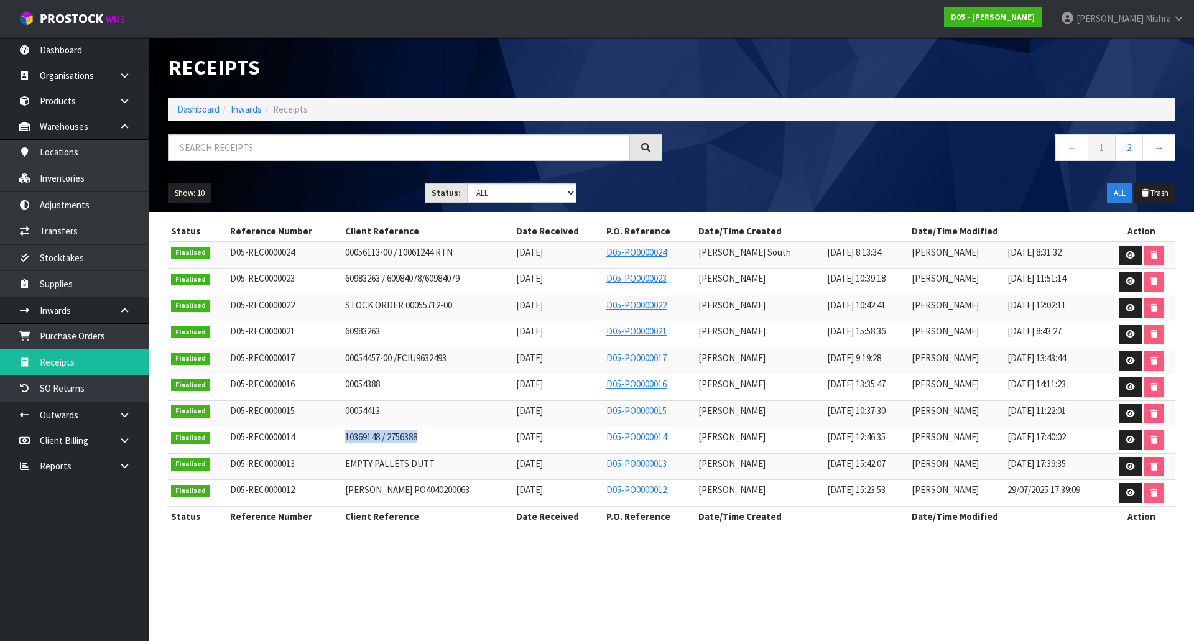
drag, startPoint x: 429, startPoint y: 441, endPoint x: 322, endPoint y: 431, distance: 107.5
click at [322, 431] on tr "Finalised D05-REC0000014 10369148 / 2756388 [DATE] D05-PO0000014 [PERSON_NAME] …" at bounding box center [671, 440] width 1007 height 27
click at [1133, 333] on icon at bounding box center [1129, 334] width 9 height 8
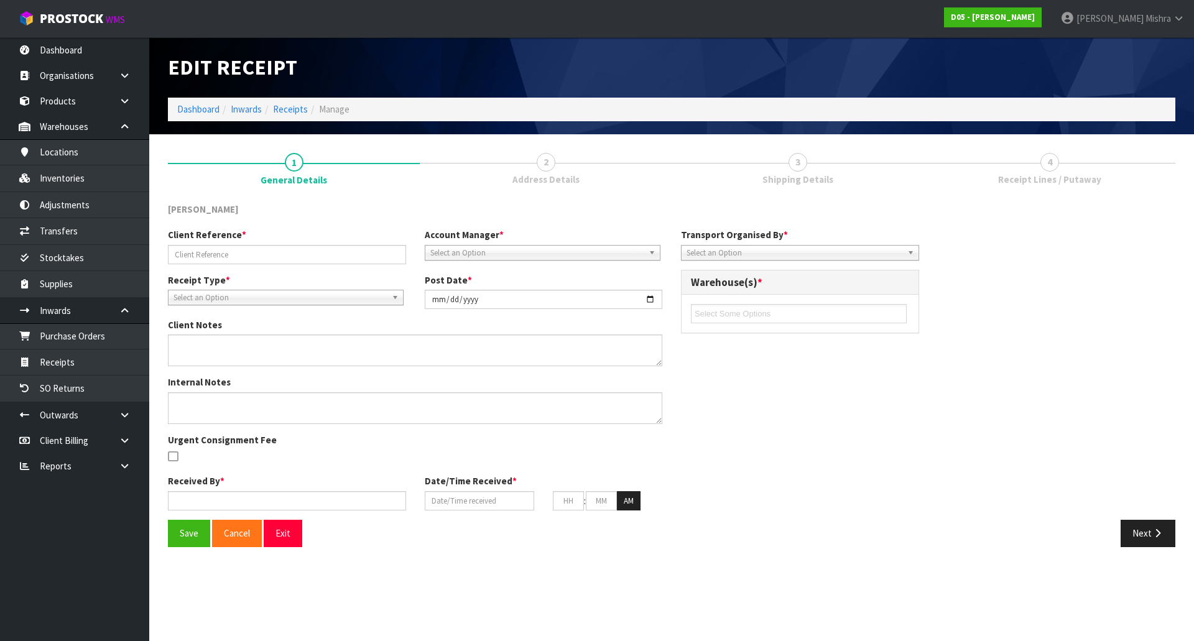
type input "60983263"
type input "[DATE]"
type textarea "CAME IN FLI WAY"
type input "[PERSON_NAME]"
type input "[DATE]"
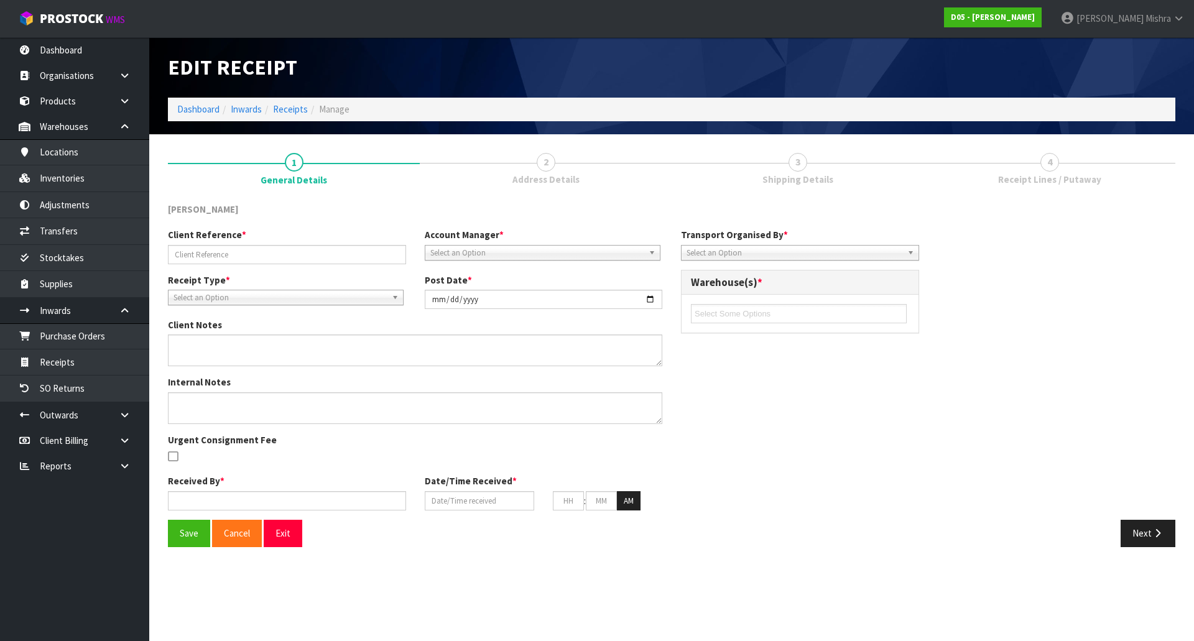
type input "12"
type input "00"
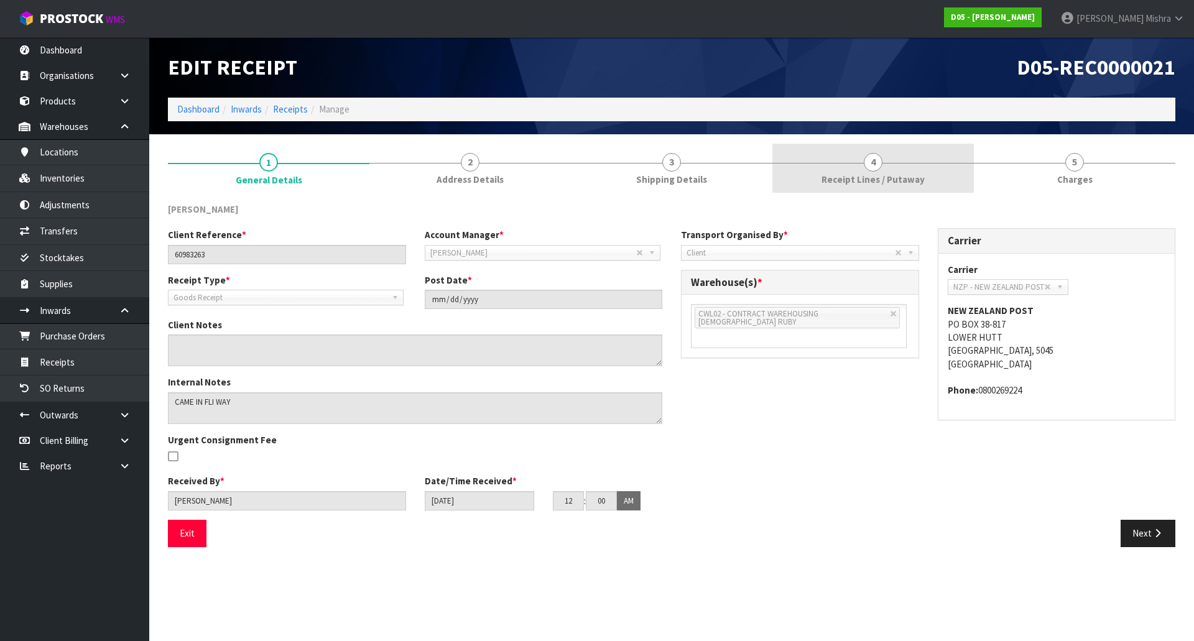
click at [892, 183] on span "Receipt Lines / Putaway" at bounding box center [872, 179] width 103 height 13
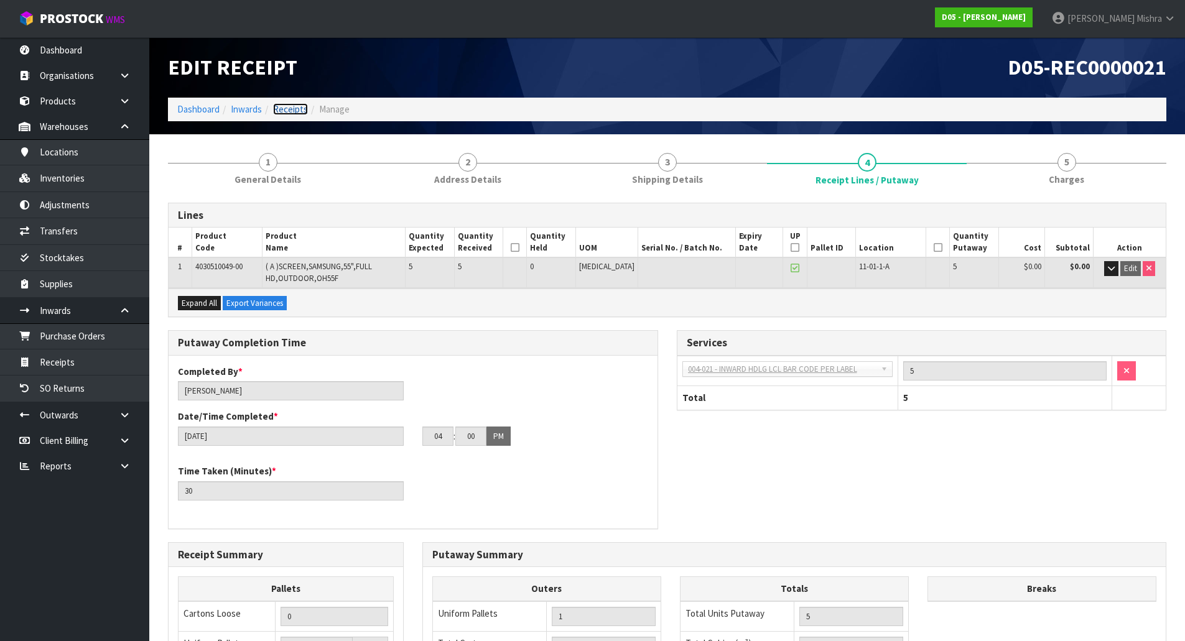
click at [287, 114] on link "Receipts" at bounding box center [290, 109] width 35 height 12
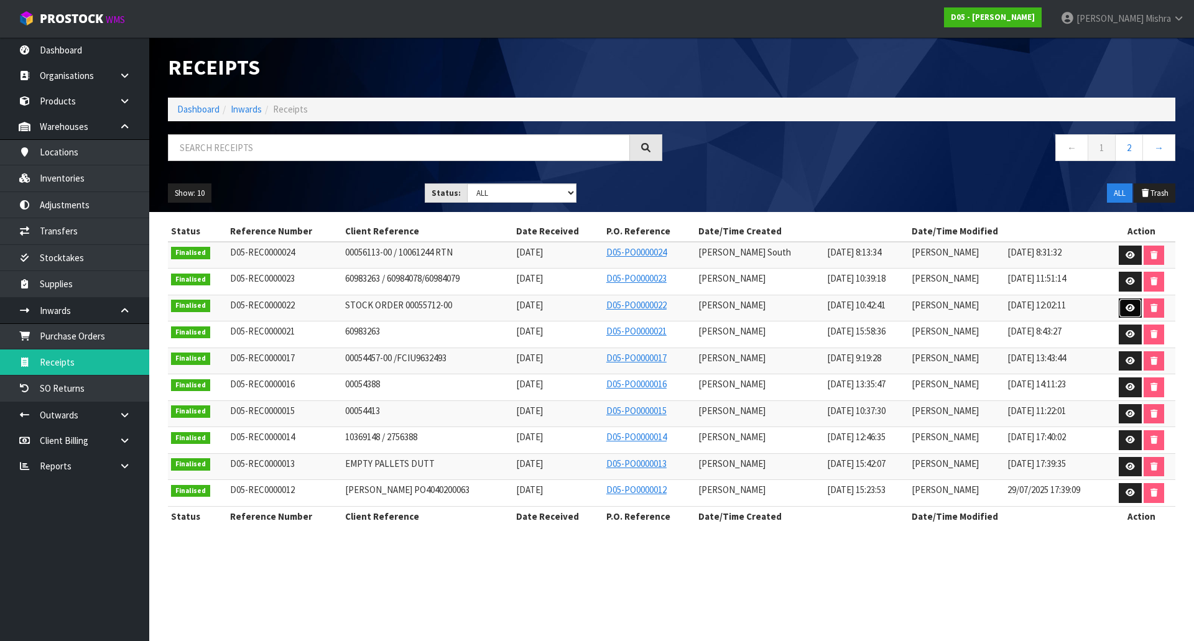
click at [1127, 310] on icon at bounding box center [1129, 308] width 9 height 8
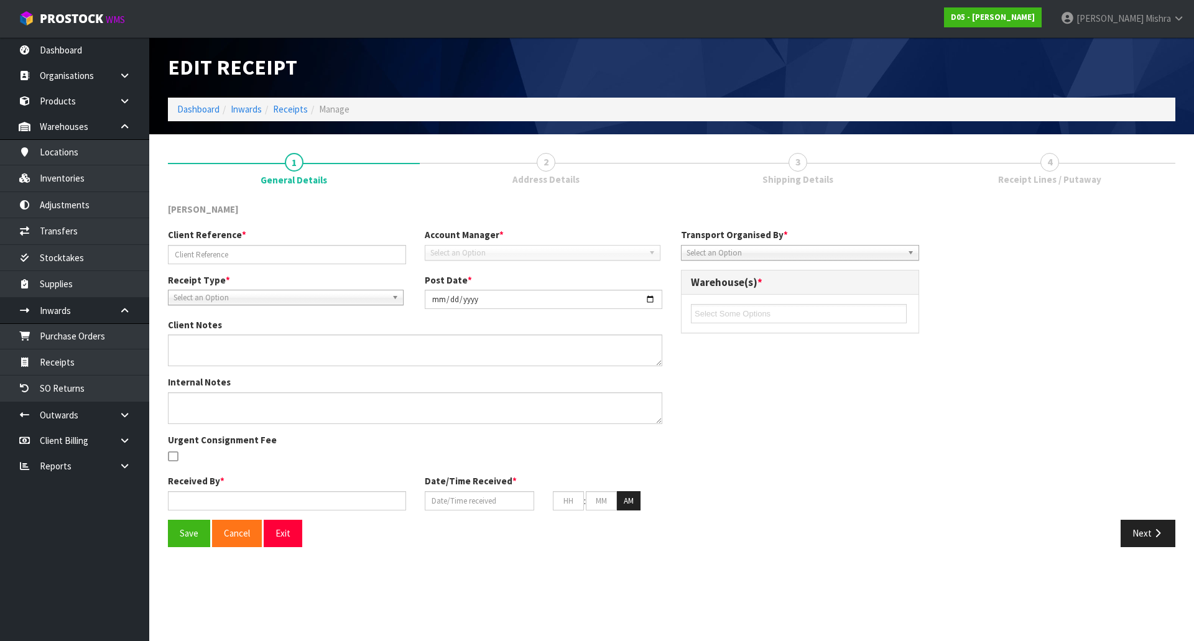
type input "STOCK ORDER 00055712-00"
type input "[DATE]"
type input "[PERSON_NAME]"
type input "[DATE]"
type input "10"
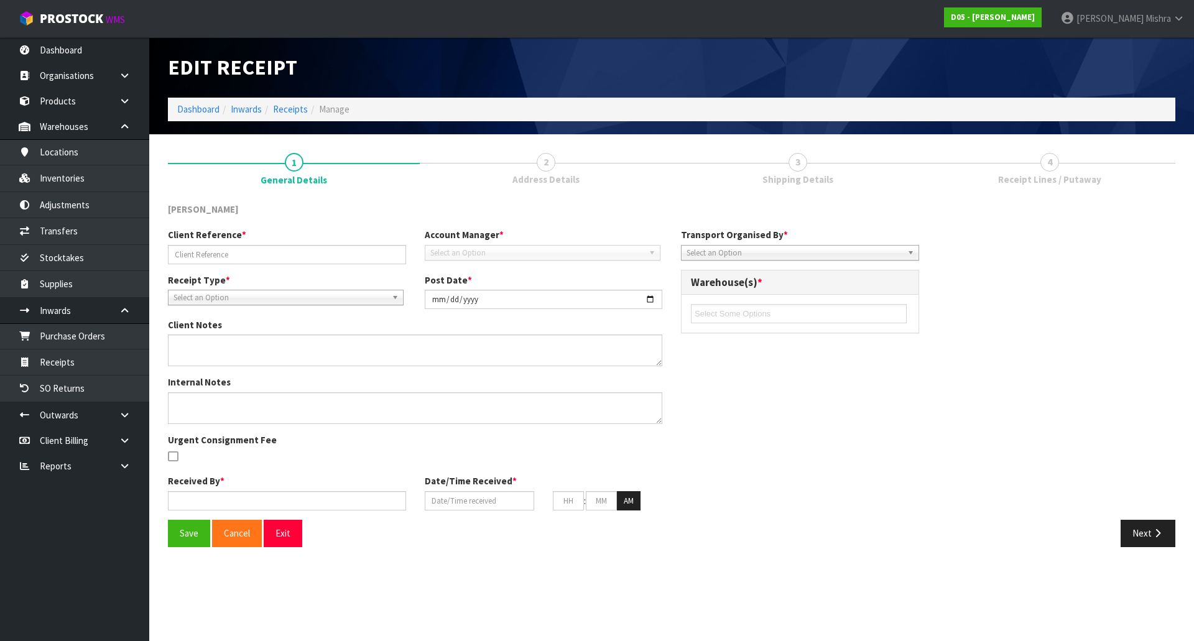
type input "42"
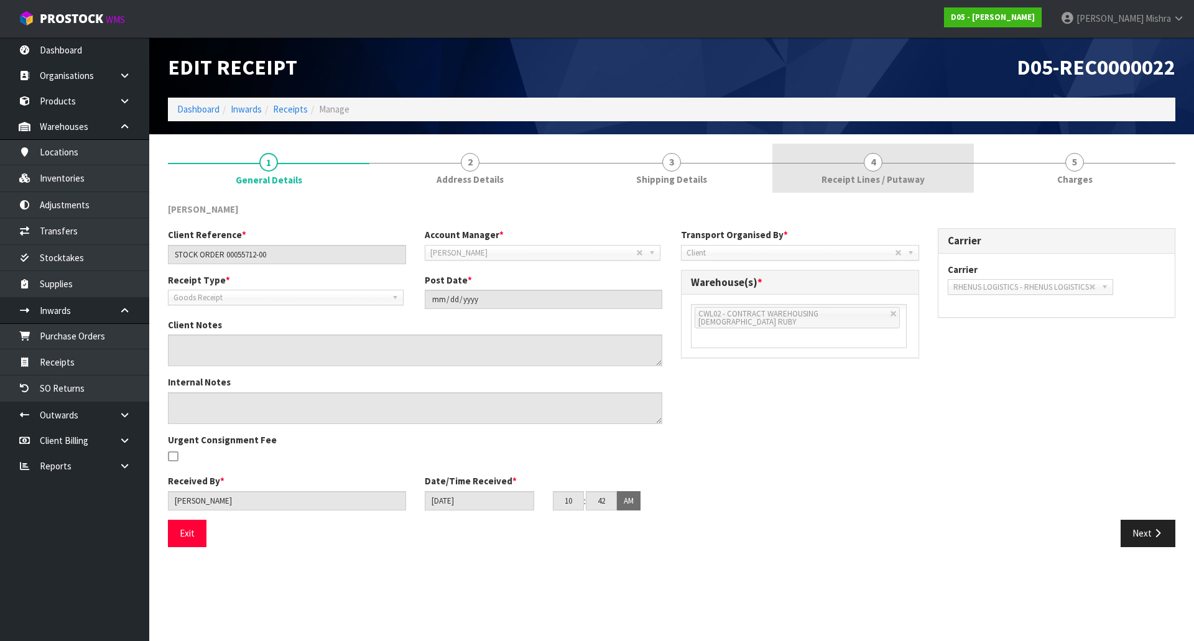
click at [853, 170] on link "4 Receipt Lines / Putaway" at bounding box center [872, 168] width 201 height 49
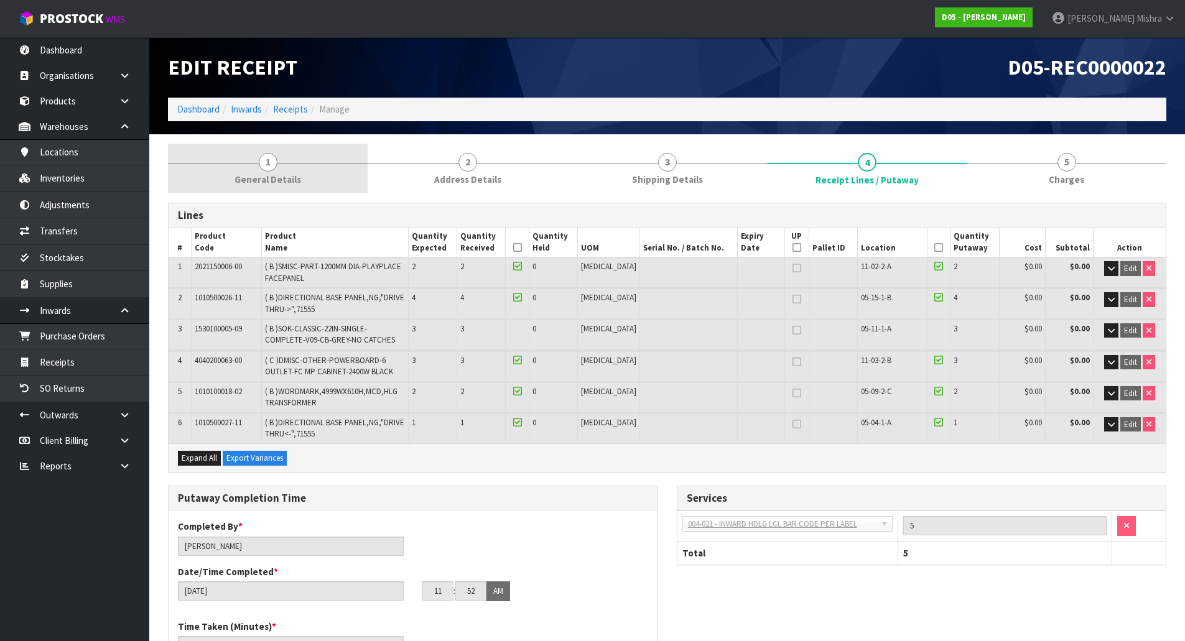
click at [238, 160] on link "1 General Details" at bounding box center [268, 168] width 200 height 49
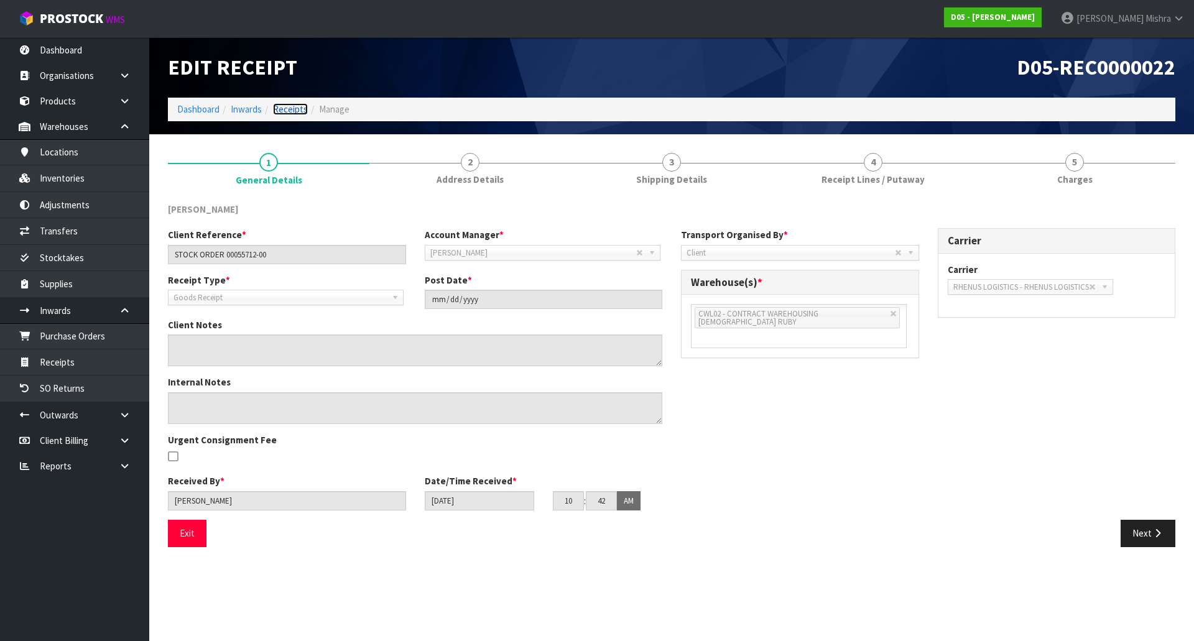
click at [301, 104] on link "Receipts" at bounding box center [290, 109] width 35 height 12
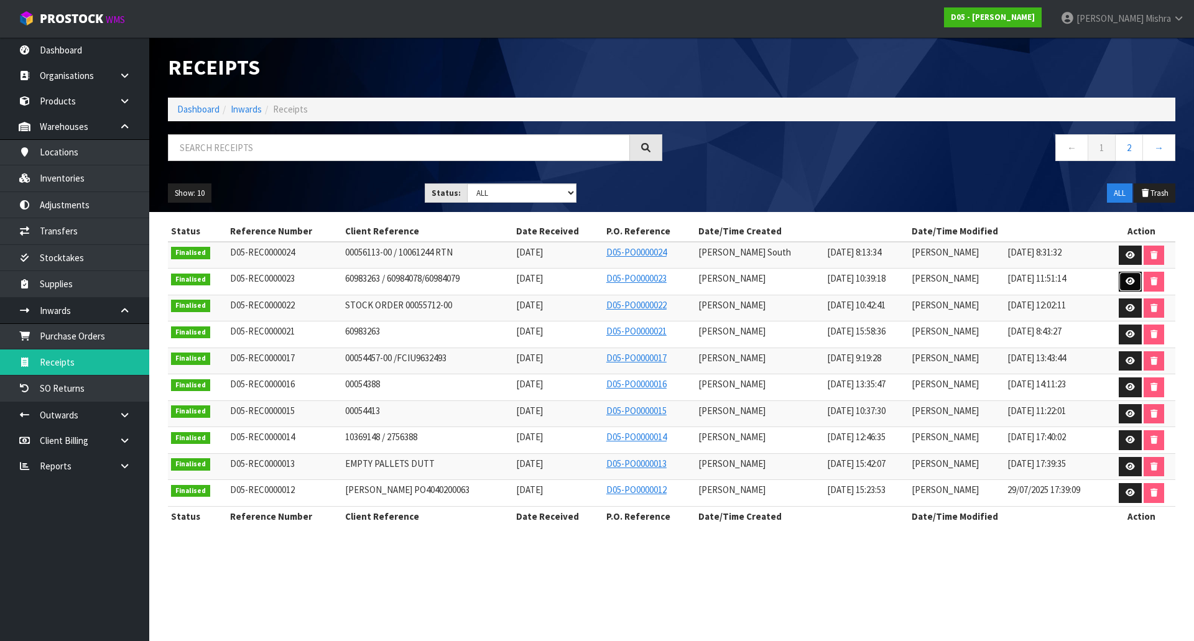
click at [1125, 275] on link at bounding box center [1130, 282] width 23 height 20
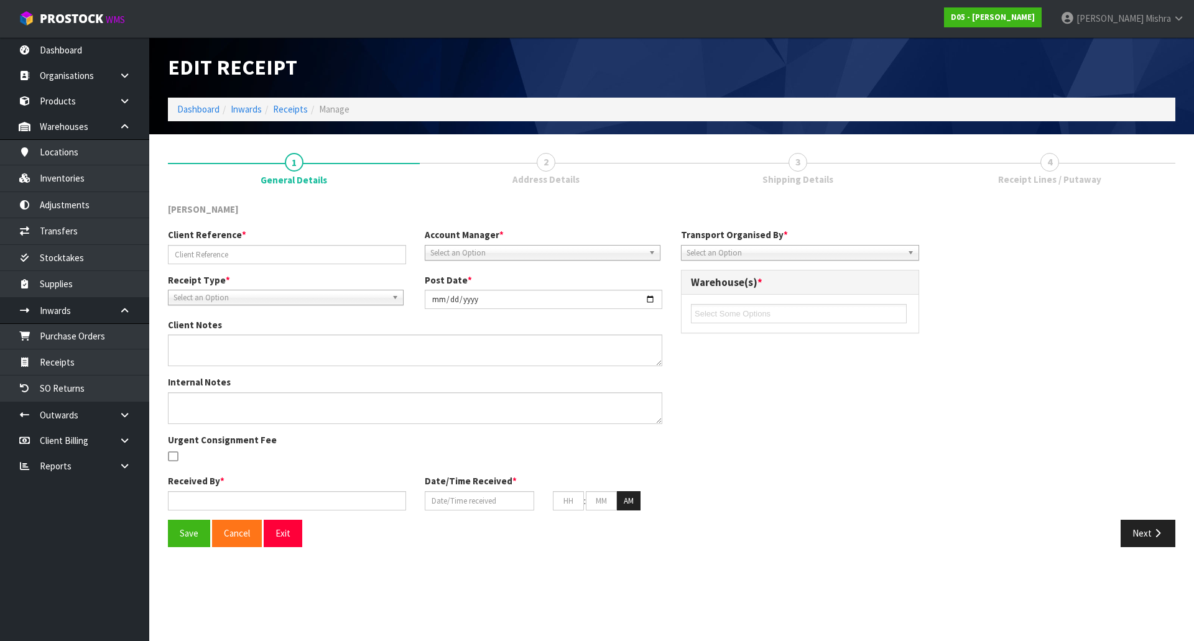
type input "60983263 / 60984078/60984079"
type input "[DATE]"
type textarea "CAME ON FLIWAY WAS INFORMED TO BOOK UNDER NZ POST"
type input "[PERSON_NAME]"
type input "[DATE]"
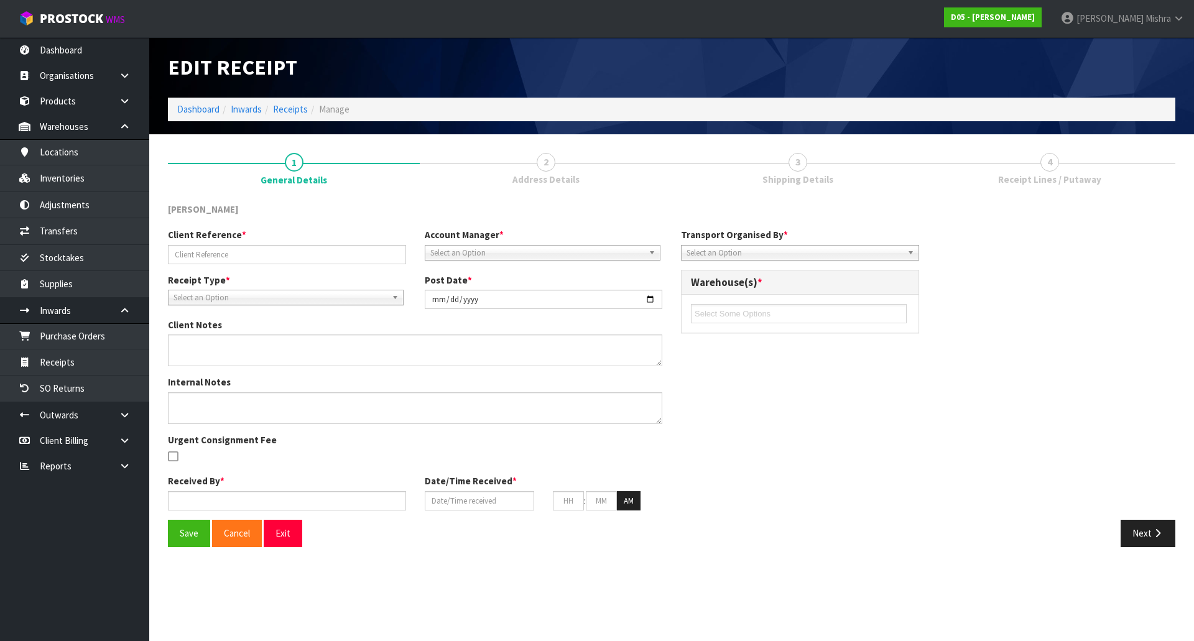
type input "10"
type input "39"
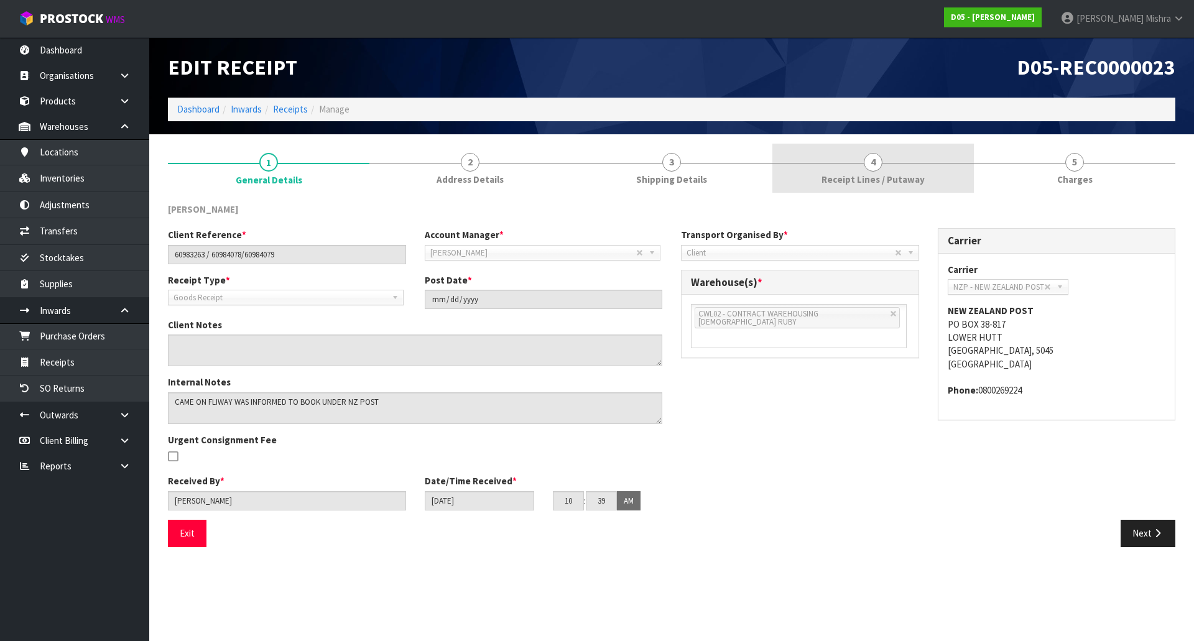
click at [866, 180] on span "Receipt Lines / Putaway" at bounding box center [872, 179] width 103 height 13
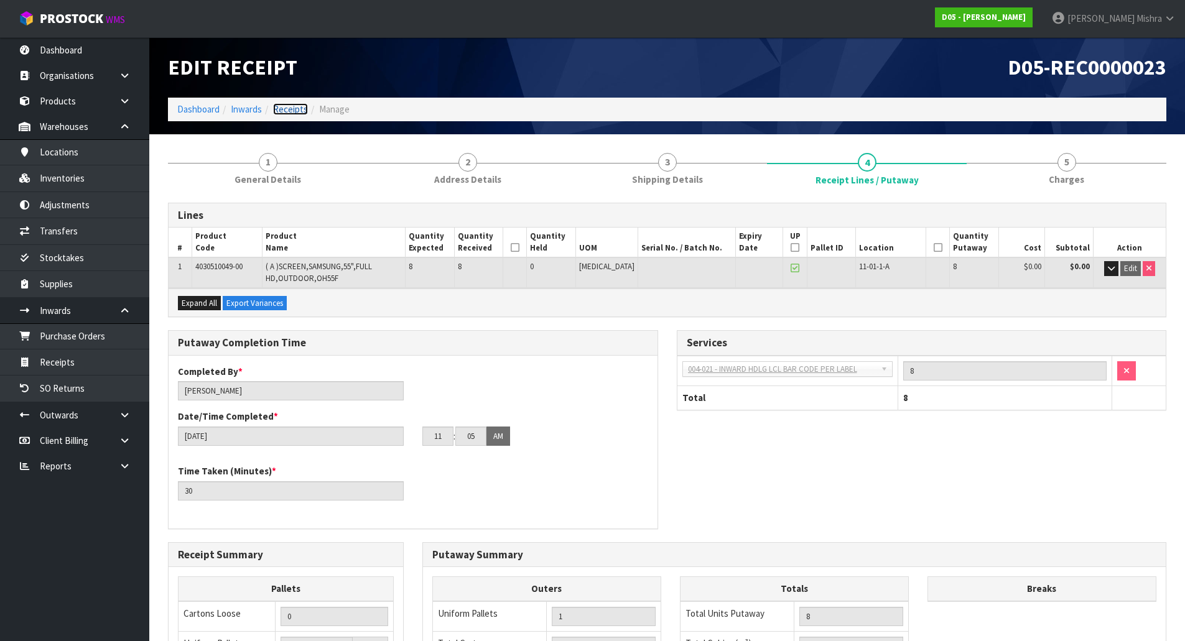
click at [282, 112] on link "Receipts" at bounding box center [290, 109] width 35 height 12
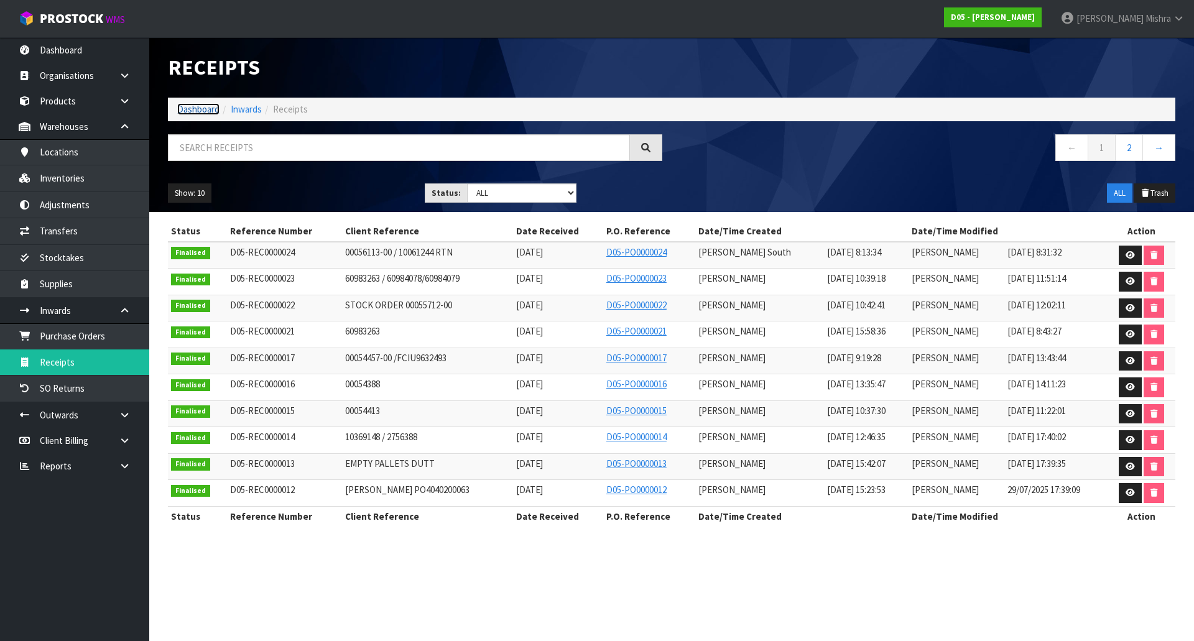
click at [202, 110] on link "Dashboard" at bounding box center [198, 109] width 42 height 12
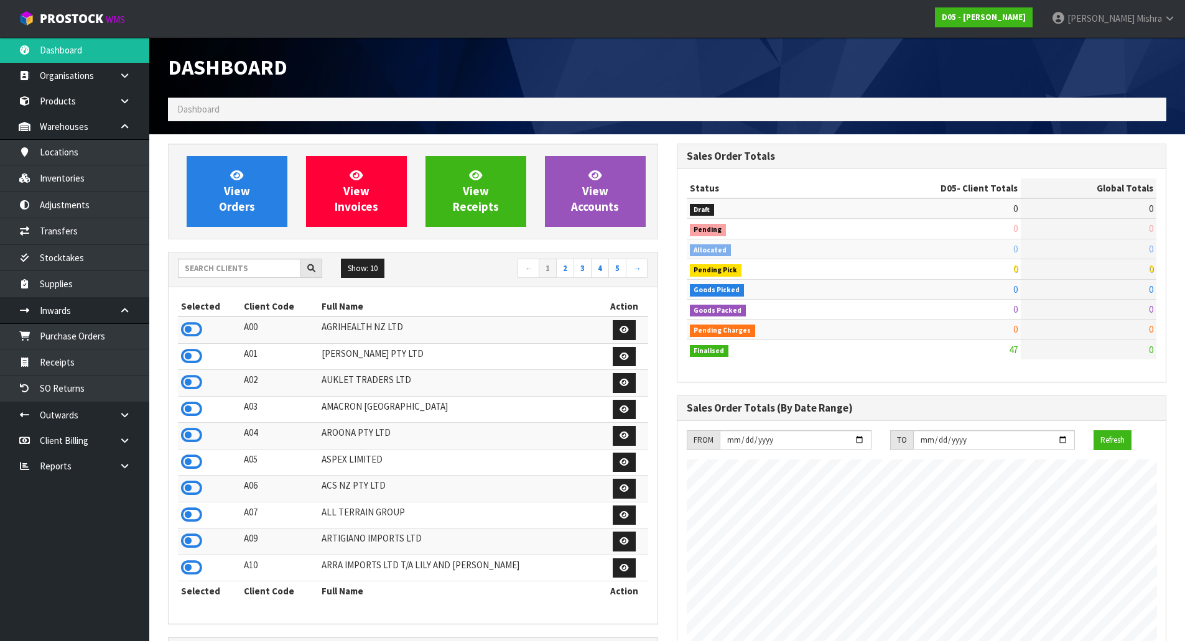
scroll to position [760, 508]
click at [196, 266] on input "text" at bounding box center [239, 268] width 123 height 19
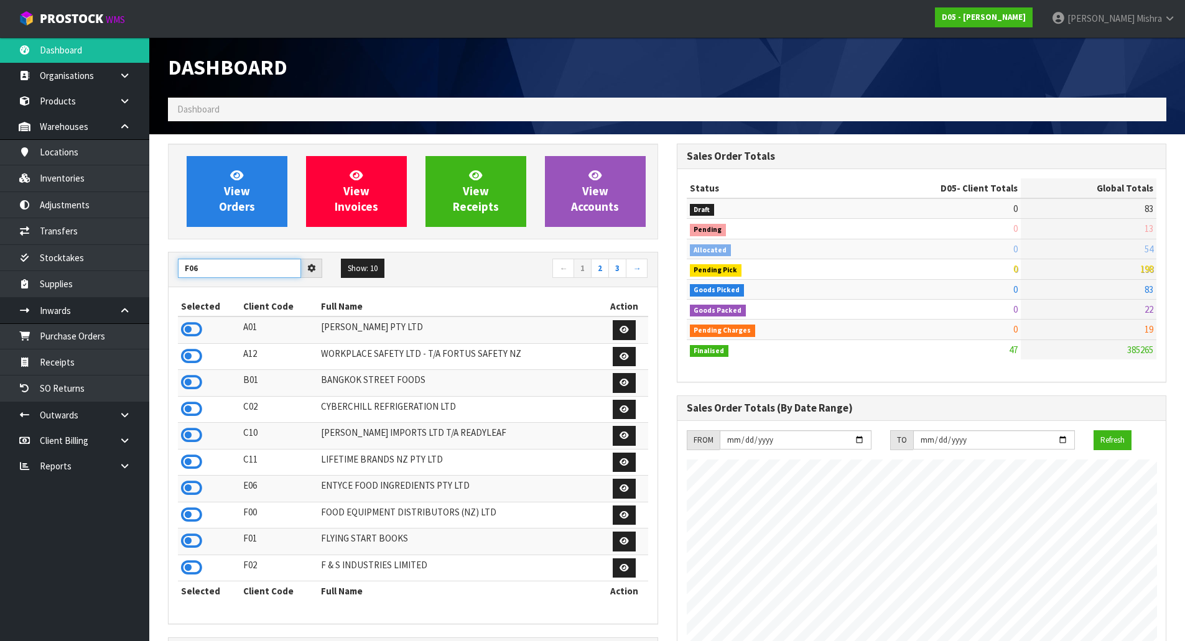
type input "F06"
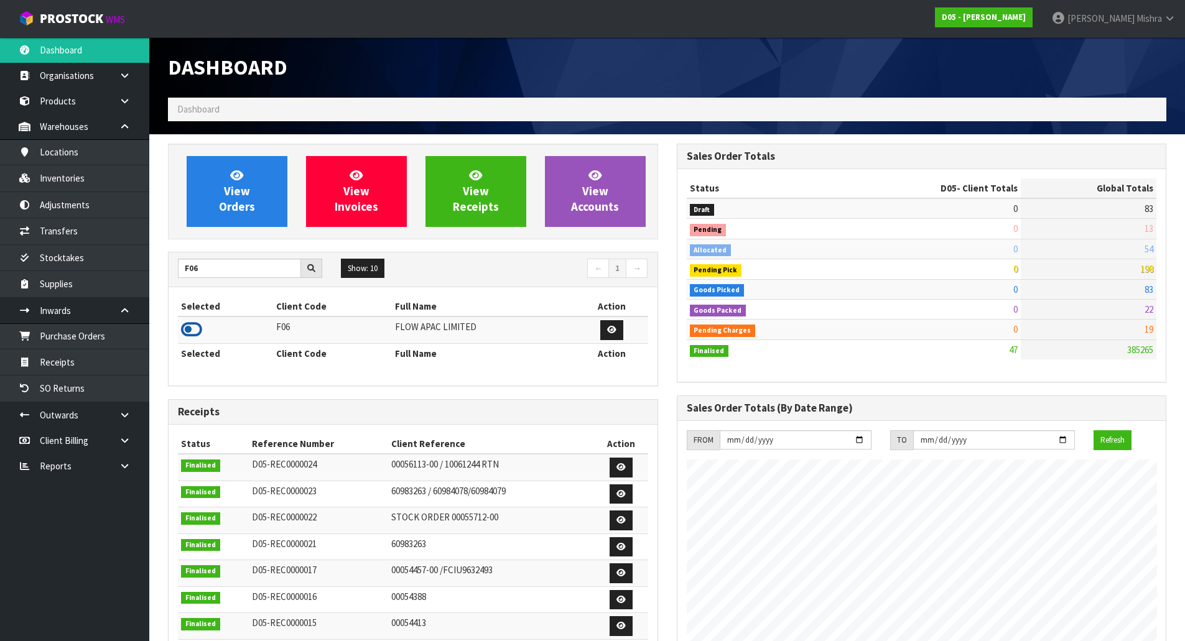
click at [196, 330] on icon at bounding box center [191, 329] width 21 height 19
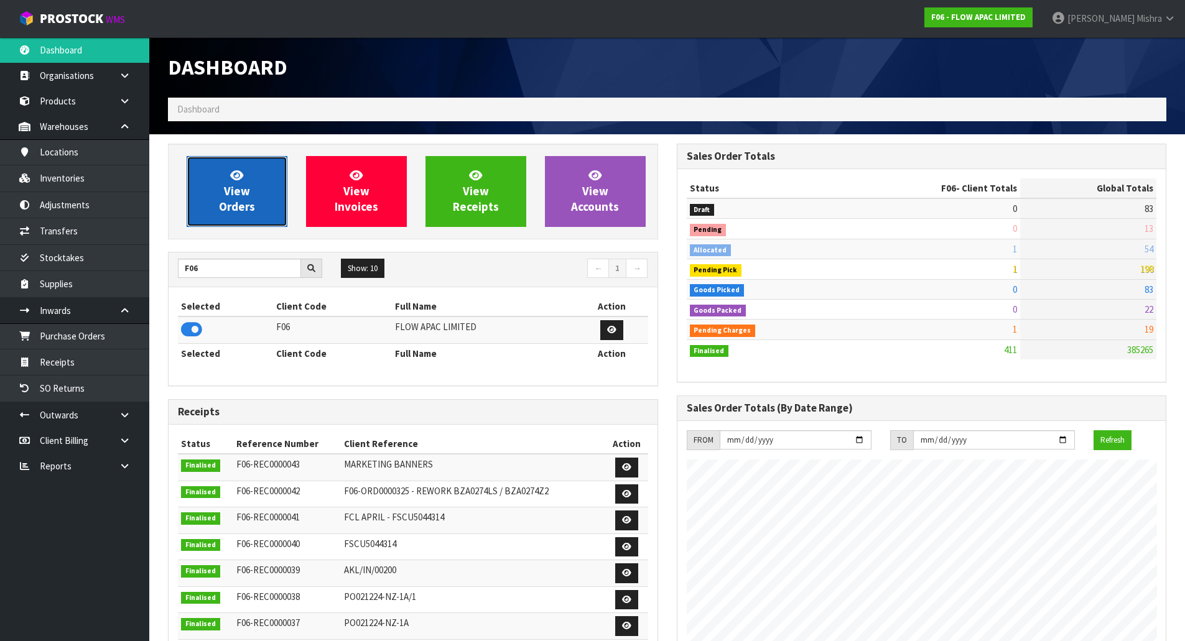
click at [243, 202] on span "View Orders" at bounding box center [237, 191] width 36 height 47
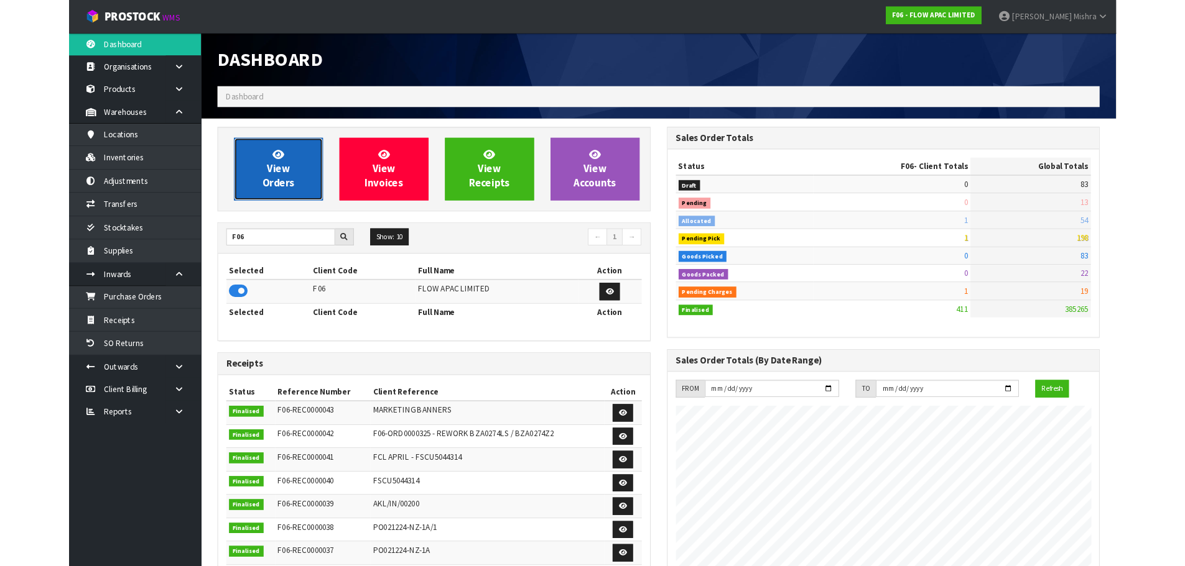
scroll to position [942, 508]
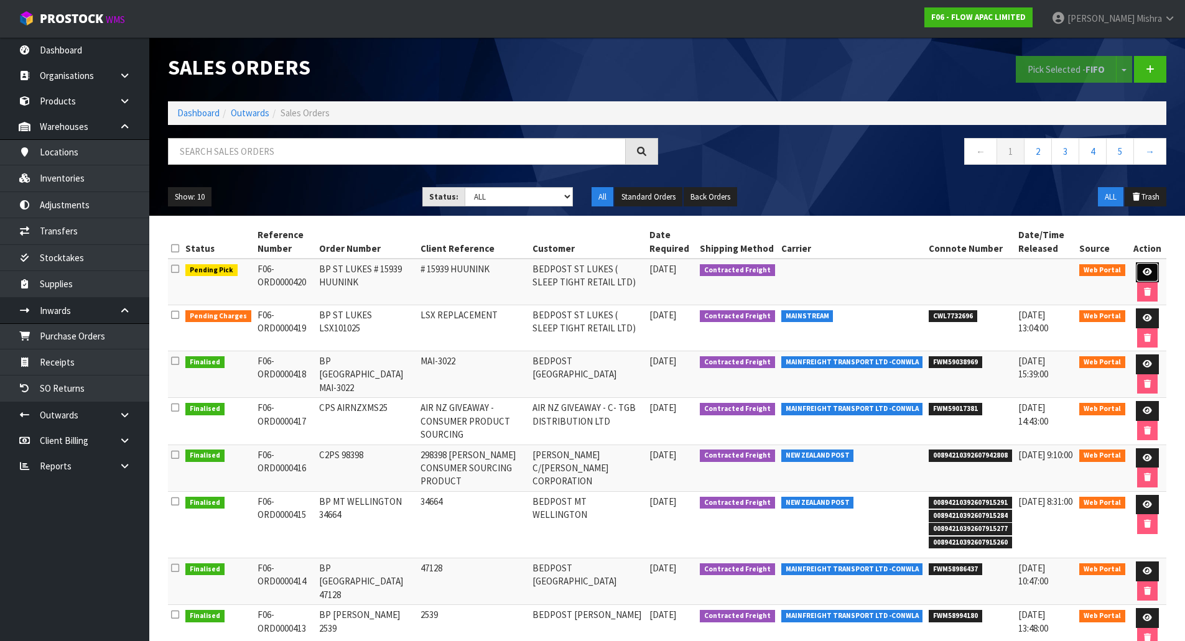
click at [1142, 270] on icon at bounding box center [1146, 272] width 9 height 8
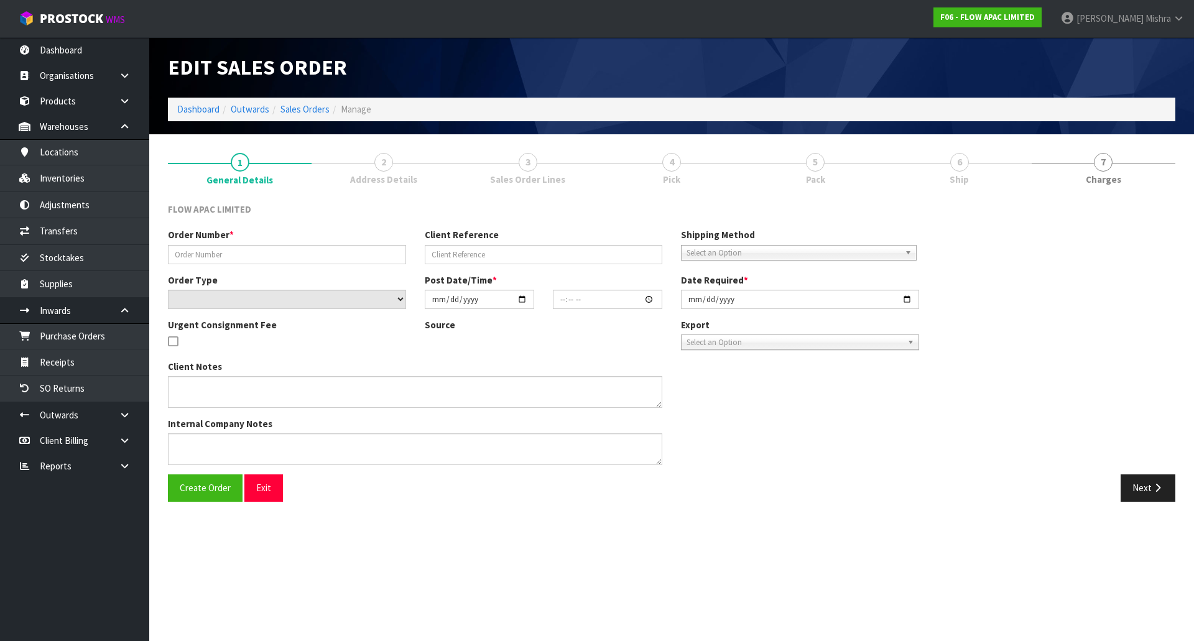
type input "BP ST LUKES # 15939 HUUNINK"
type input "# 15939 HUUNINK"
select select "number:0"
type input "[DATE]"
type input "17:25:00.000"
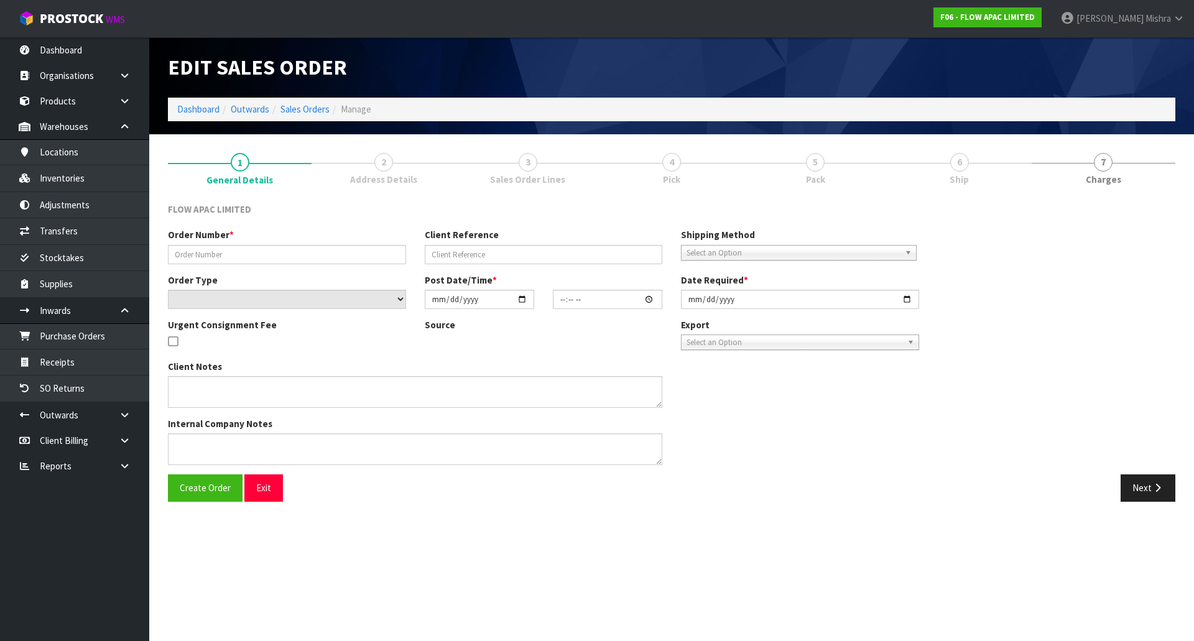
type input "[DATE]"
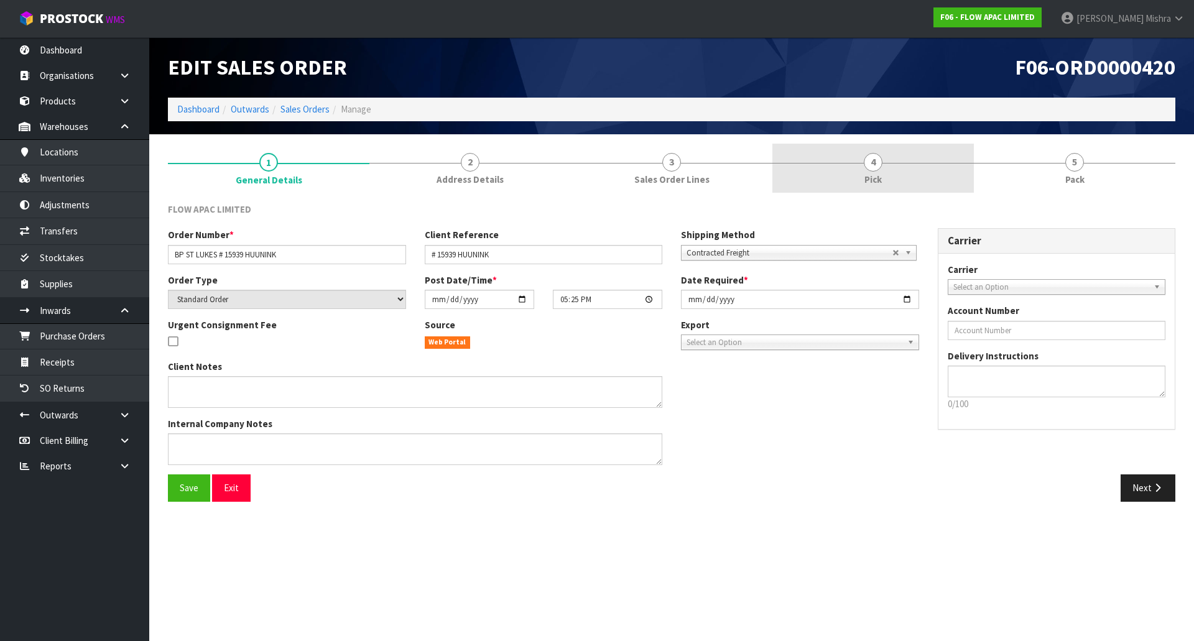
click at [848, 154] on link "4 Pick" at bounding box center [872, 168] width 201 height 49
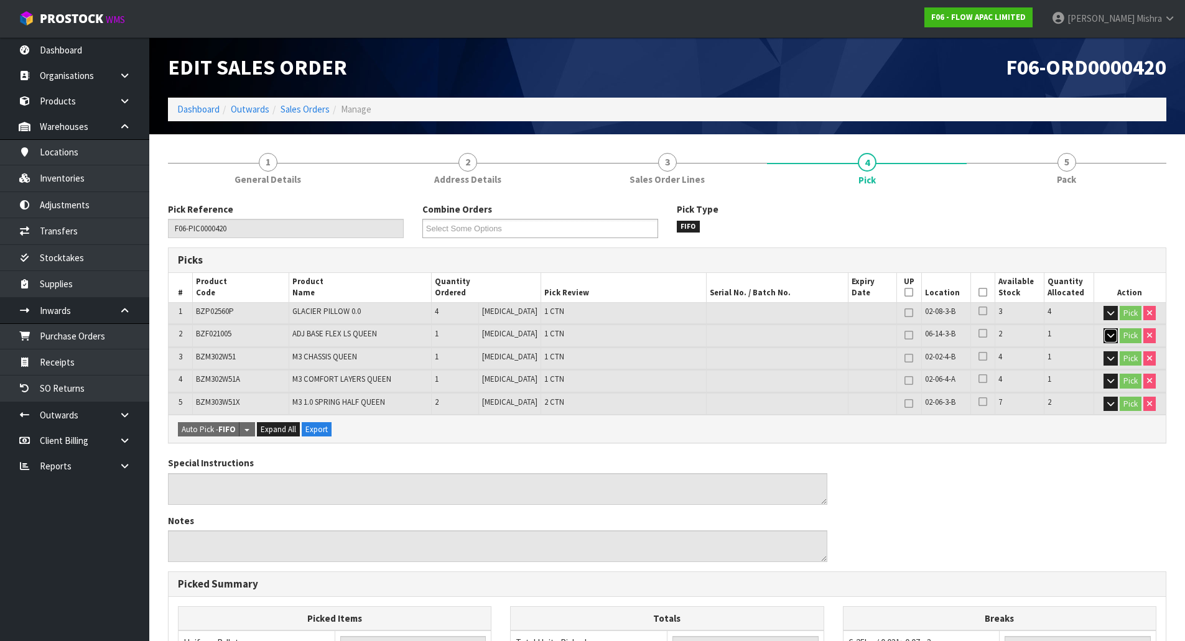
click at [1109, 330] on button "button" at bounding box center [1110, 335] width 14 height 15
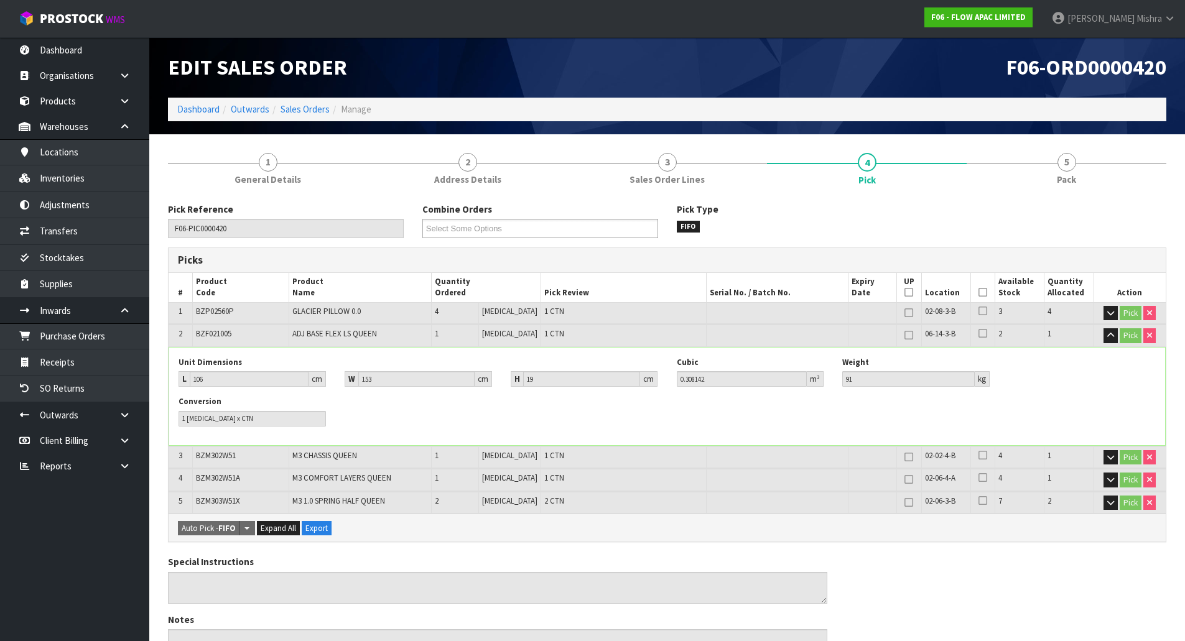
click at [460, 496] on td "2" at bounding box center [455, 503] width 47 height 22
click at [460, 470] on td "1" at bounding box center [455, 480] width 47 height 22
click at [465, 448] on td "1" at bounding box center [455, 457] width 47 height 22
click at [474, 328] on td "1" at bounding box center [455, 336] width 47 height 22
click at [471, 307] on td "4" at bounding box center [455, 313] width 47 height 22
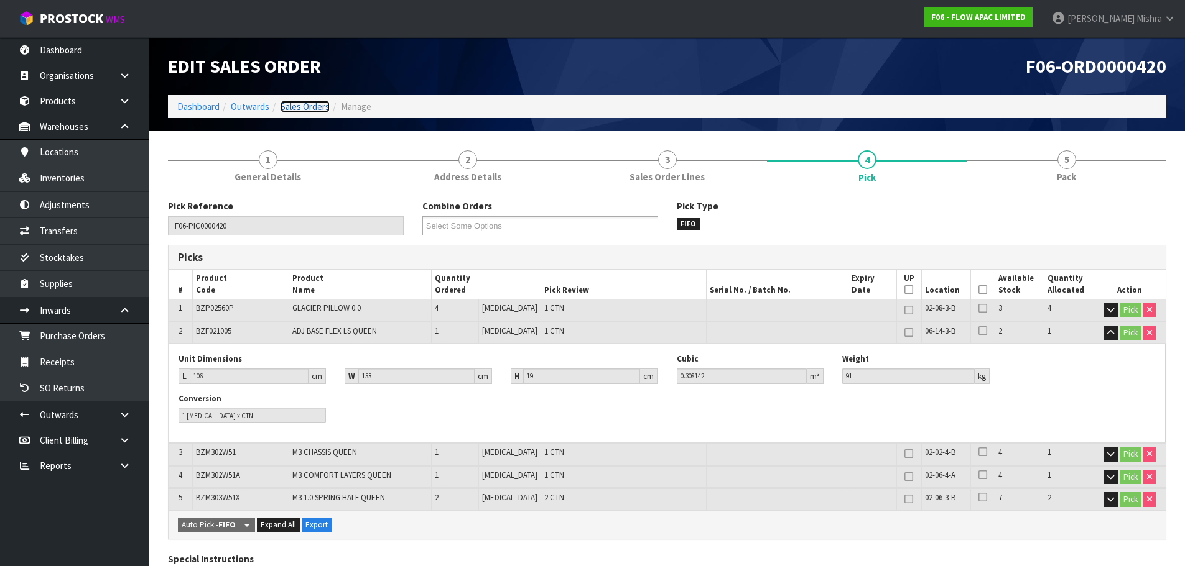
click at [314, 109] on link "Sales Orders" at bounding box center [304, 107] width 49 height 12
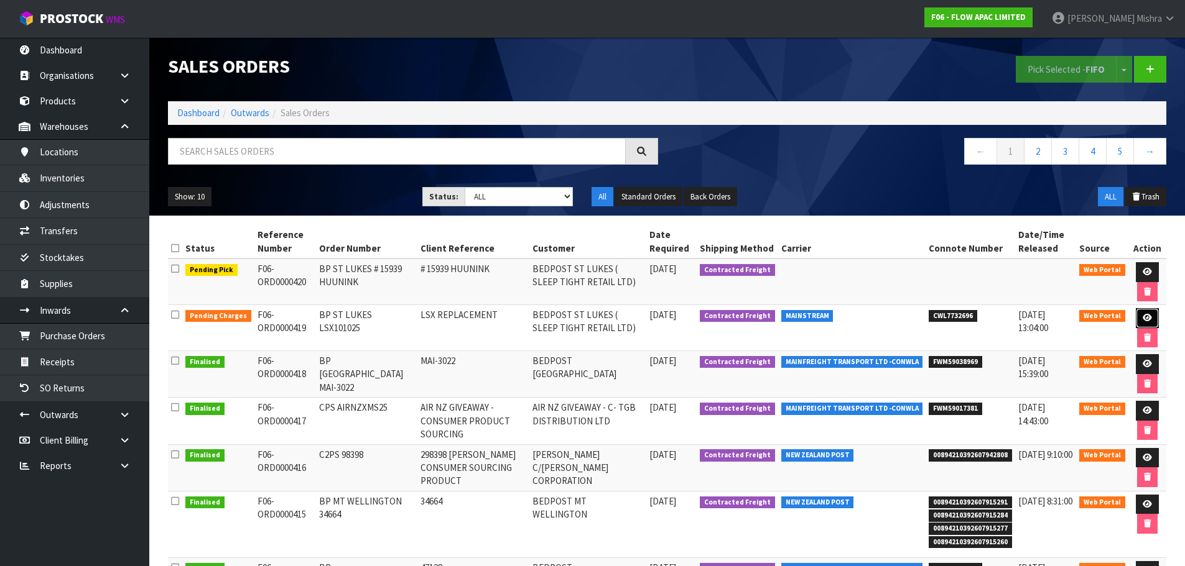
click at [1150, 318] on icon at bounding box center [1146, 318] width 9 height 8
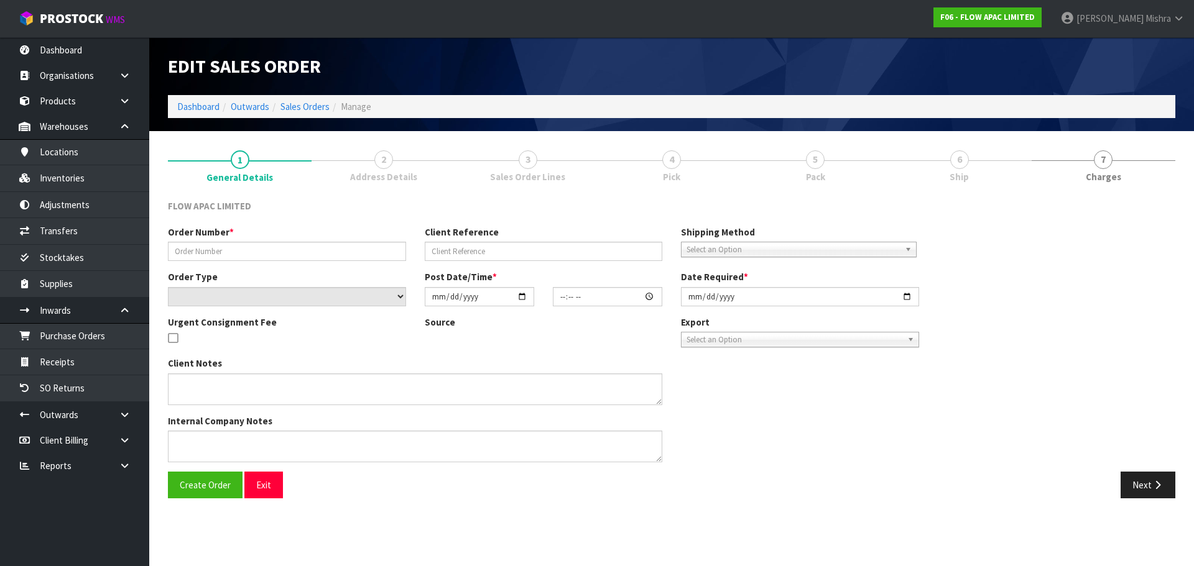
type input "BP ST LUKES LSX101025"
type input "LSX REPLACEMENT"
select select "number:0"
type input "[DATE]"
type input "13:43:00.000"
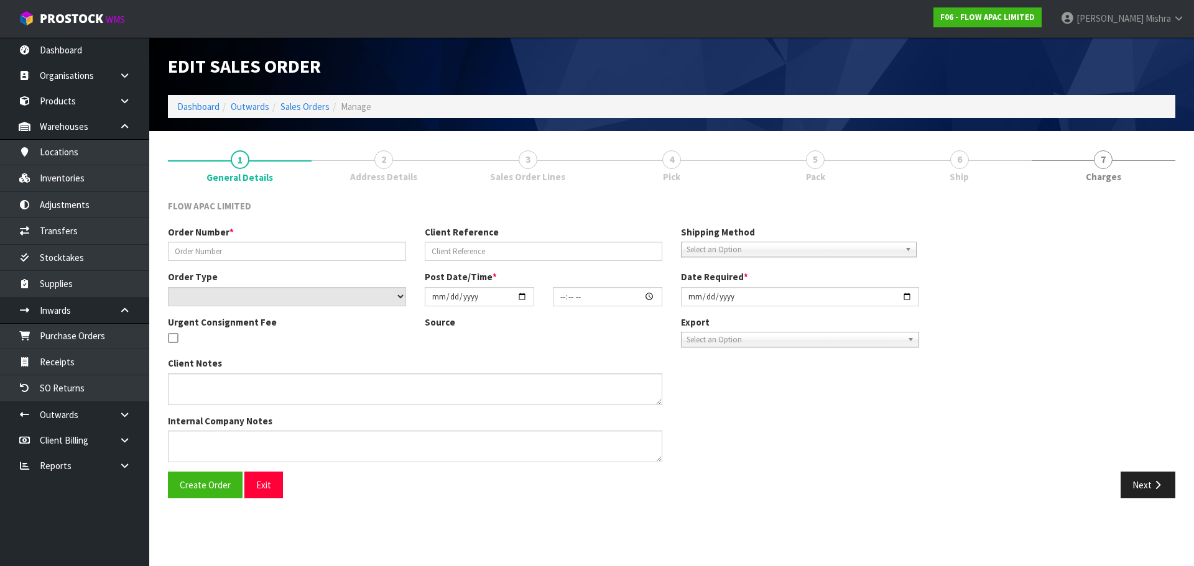
type input "[DATE]"
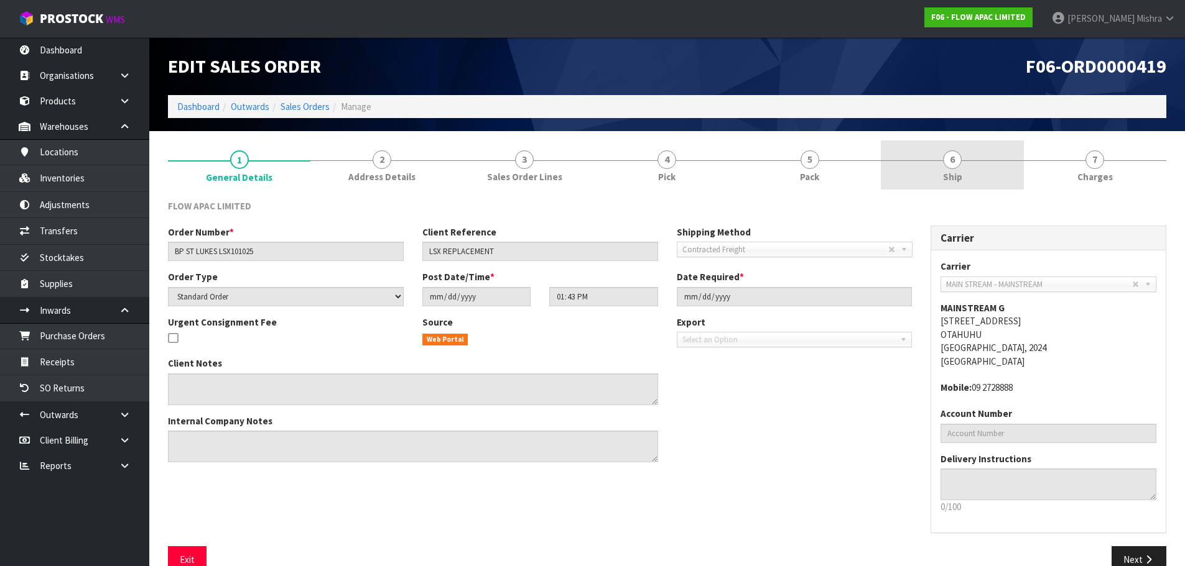
click at [955, 151] on span "6" at bounding box center [952, 159] width 19 height 19
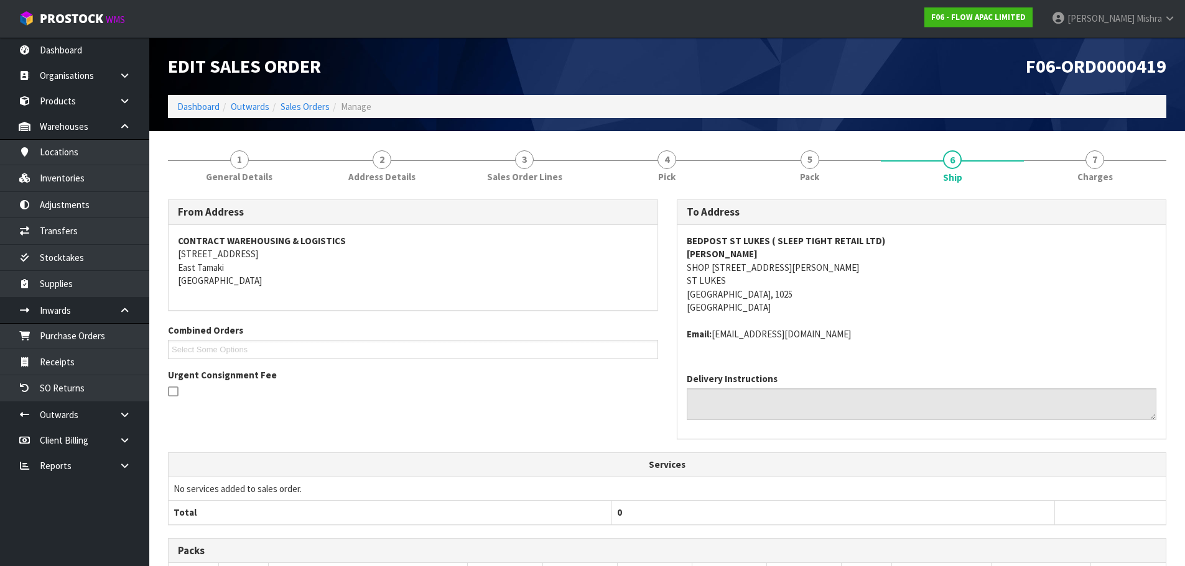
click at [714, 240] on strong "BEDPOST ST LUKES ( SLEEP TIGHT RETAIL LTD)" at bounding box center [785, 241] width 198 height 12
click at [714, 239] on strong "BEDPOST ST LUKES ( SLEEP TIGHT RETAIL LTD)" at bounding box center [785, 241] width 198 height 12
click at [795, 235] on strong "BEDPOST ST LUKES ( SLEEP TIGHT RETAIL LTD)" at bounding box center [785, 241] width 198 height 12
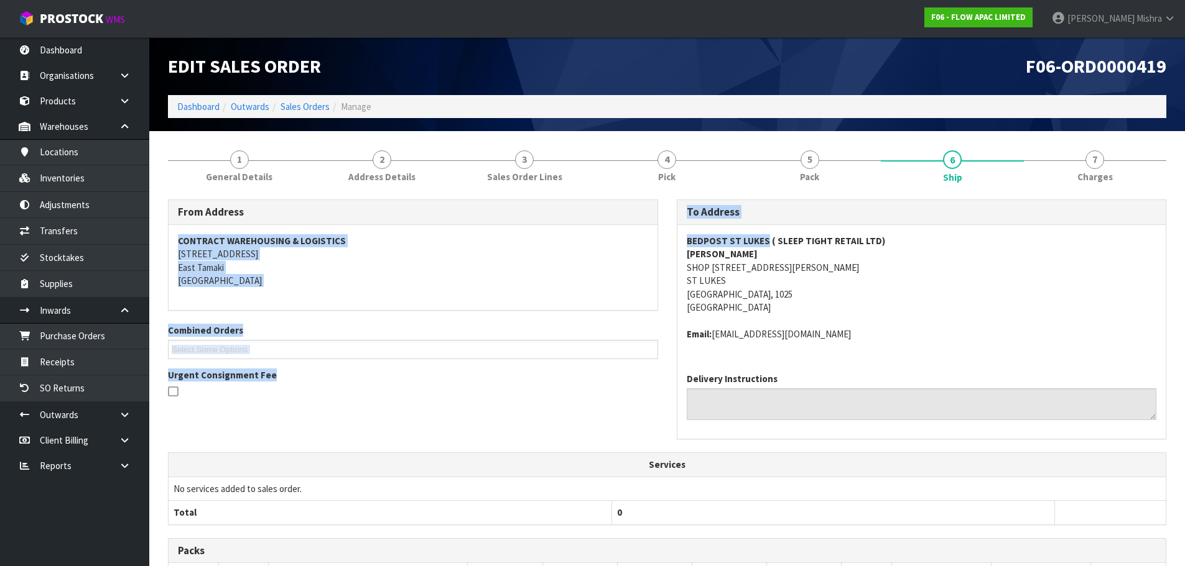
drag, startPoint x: 759, startPoint y: 243, endPoint x: 613, endPoint y: 243, distance: 145.5
click at [613, 243] on div "From Address CONTRACT WAREHOUSING & LOGISTICS [STREET_ADDRESS] Combined Orders …" at bounding box center [667, 326] width 1017 height 253
copy div "CONTRACT WAREHOUSING & LOGISTICS [STREET_ADDRESS] Combined Orders F06-ORD000040…"
click at [726, 243] on strong "BEDPOST ST LUKES ( SLEEP TIGHT RETAIL LTD)" at bounding box center [785, 241] width 198 height 12
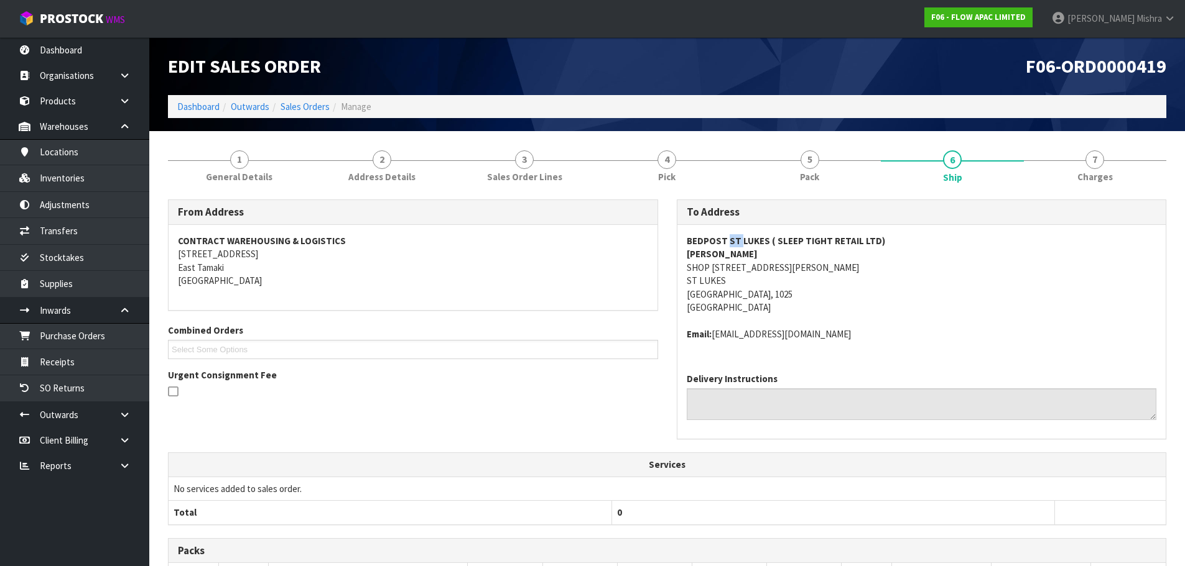
click at [726, 243] on strong "BEDPOST ST LUKES ( SLEEP TIGHT RETAIL LTD)" at bounding box center [785, 241] width 198 height 12
click at [753, 239] on strong "BEDPOST ST LUKES ( SLEEP TIGHT RETAIL LTD)" at bounding box center [785, 241] width 198 height 12
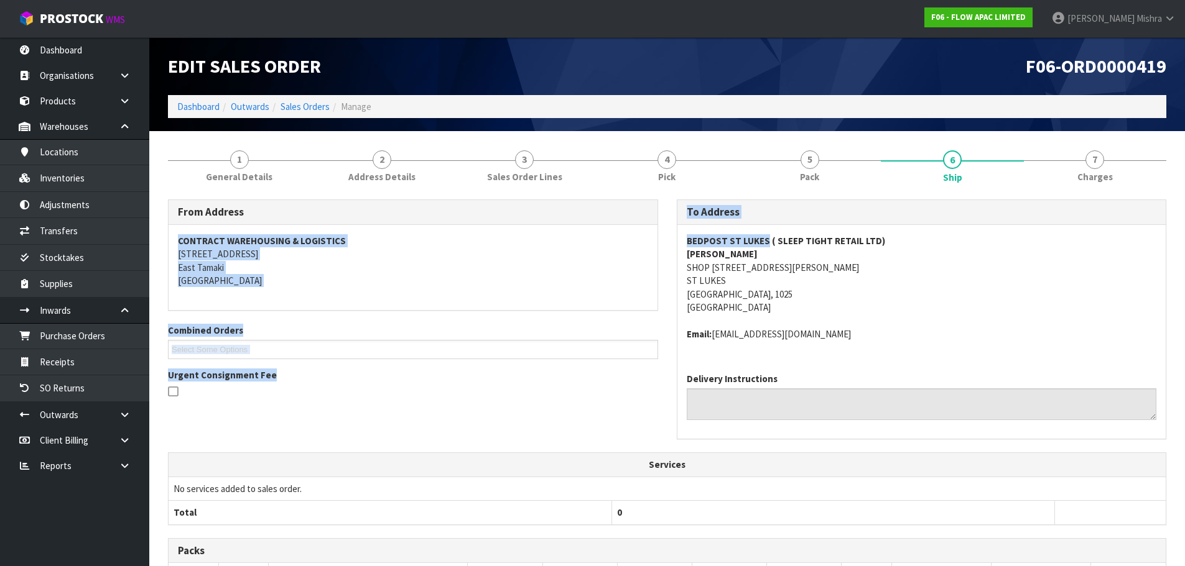
copy div "CONTRACT WAREHOUSING & LOGISTICS [STREET_ADDRESS] Combined Orders F06-ORD000040…"
drag, startPoint x: 765, startPoint y: 239, endPoint x: 622, endPoint y: 239, distance: 143.0
click at [622, 239] on div "From Address CONTRACT WAREHOUSING & LOGISTICS [STREET_ADDRESS] Combined Orders …" at bounding box center [667, 326] width 1017 height 253
click at [724, 240] on strong "BEDPOST ST LUKES ( SLEEP TIGHT RETAIL LTD)" at bounding box center [785, 241] width 198 height 12
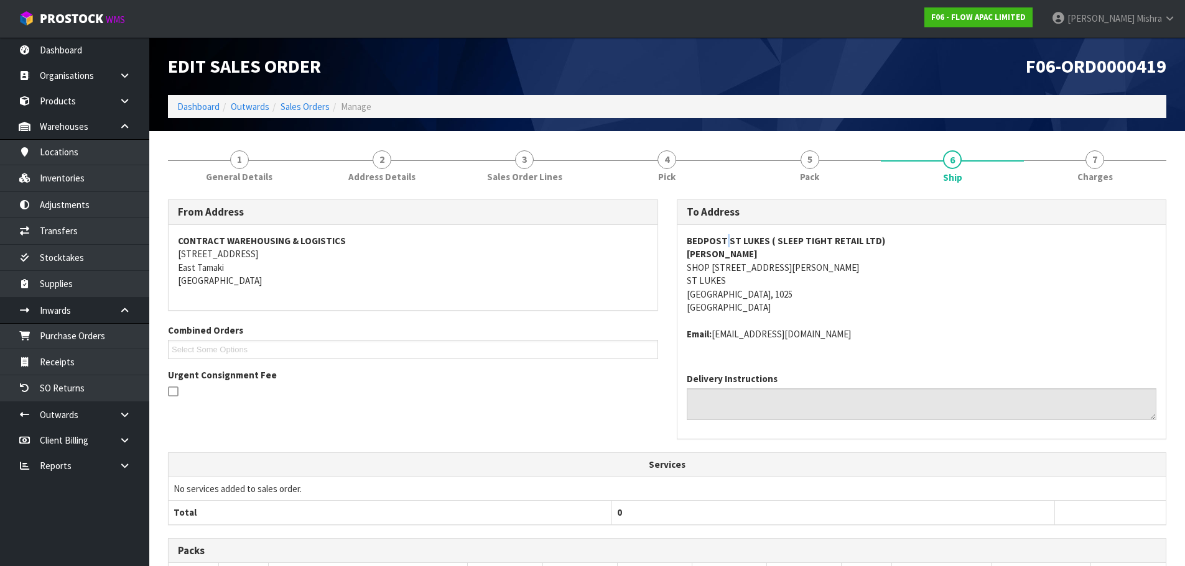
click at [724, 240] on strong "BEDPOST ST LUKES ( SLEEP TIGHT RETAIL LTD)" at bounding box center [785, 241] width 198 height 12
click at [717, 264] on address "BEDPOST ST LUKES ( SLEEP TIGHT RETAIL LTD) [PERSON_NAME] SHOP [STREET_ADDRESS][…" at bounding box center [921, 274] width 470 height 80
copy address "SHOP 7/"
drag, startPoint x: 719, startPoint y: 264, endPoint x: 682, endPoint y: 266, distance: 36.7
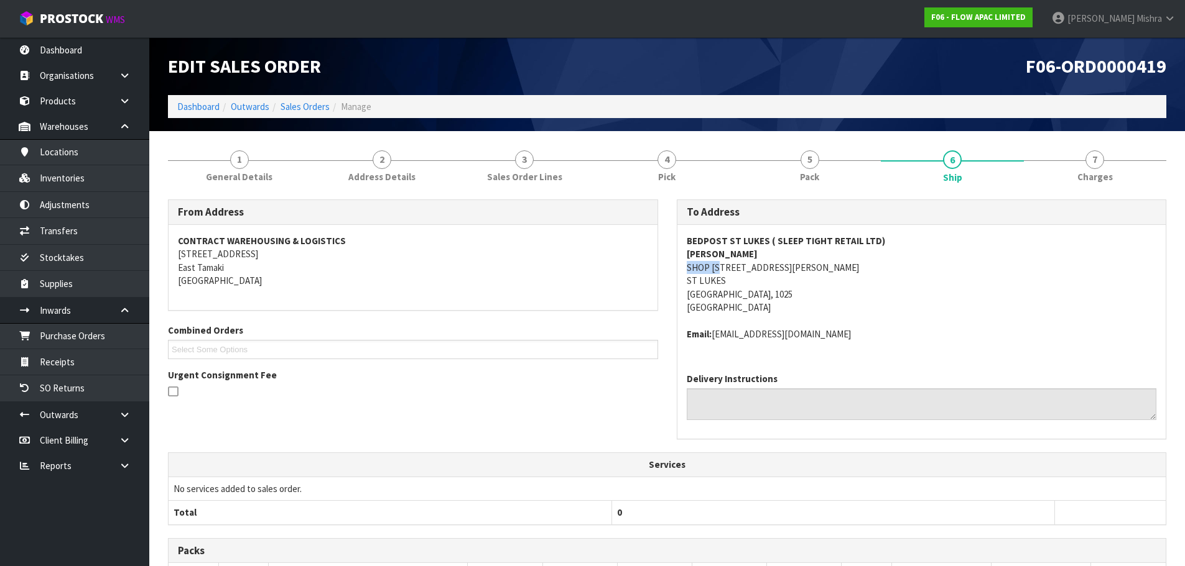
click at [682, 266] on div "BEDPOST ST LUKES ( SLEEP TIGHT RETAIL LTD) [PERSON_NAME] SHOP [STREET_ADDRESS][…" at bounding box center [921, 294] width 489 height 138
click at [745, 252] on strong "[PERSON_NAME]" at bounding box center [721, 254] width 71 height 12
copy strong "[PERSON_NAME]"
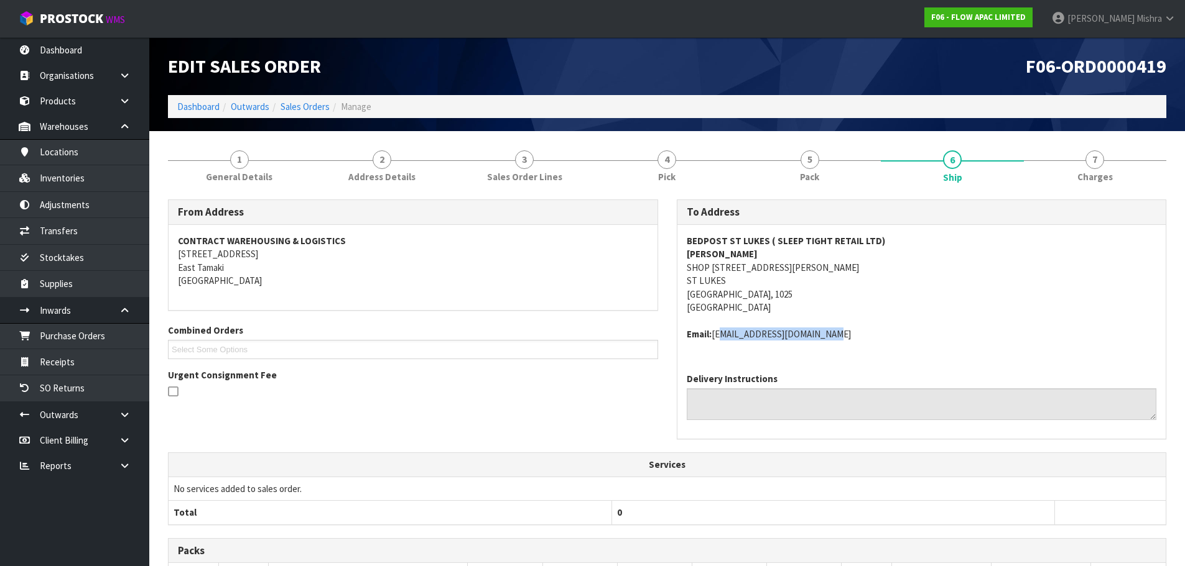
copy address "[EMAIL_ADDRESS][DOMAIN_NAME]"
drag, startPoint x: 855, startPoint y: 341, endPoint x: 714, endPoint y: 341, distance: 140.5
click at [714, 341] on div "BEDPOST ST LUKES ( SLEEP TIGHT RETAIL LTD) [PERSON_NAME] SHOP [STREET_ADDRESS][…" at bounding box center [921, 294] width 489 height 138
click at [282, 139] on section "1 General Details 2 Address Details 3 Sales Order Lines 4 Pick 5 Pack 6 Ship 7 …" at bounding box center [666, 463] width 1035 height 665
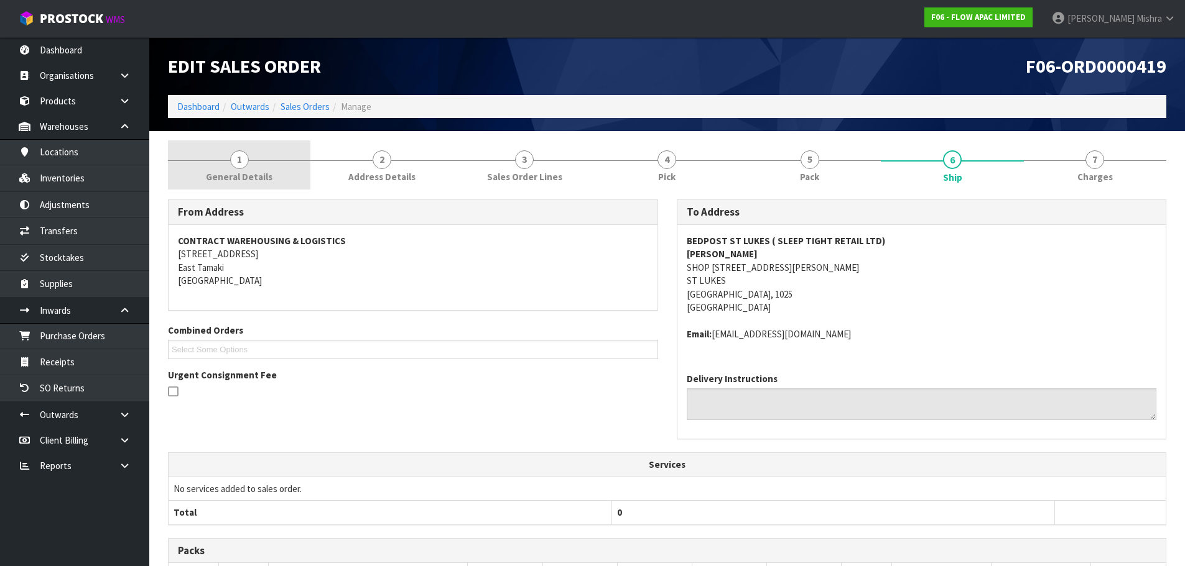
click at [255, 176] on span "General Details" at bounding box center [239, 176] width 67 height 13
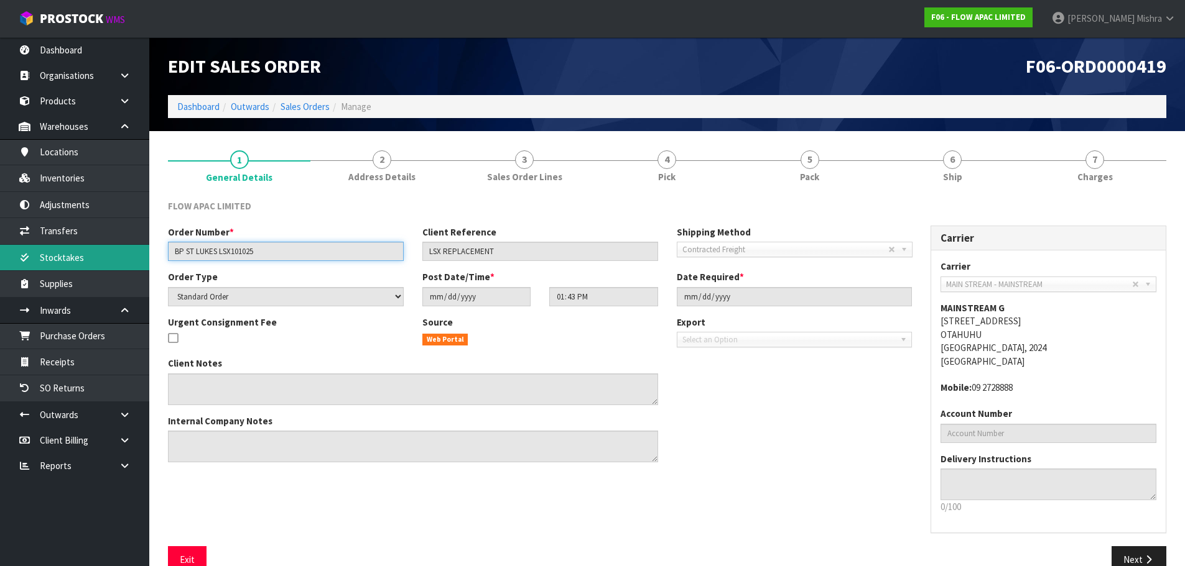
drag, startPoint x: 292, startPoint y: 245, endPoint x: 78, endPoint y: 251, distance: 213.4
click at [78, 251] on body "Toggle navigation ProStock WMS F06 - FLOW APAC LIMITED [PERSON_NAME] Logout Das…" at bounding box center [592, 283] width 1185 height 566
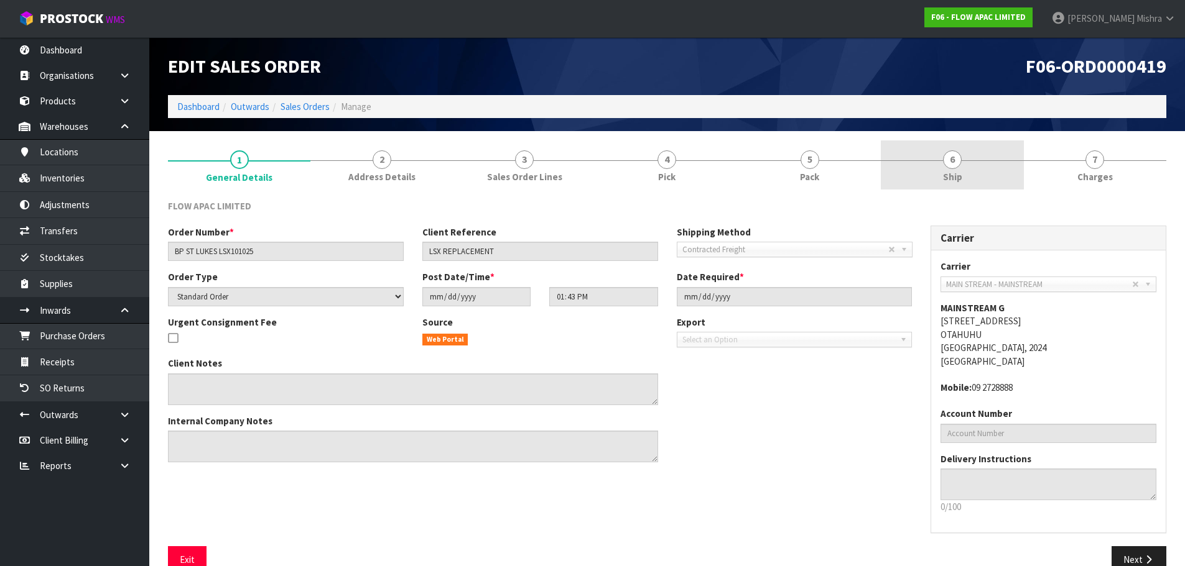
click at [989, 185] on link "6 Ship" at bounding box center [951, 165] width 142 height 49
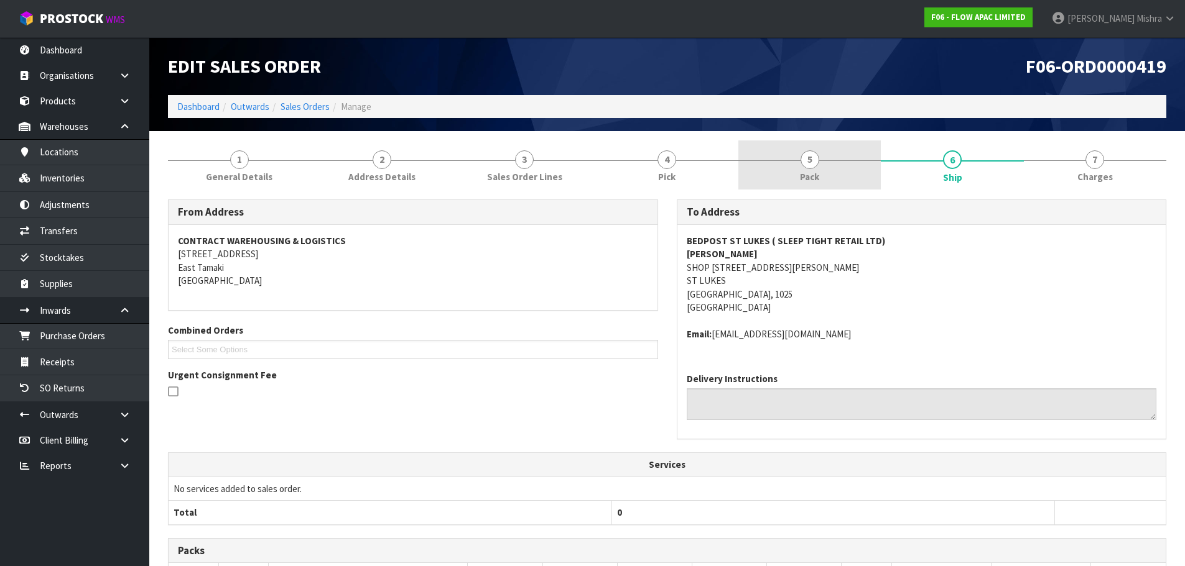
click at [856, 176] on link "5 Pack" at bounding box center [809, 165] width 142 height 49
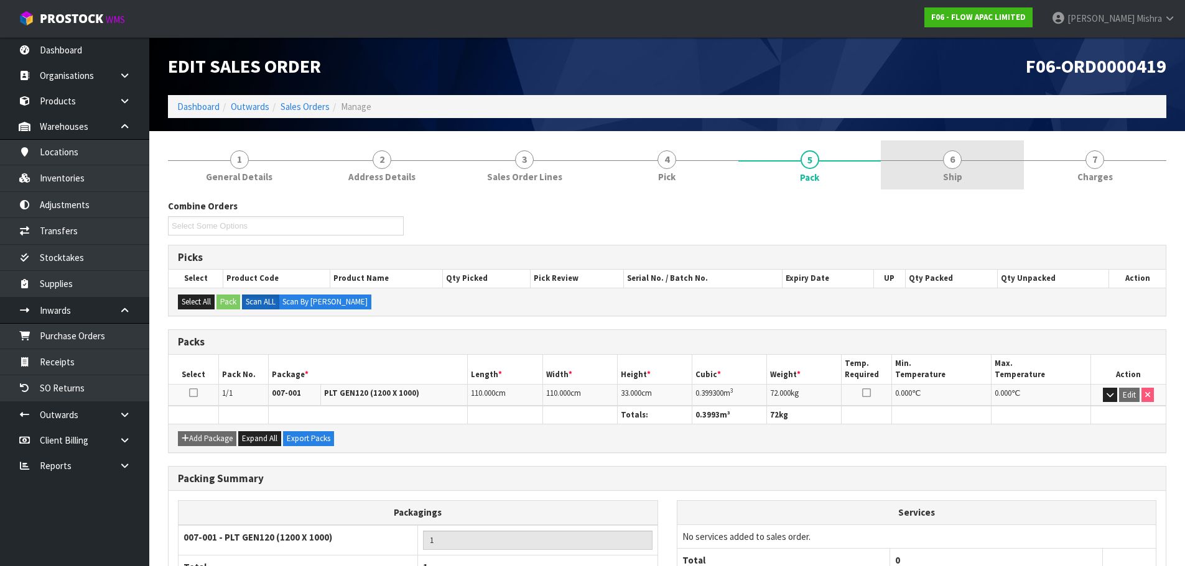
click at [963, 169] on link "6 Ship" at bounding box center [951, 165] width 142 height 49
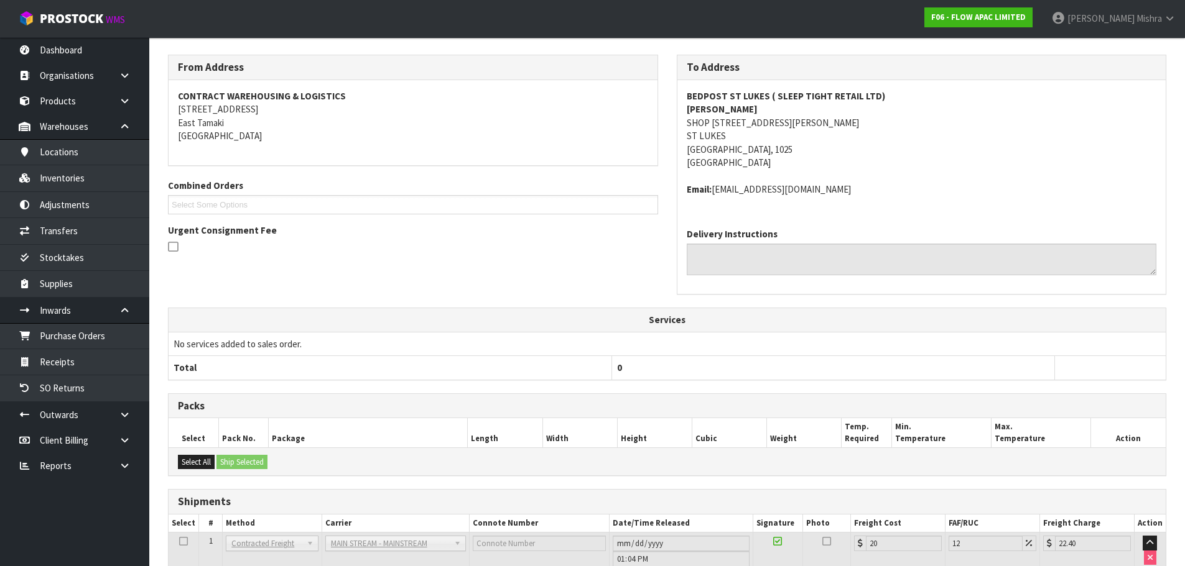
scroll to position [229, 0]
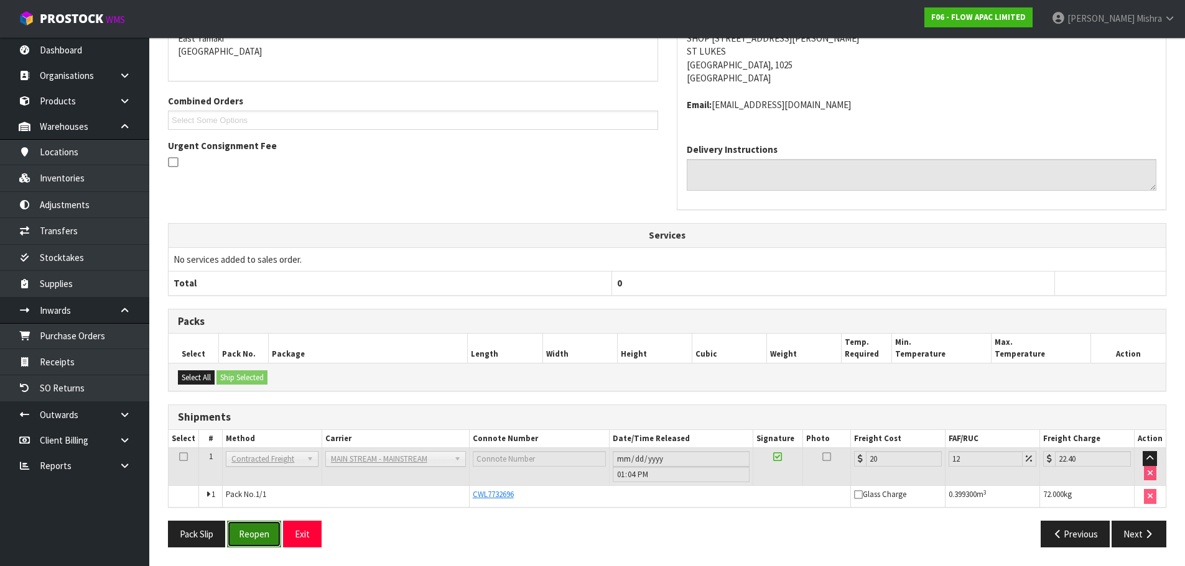
click at [258, 542] on button "Reopen" at bounding box center [254, 534] width 54 height 27
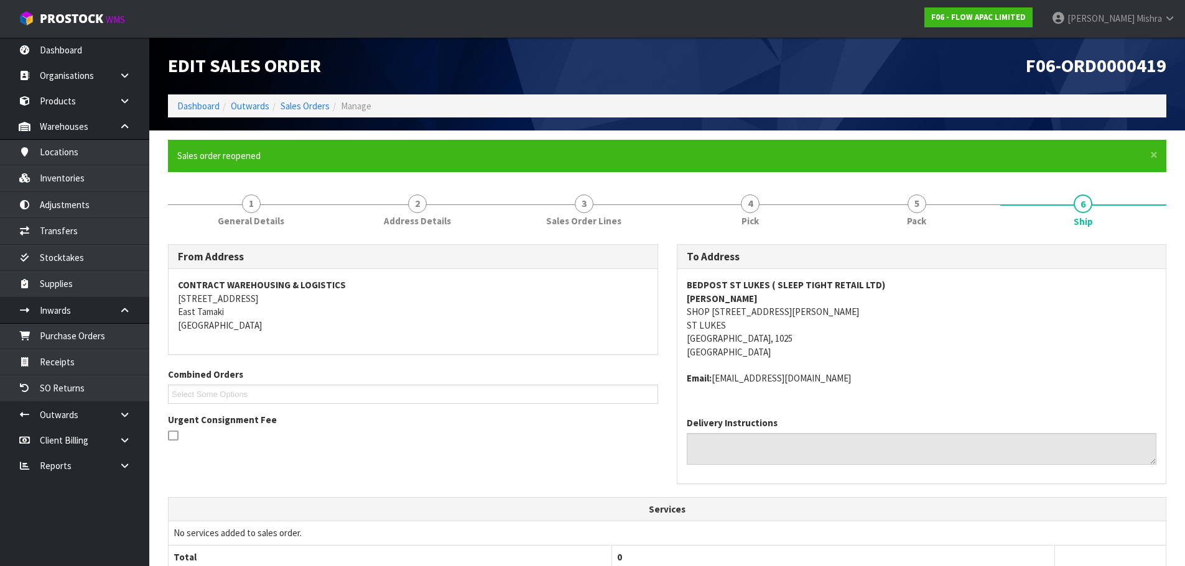
scroll to position [306, 0]
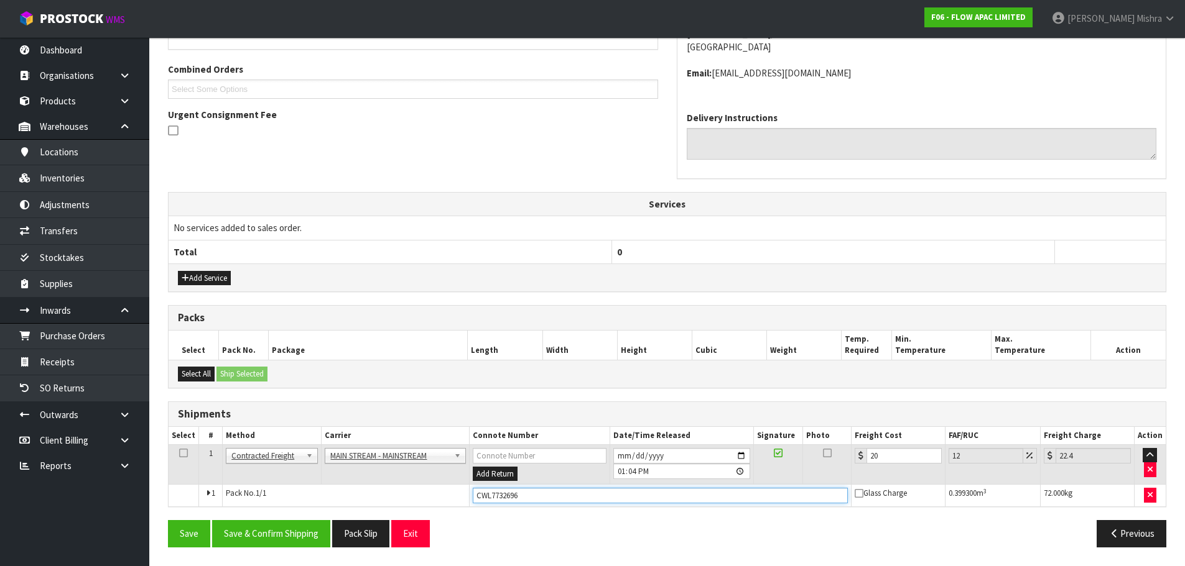
drag, startPoint x: 545, startPoint y: 497, endPoint x: 405, endPoint y: 519, distance: 141.0
click at [405, 519] on div "From Address CONTRACT WAREHOUSING & LOGISTICS [STREET_ADDRESS] Combined Orders …" at bounding box center [667, 248] width 998 height 618
paste input "745"
type input "CWL7732745"
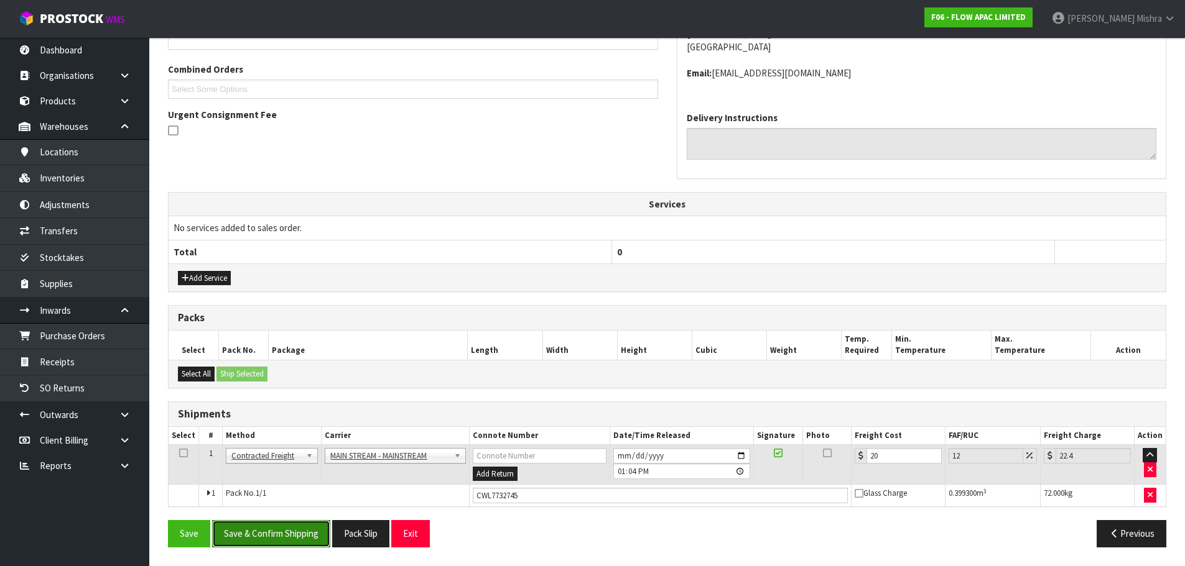
click at [303, 537] on button "Save & Confirm Shipping" at bounding box center [271, 533] width 118 height 27
